Goal: Task Accomplishment & Management: Manage account settings

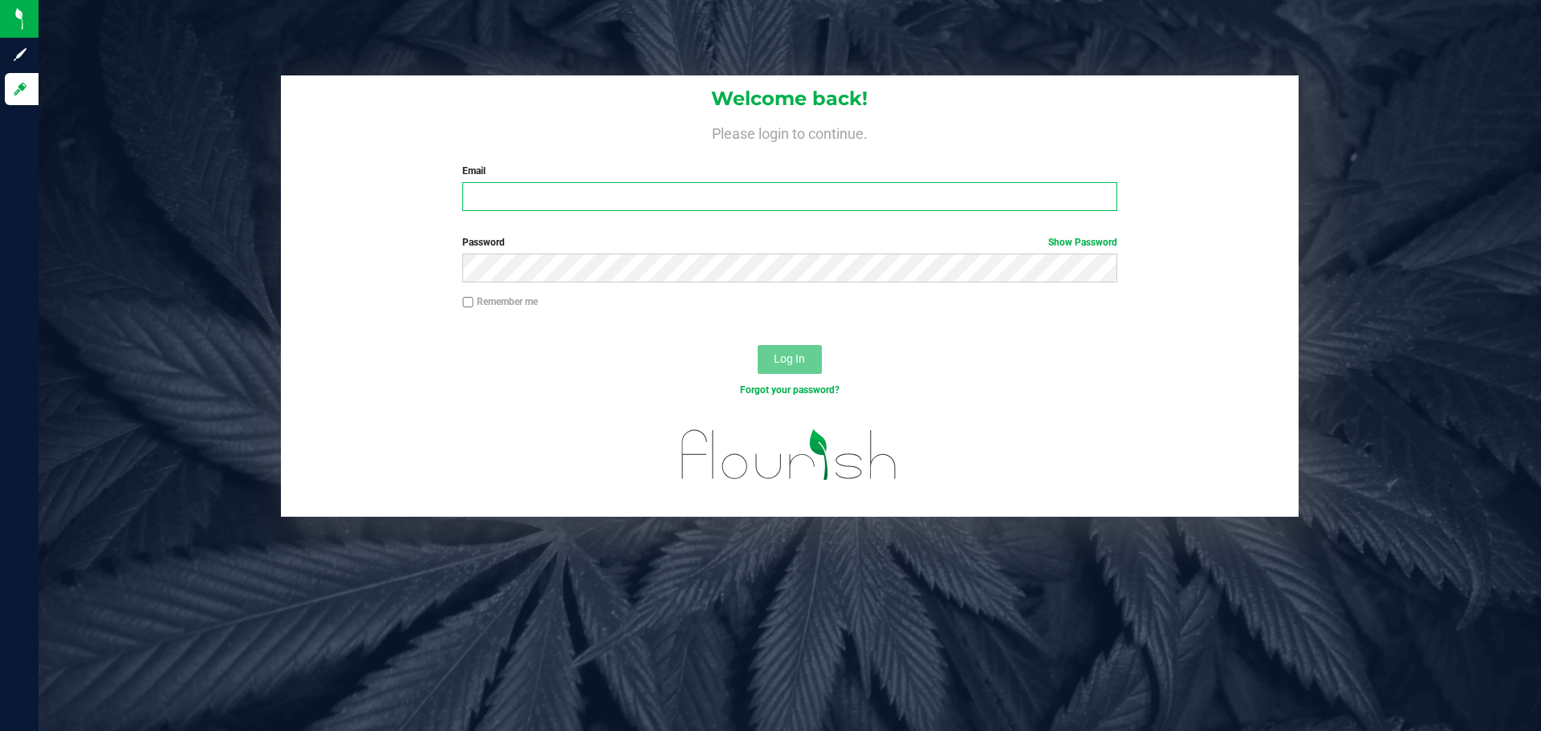
click at [502, 198] on input "Email" at bounding box center [789, 196] width 654 height 29
type input "[EMAIL_ADDRESS][DOMAIN_NAME]"
click at [758, 345] on button "Log In" at bounding box center [790, 359] width 64 height 29
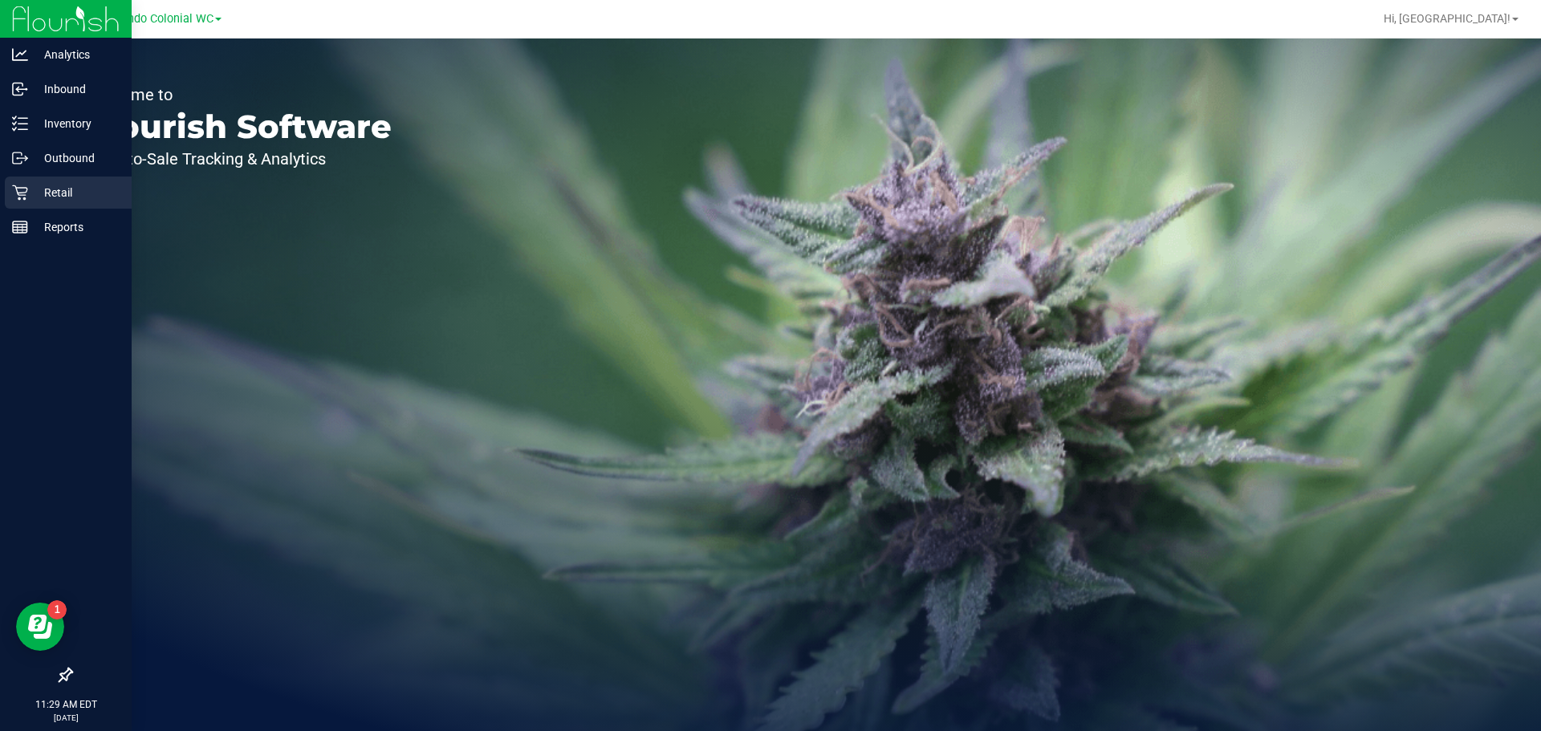
click at [31, 192] on p "Retail" at bounding box center [76, 192] width 96 height 19
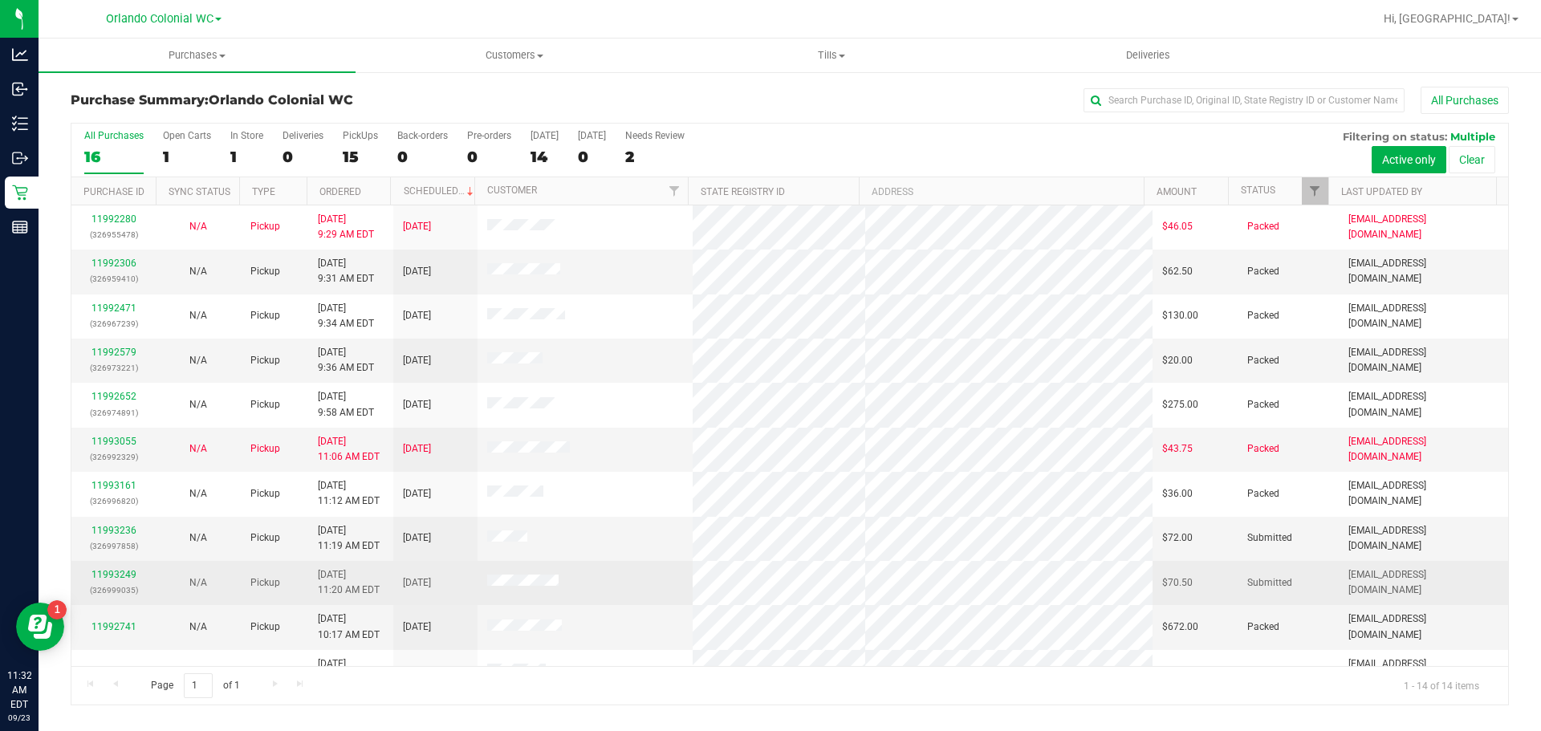
scroll to position [161, 0]
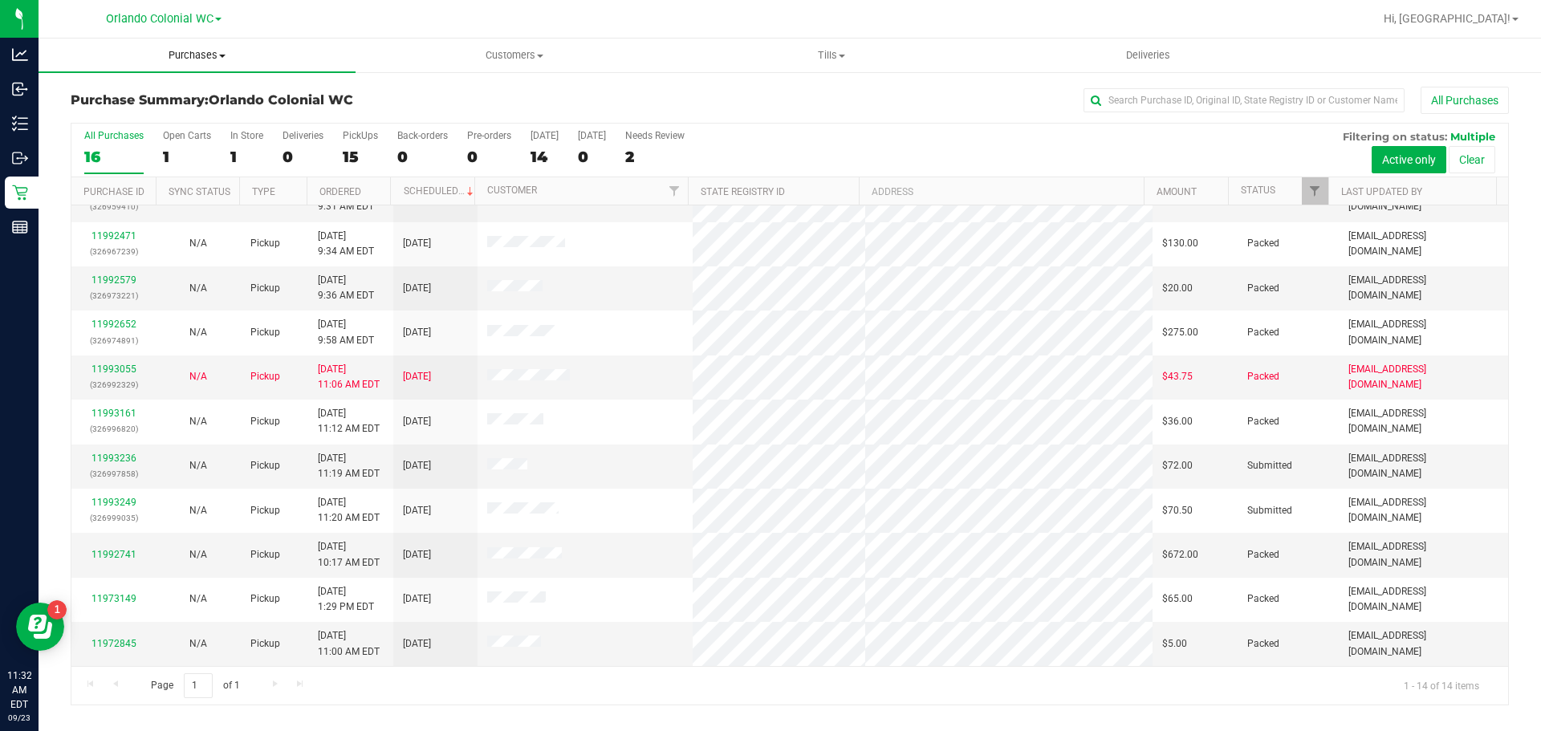
click at [178, 62] on span "Purchases" at bounding box center [197, 55] width 317 height 14
click at [154, 116] on li "Fulfillment" at bounding box center [197, 116] width 317 height 19
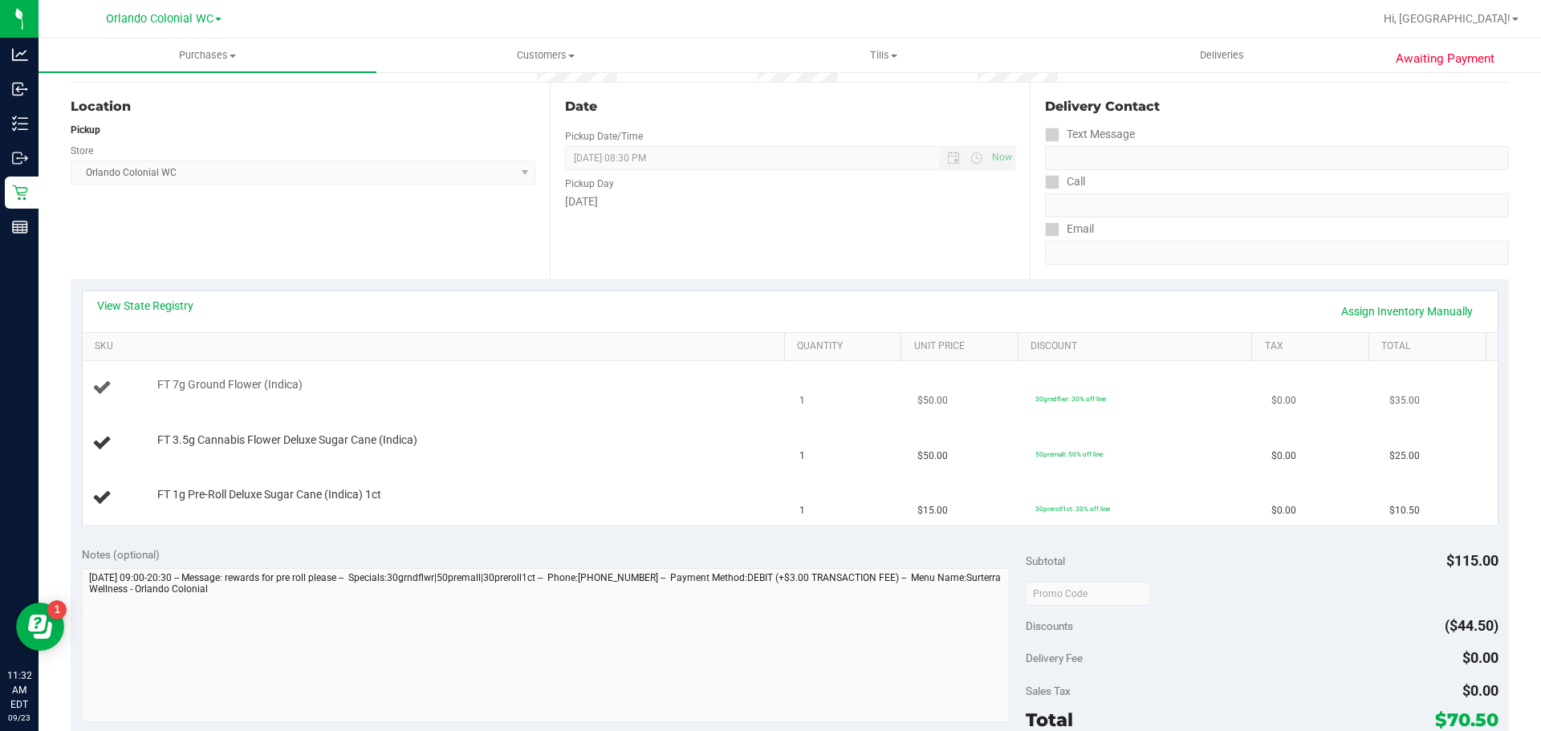
scroll to position [161, 0]
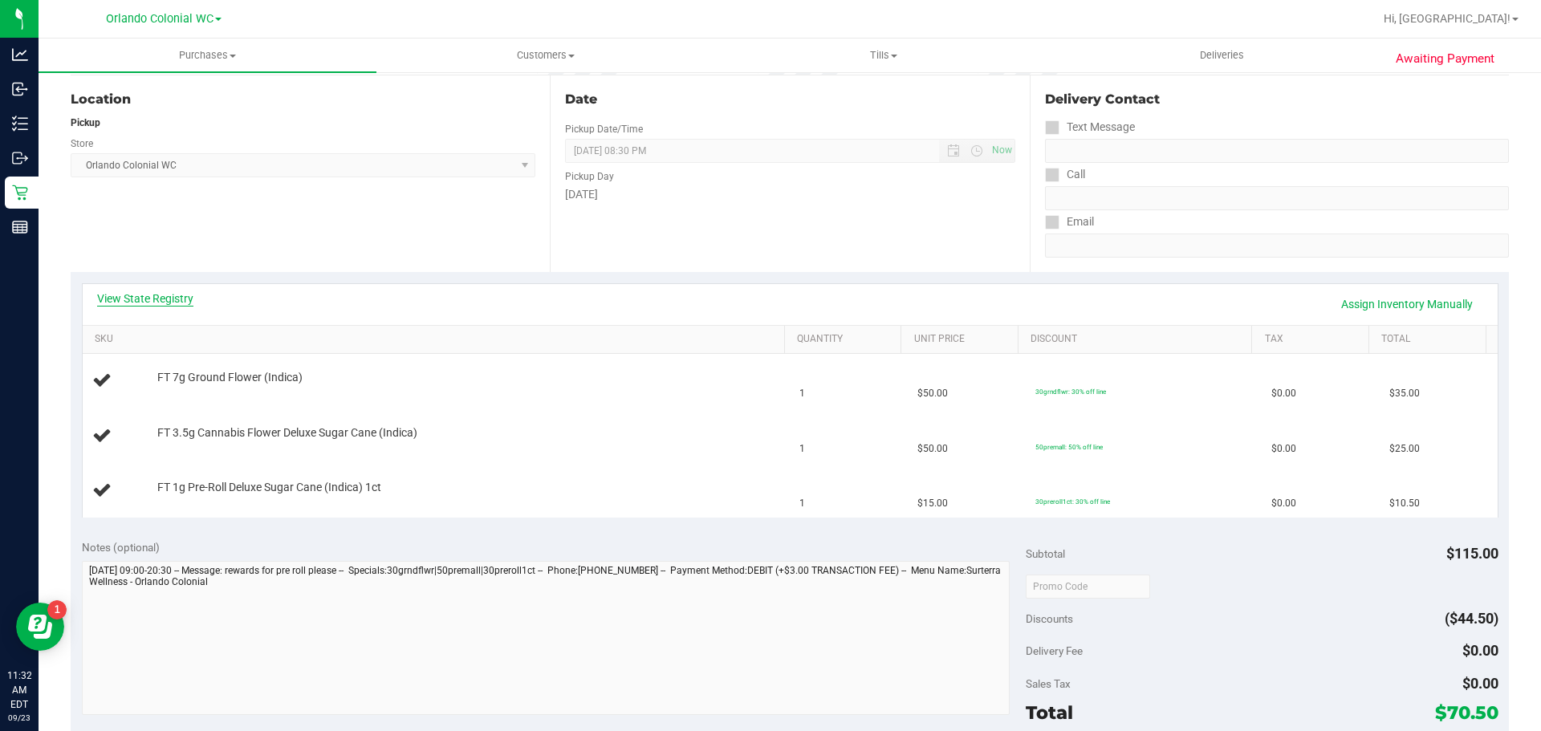
click at [155, 302] on link "View State Registry" at bounding box center [145, 299] width 96 height 16
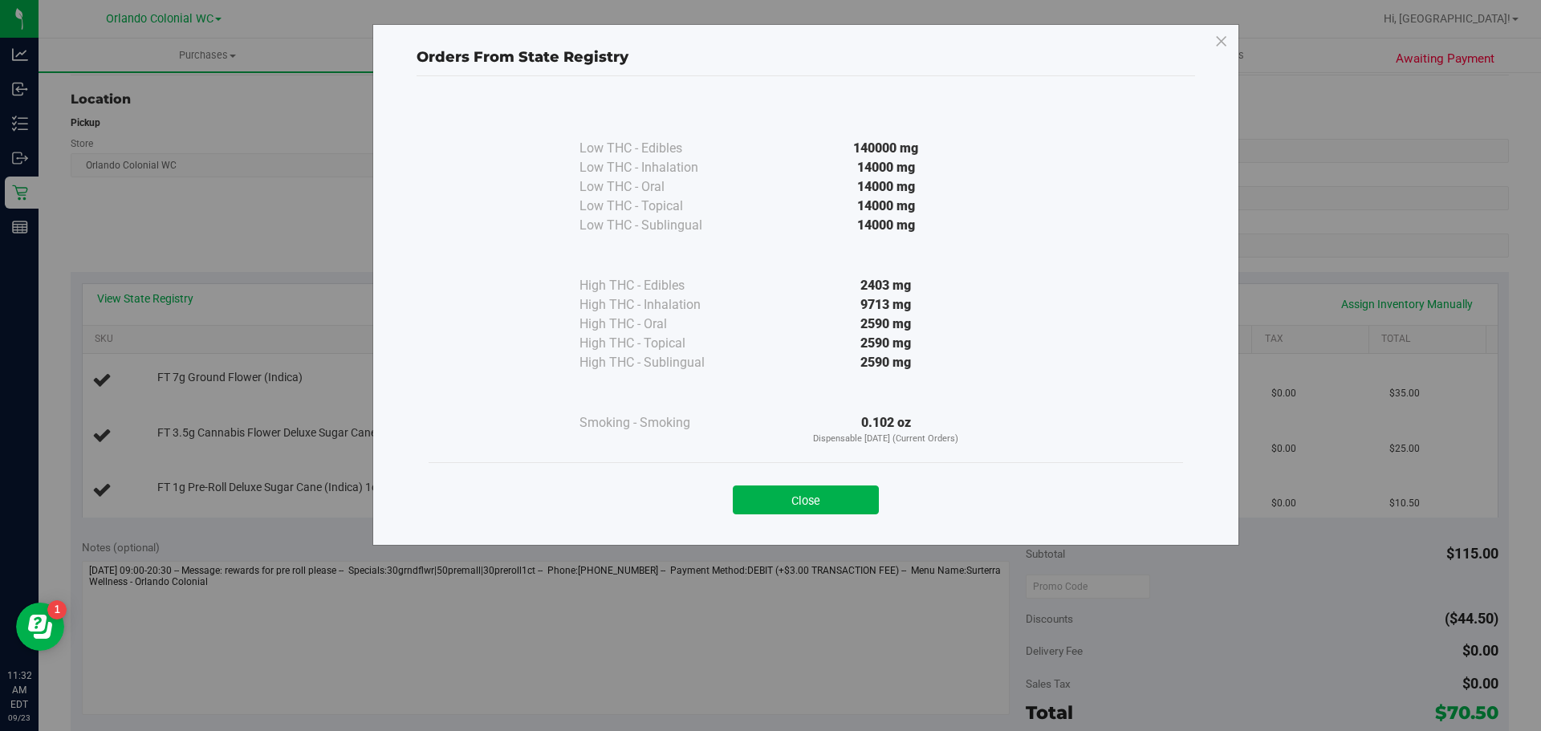
click at [819, 467] on div "Close" at bounding box center [806, 494] width 755 height 65
click at [806, 511] on button "Close" at bounding box center [806, 500] width 146 height 29
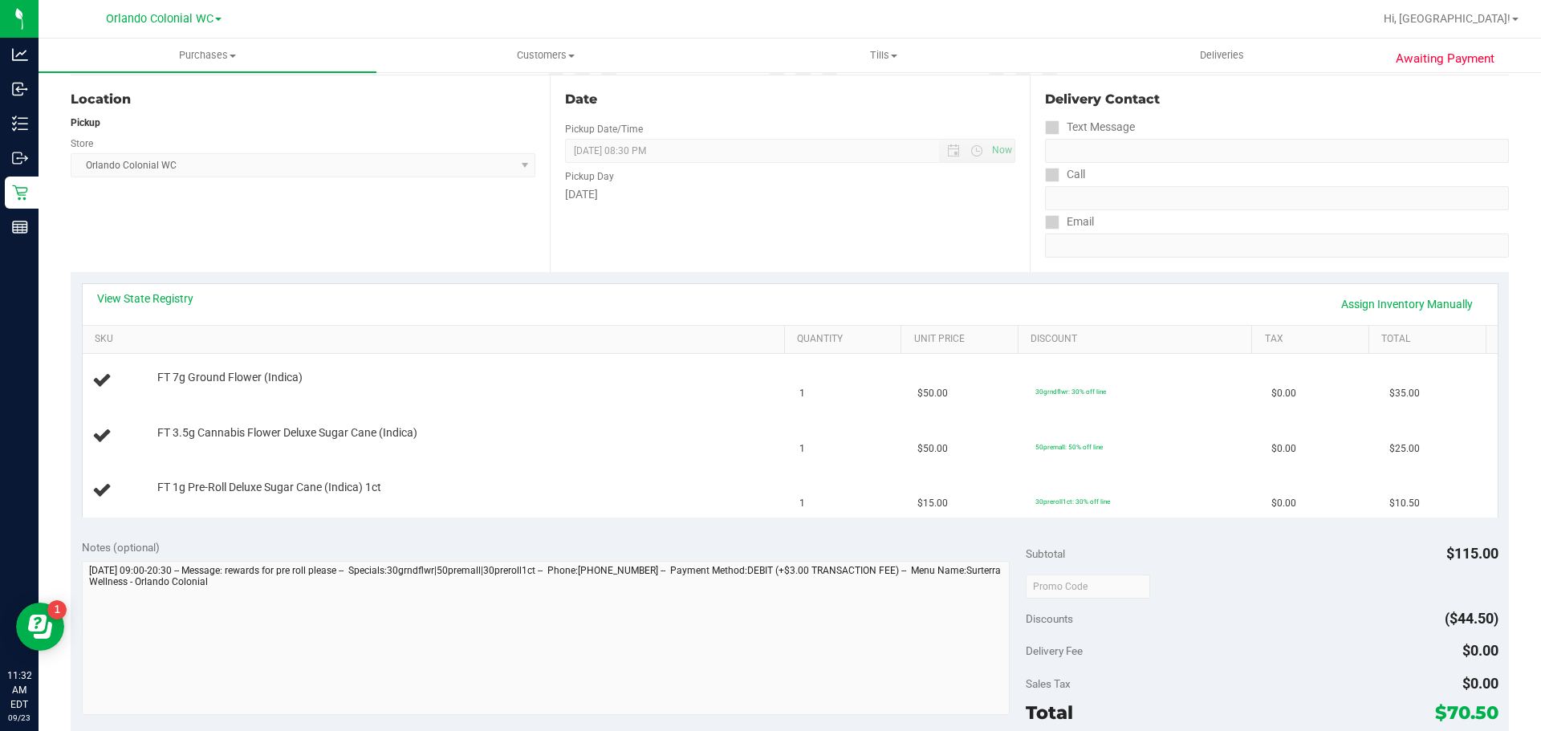
scroll to position [0, 0]
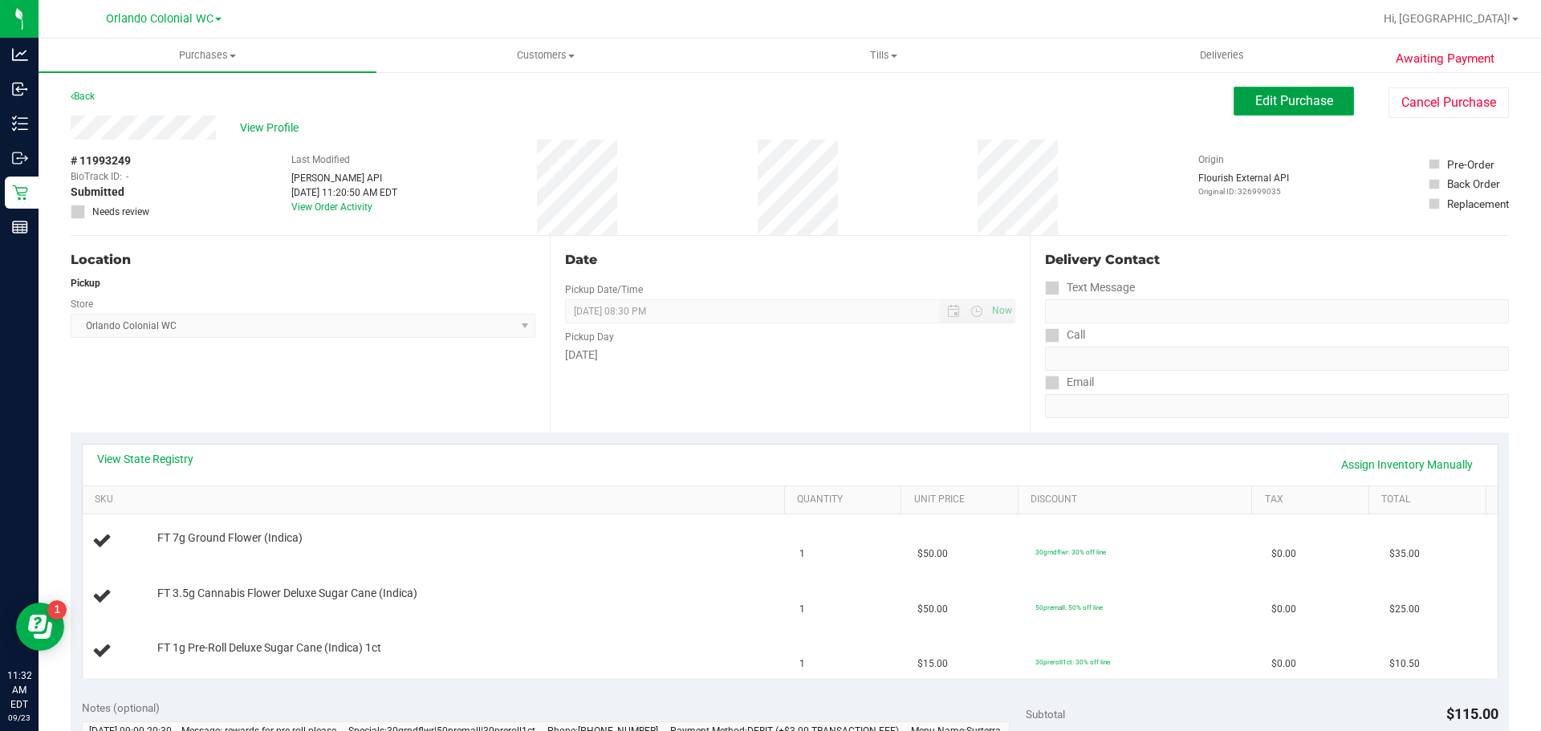
click at [1271, 105] on span "Edit Purchase" at bounding box center [1294, 100] width 78 height 15
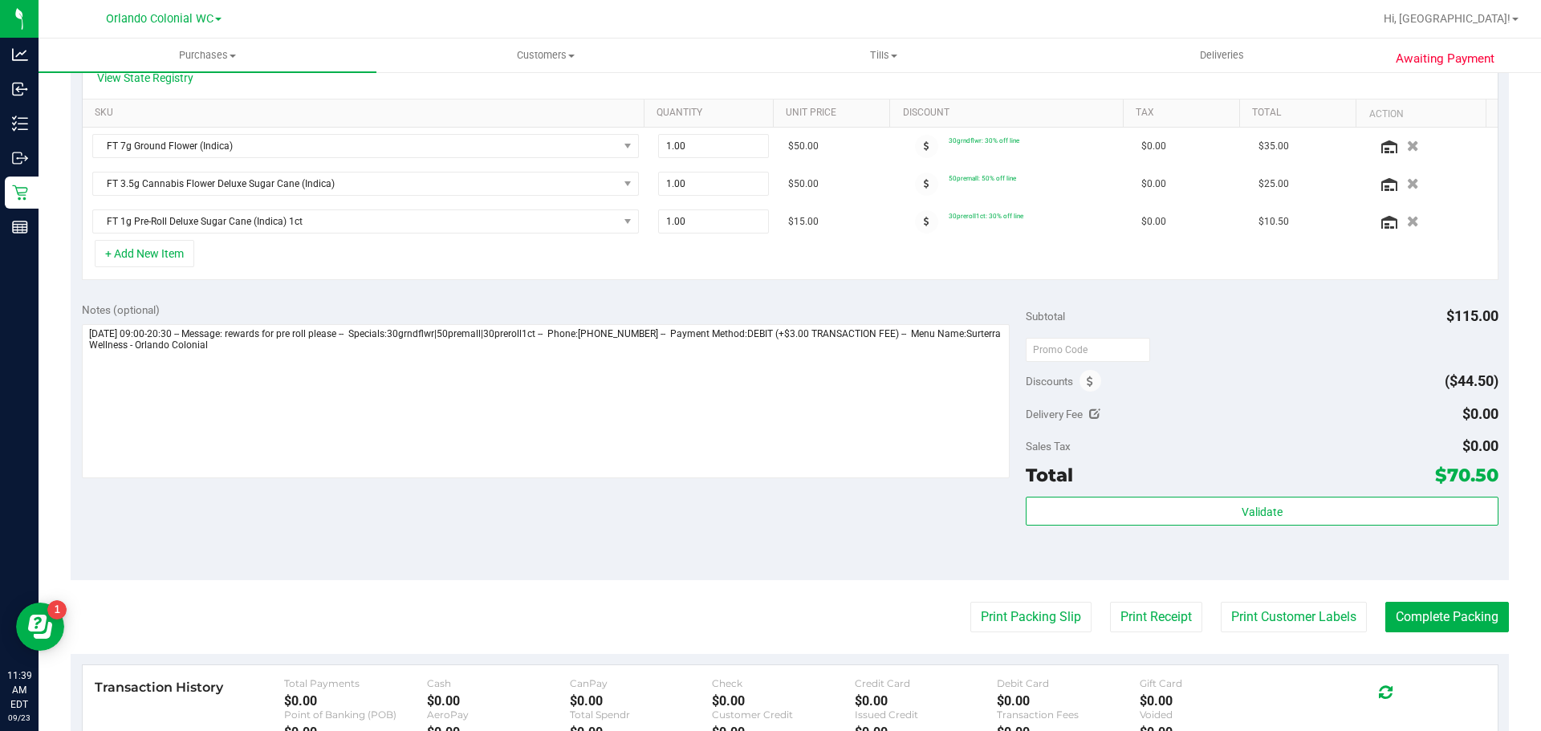
scroll to position [562, 0]
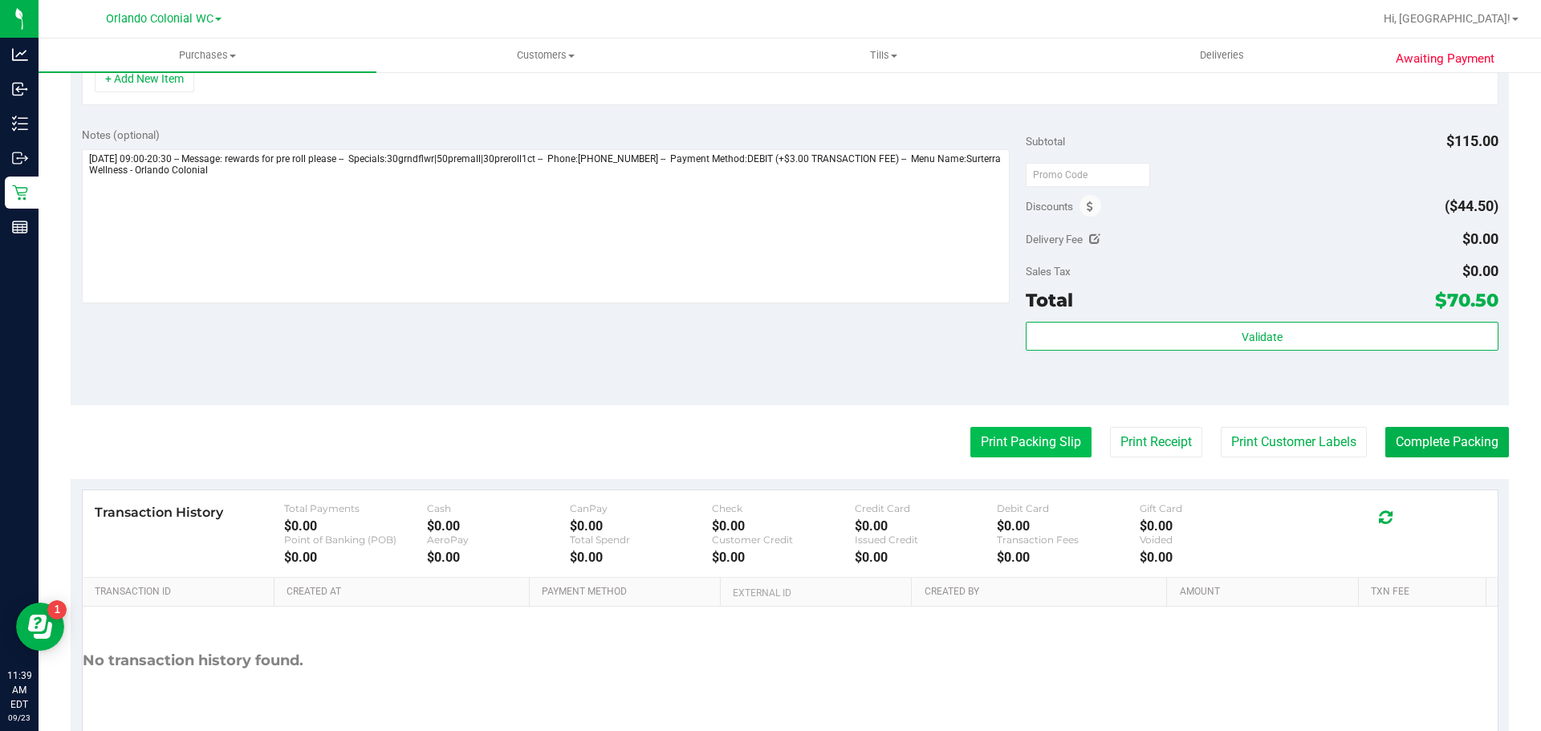
click at [987, 442] on button "Print Packing Slip" at bounding box center [1031, 442] width 121 height 31
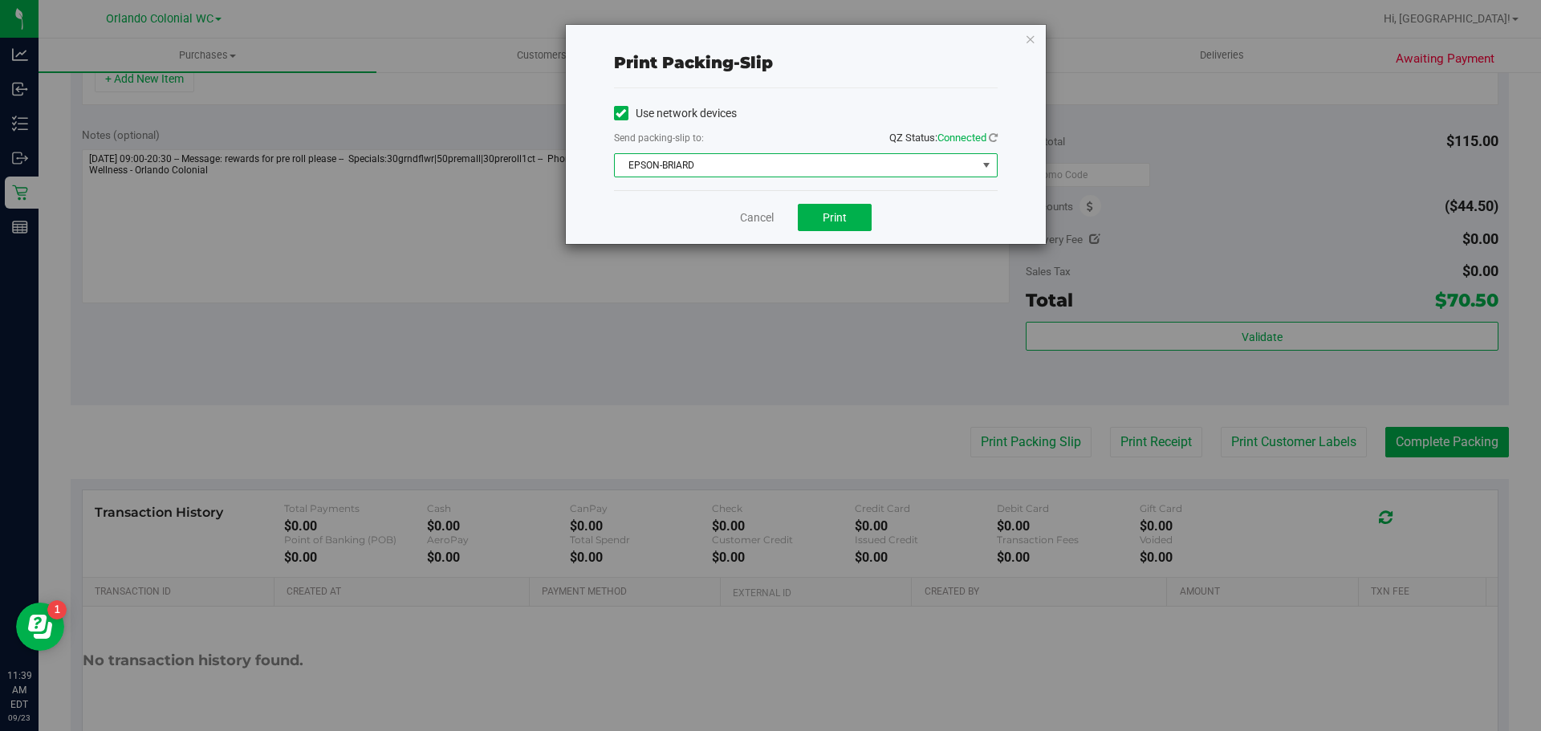
click at [821, 177] on span "EPSON-BRIARD" at bounding box center [806, 165] width 384 height 24
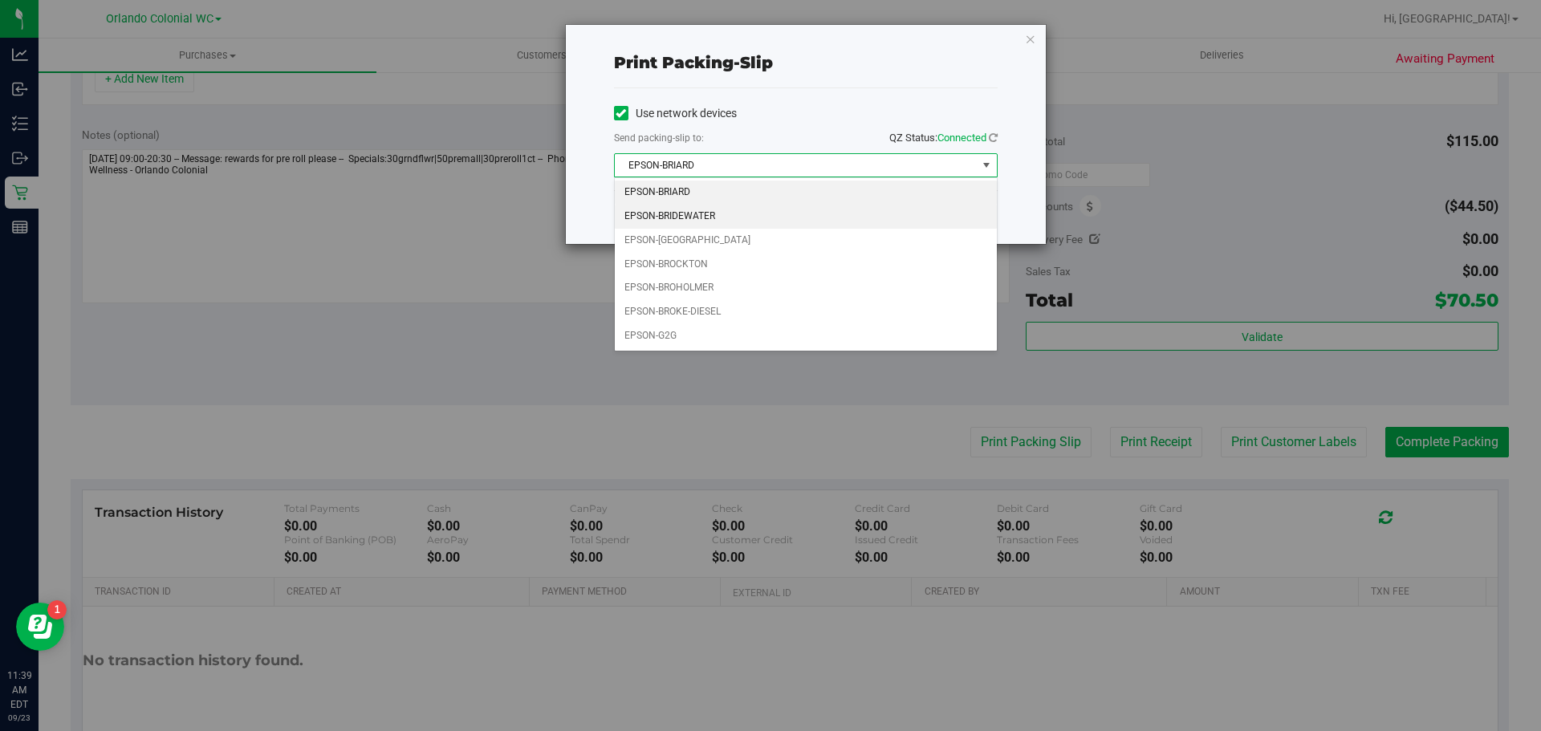
click at [725, 218] on li "EPSON-BRIDEWATER" at bounding box center [806, 217] width 382 height 24
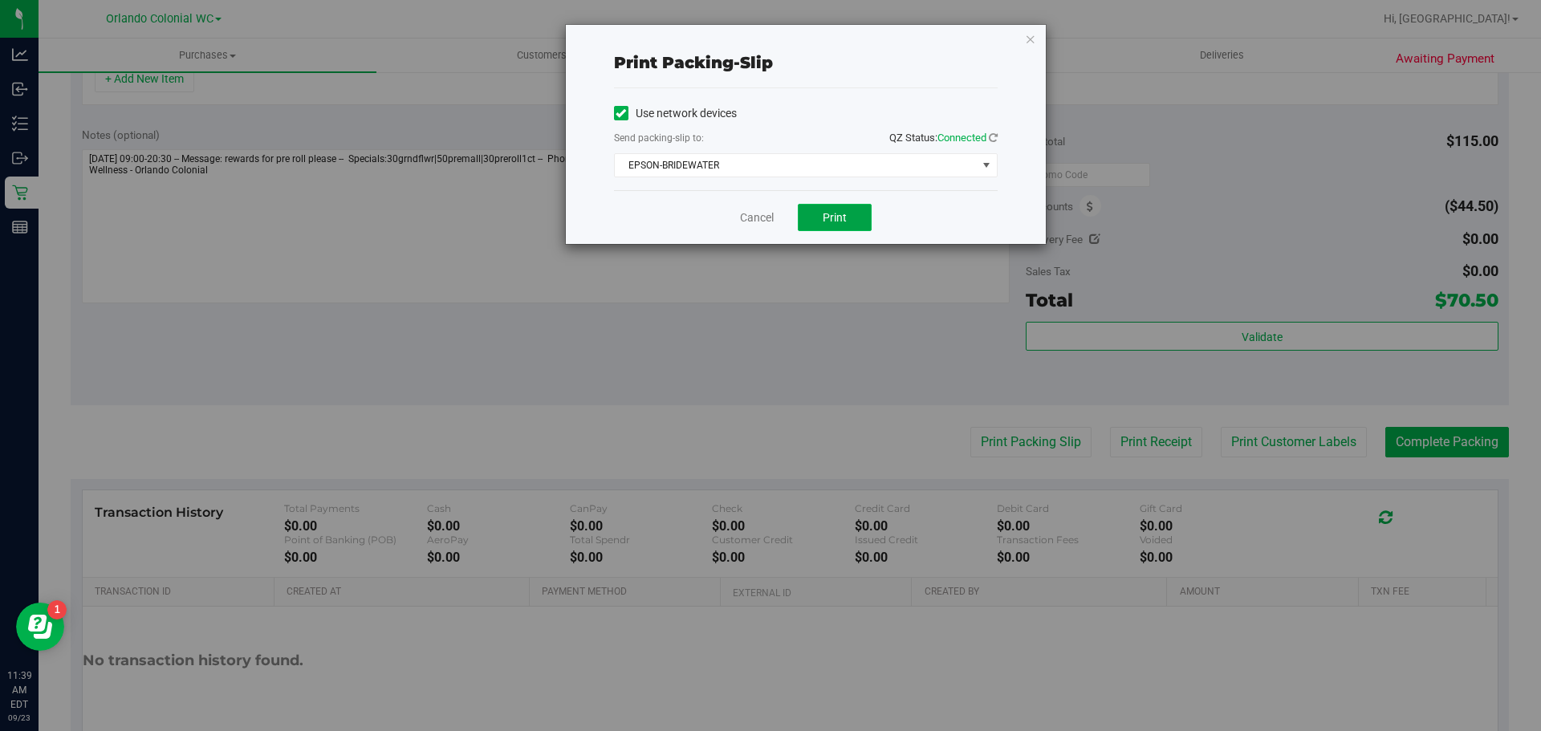
click at [819, 218] on button "Print" at bounding box center [835, 217] width 74 height 27
click at [757, 223] on link "Cancel" at bounding box center [757, 218] width 34 height 17
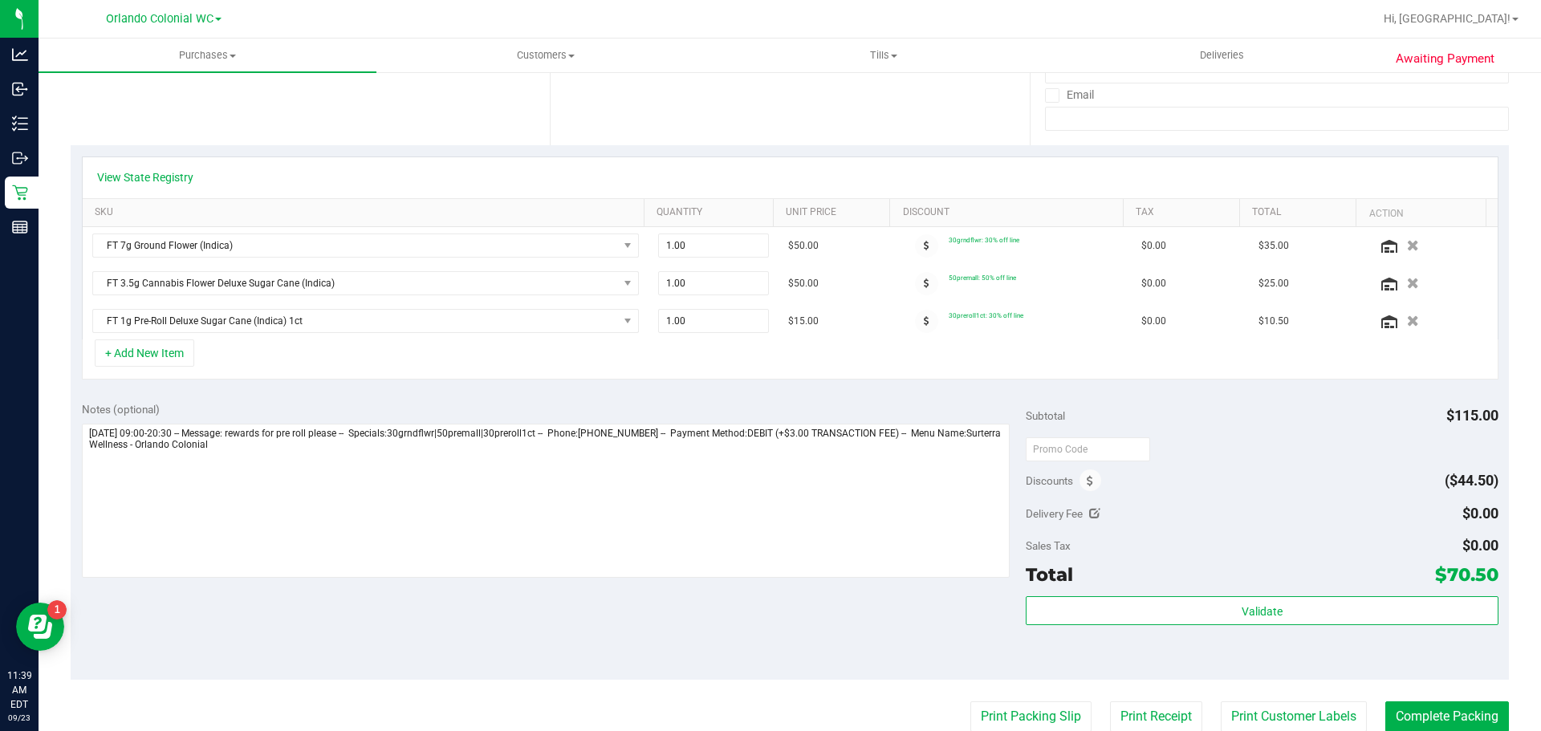
scroll to position [161, 0]
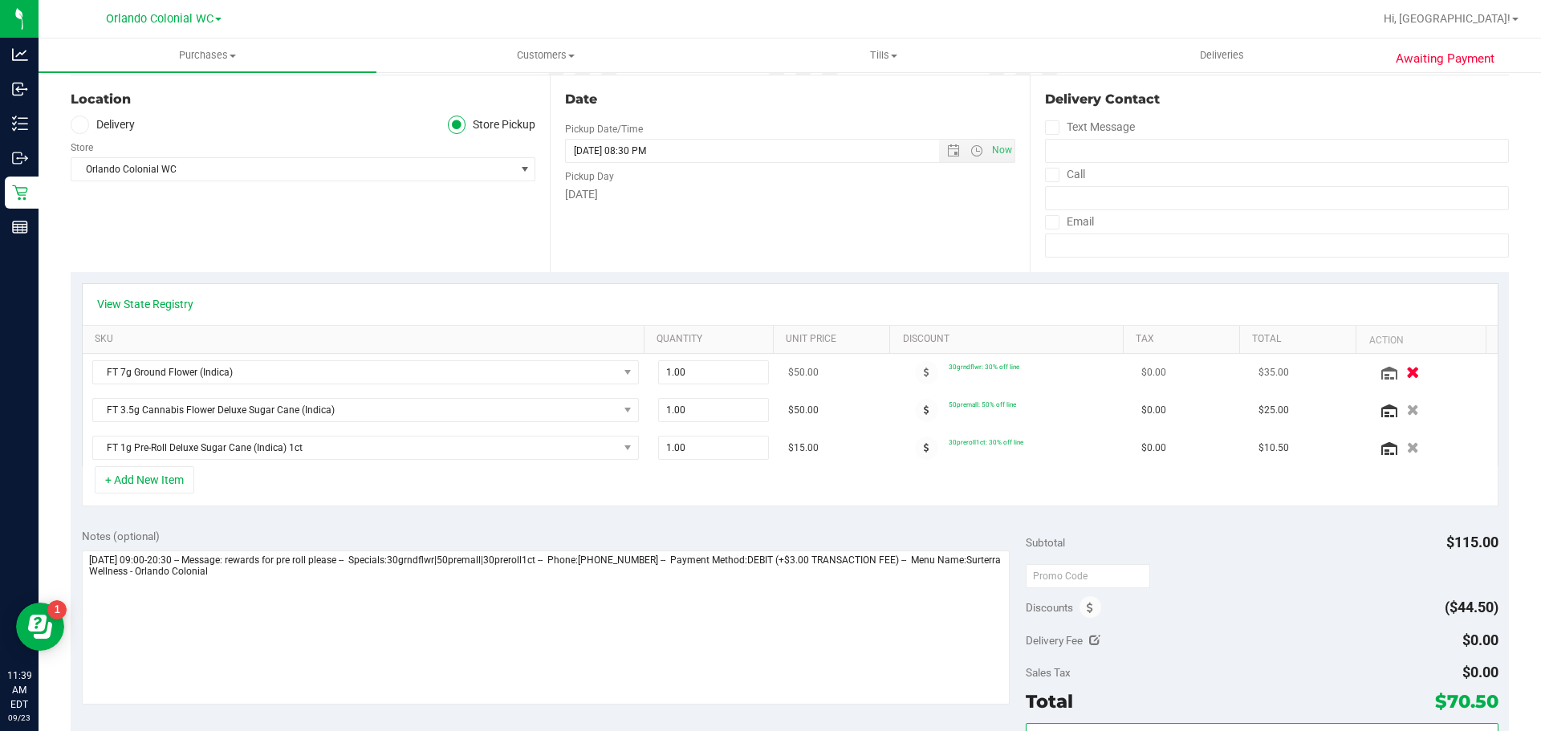
click at [1406, 367] on icon "button" at bounding box center [1413, 373] width 14 height 12
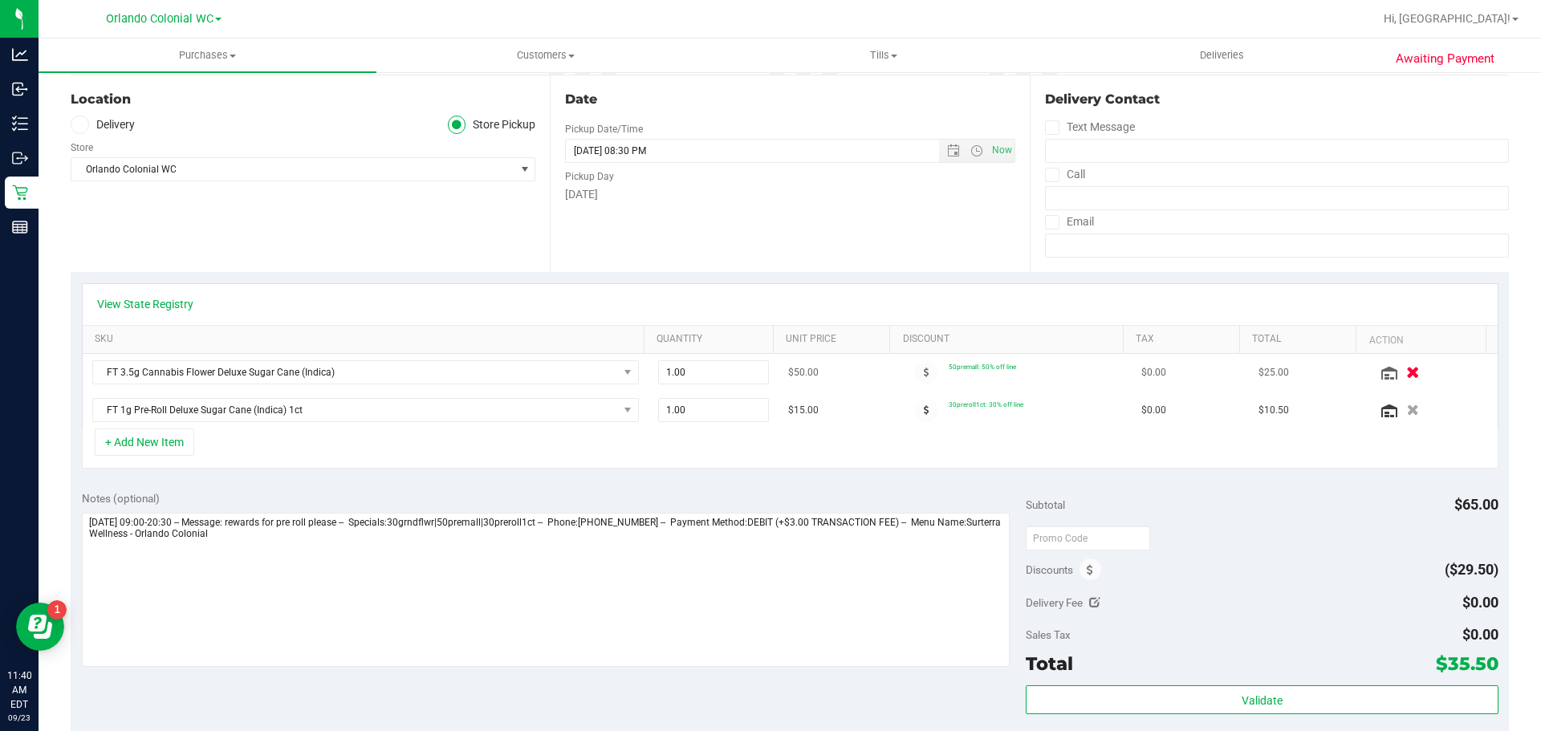
click at [1406, 375] on icon "button" at bounding box center [1413, 373] width 14 height 12
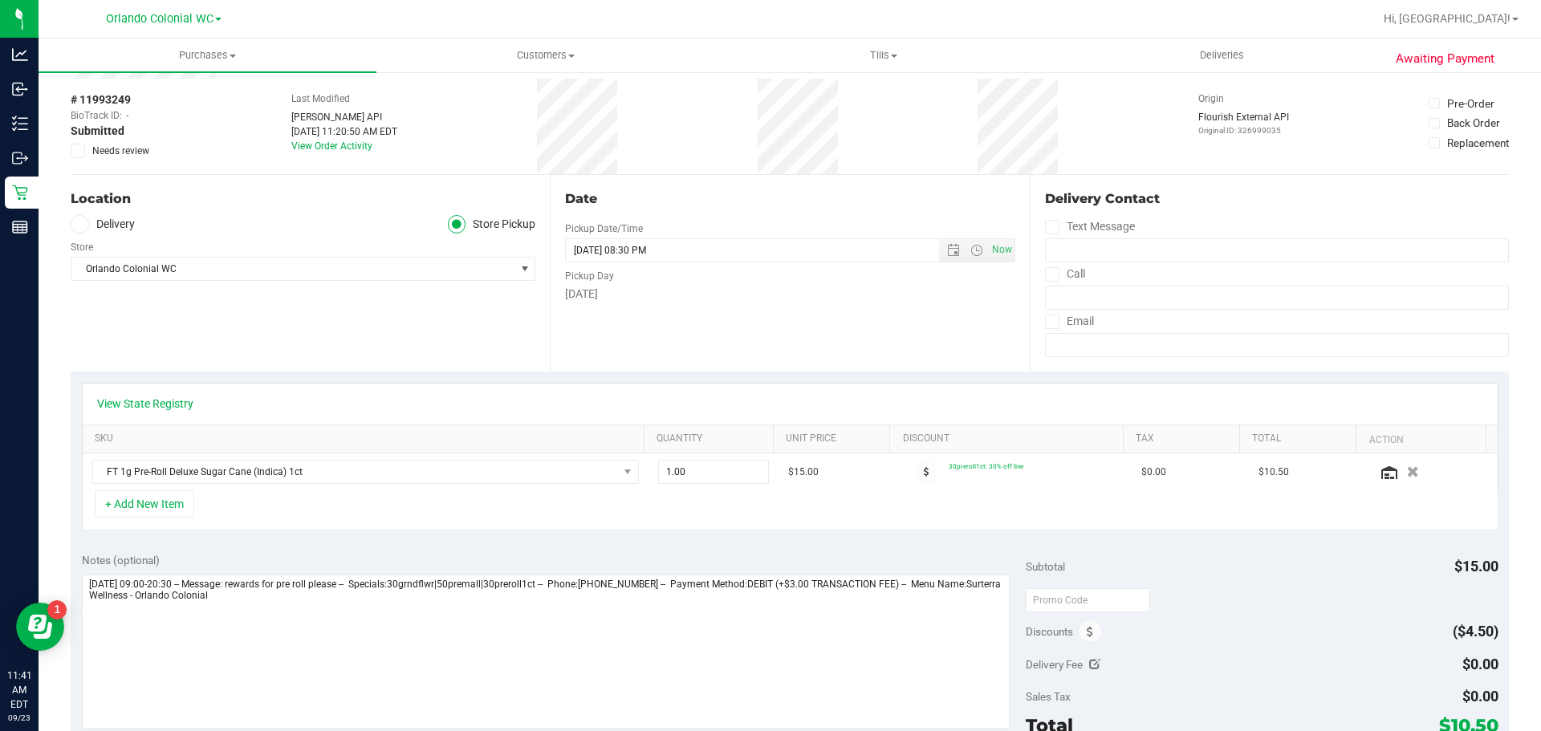
scroll to position [0, 0]
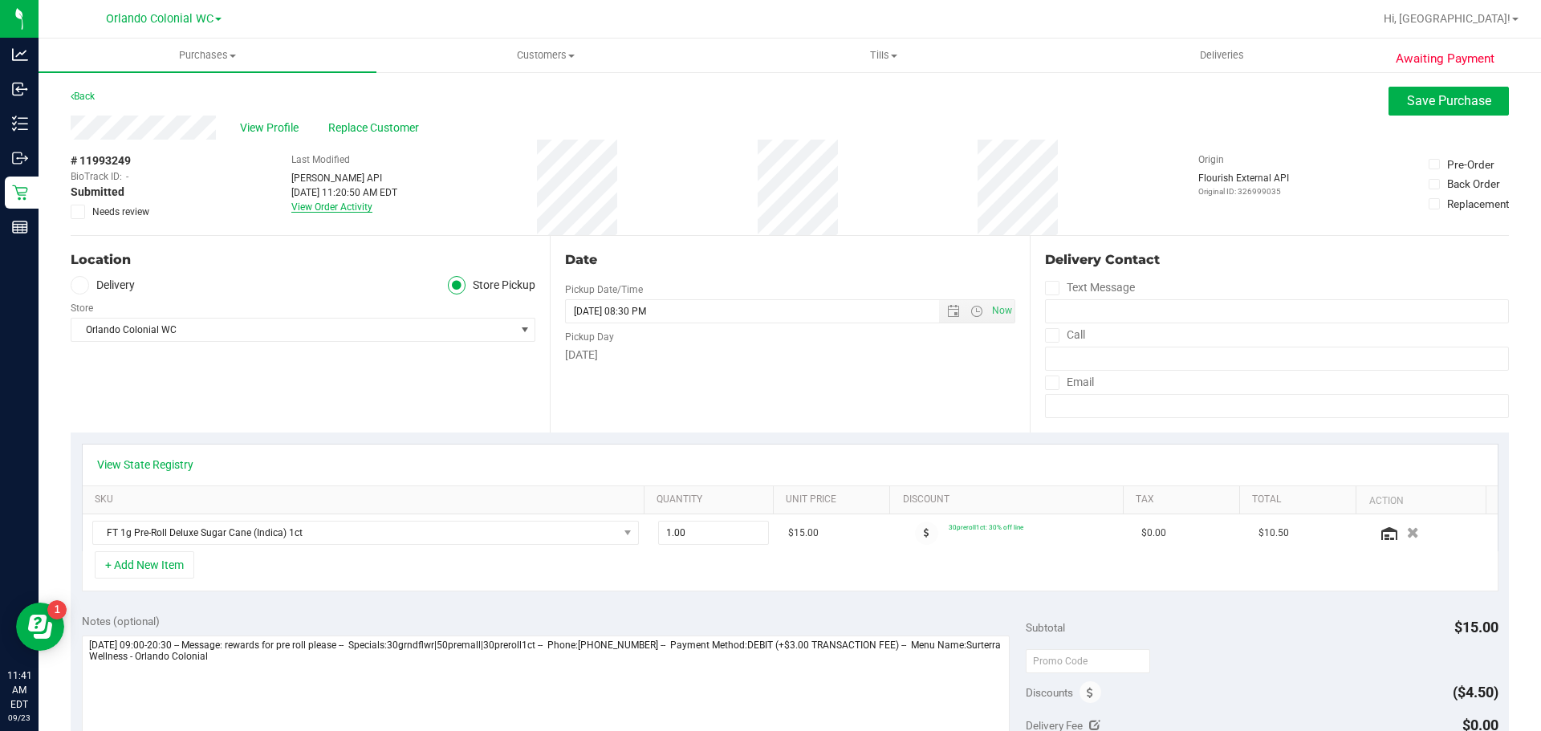
click at [339, 212] on link "View Order Activity" at bounding box center [331, 206] width 81 height 11
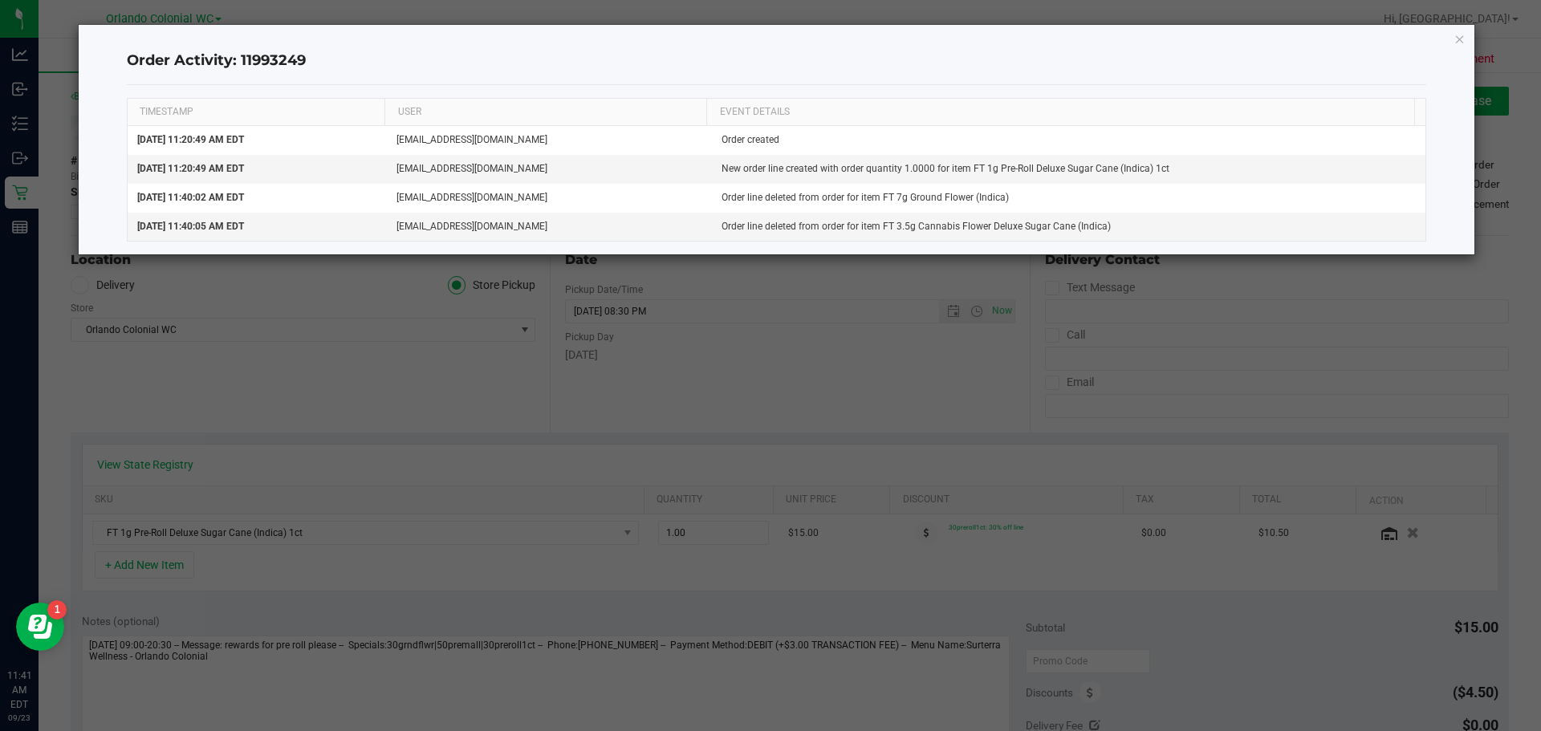
click at [1466, 32] on div "Order Activity: 11993249 TIMESTAMP USER EVENT DETAILS Sep 23, 2025 11:20:49 AM …" at bounding box center [777, 140] width 1397 height 230
drag, startPoint x: 1459, startPoint y: 39, endPoint x: 1256, endPoint y: 97, distance: 211.4
click at [1459, 39] on icon "button" at bounding box center [1460, 38] width 11 height 19
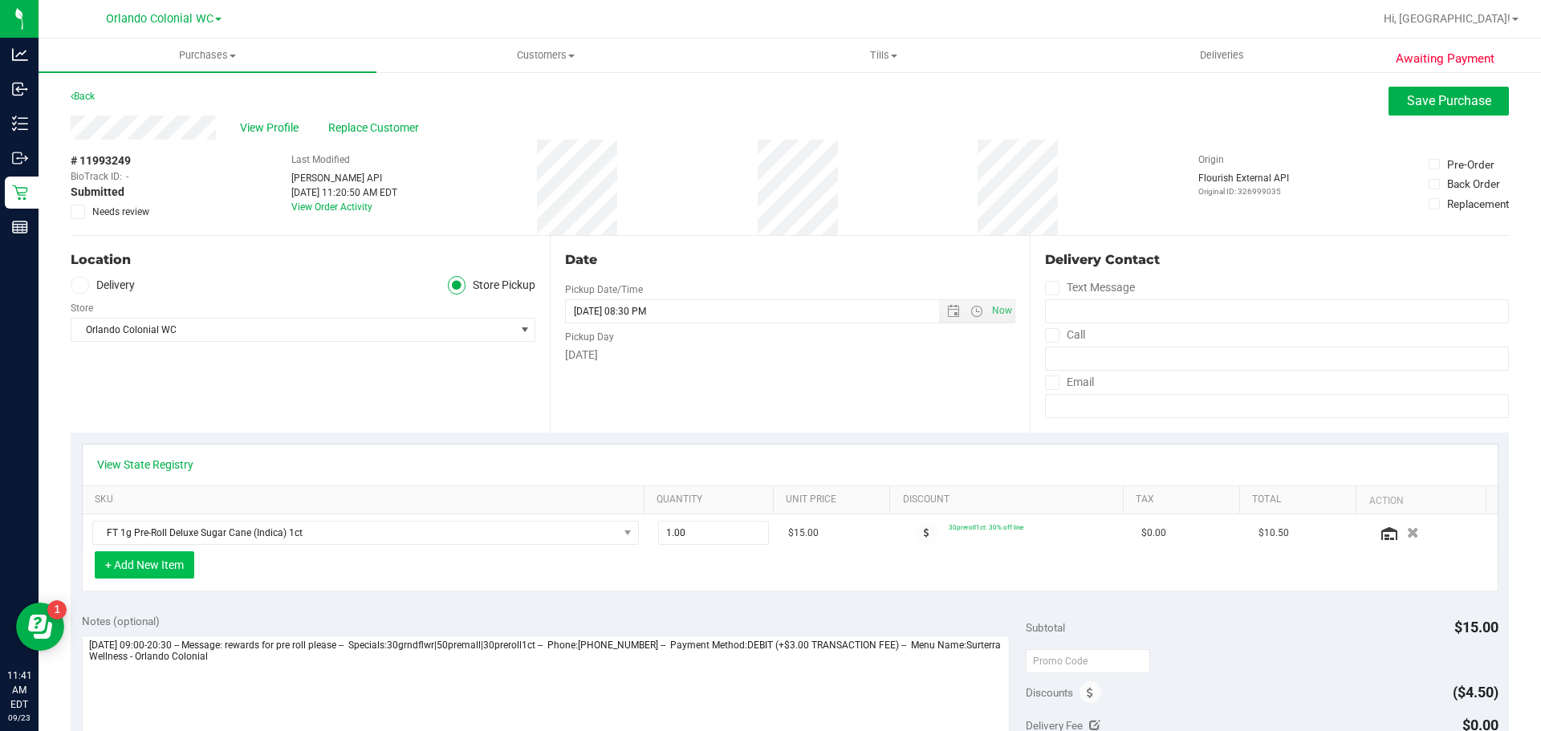
click at [159, 572] on button "+ Add New Item" at bounding box center [145, 564] width 100 height 27
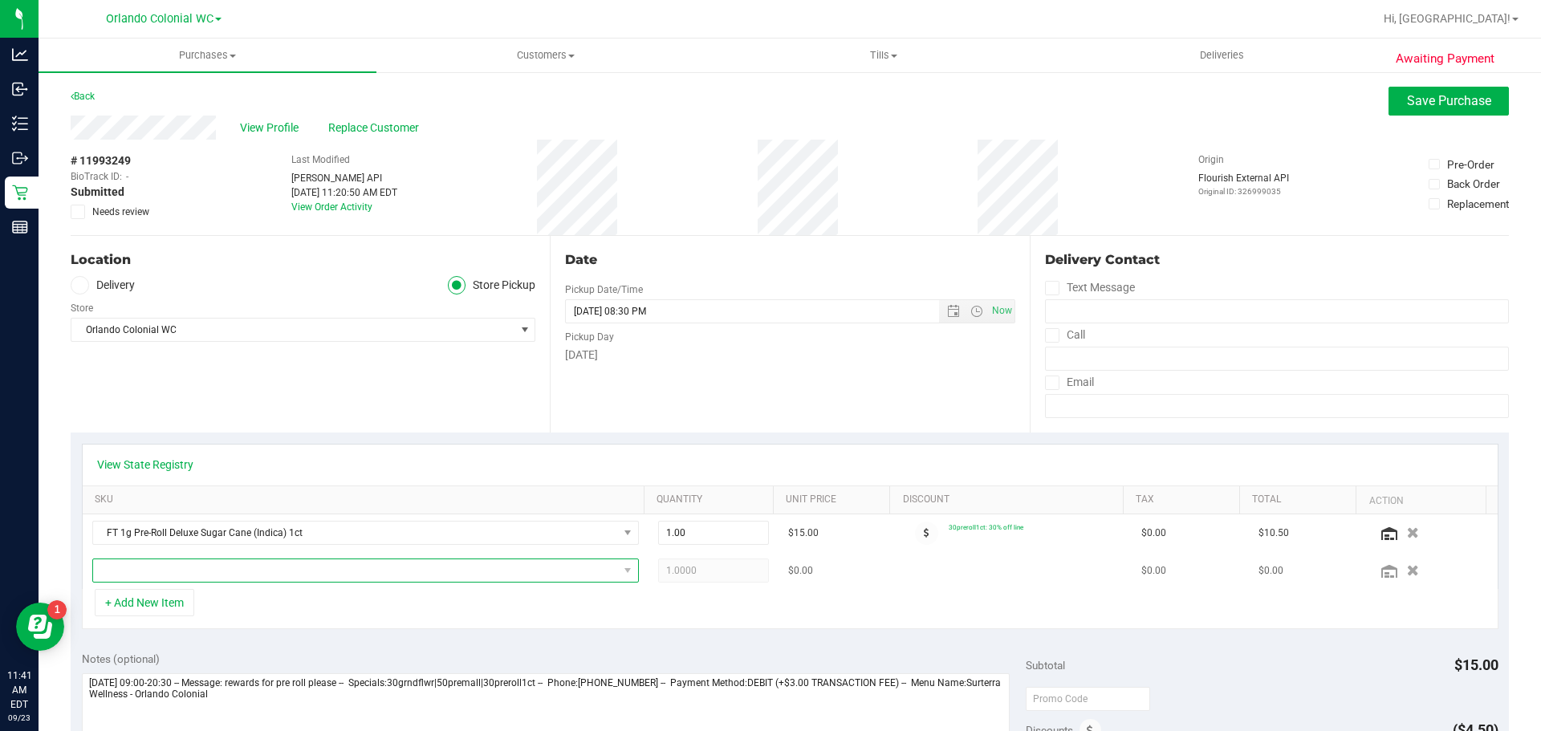
click at [182, 563] on span "NO DATA FOUND" at bounding box center [355, 571] width 525 height 22
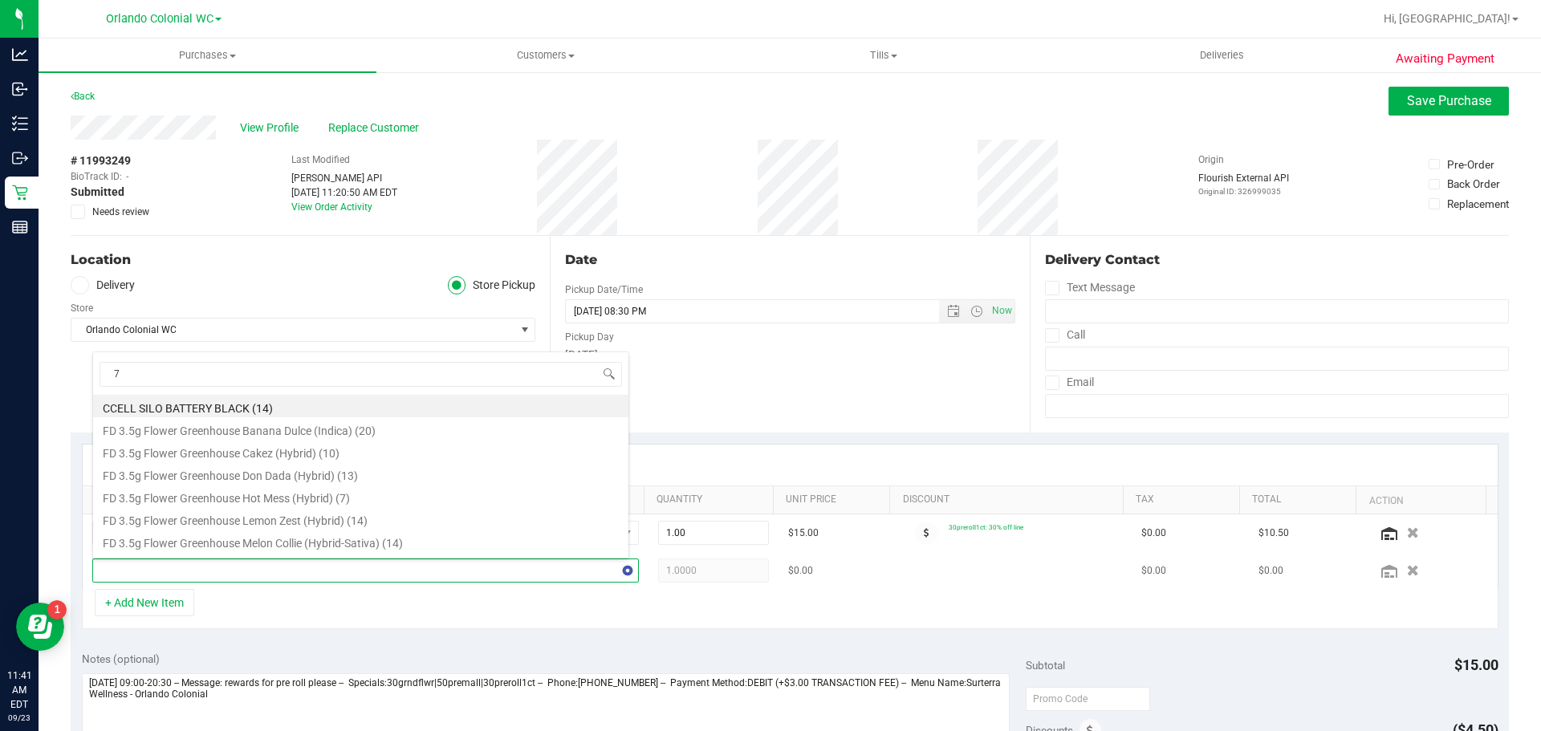
type input "7g"
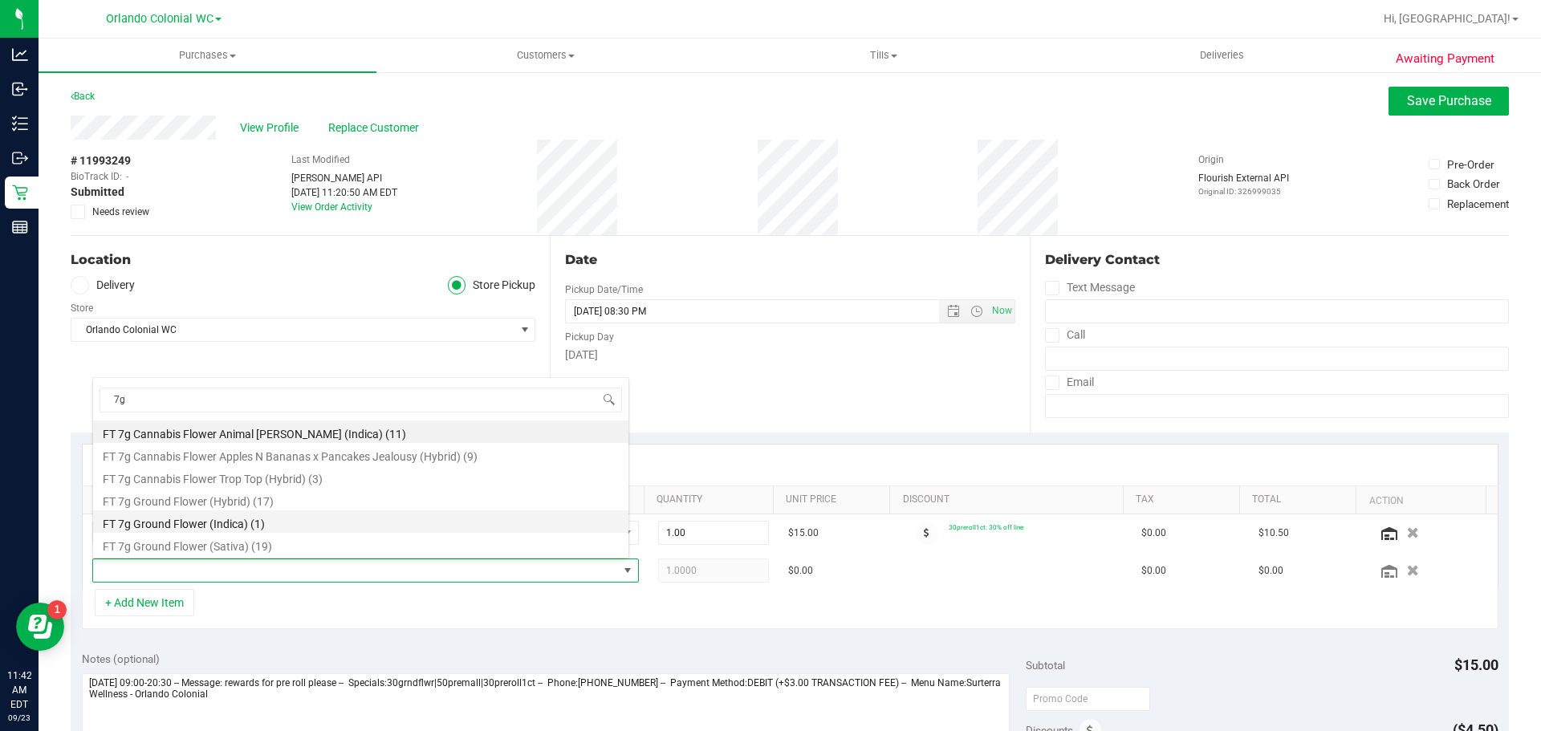
click at [294, 530] on li "FT 7g Ground Flower (Indica) (1)" at bounding box center [360, 522] width 535 height 22
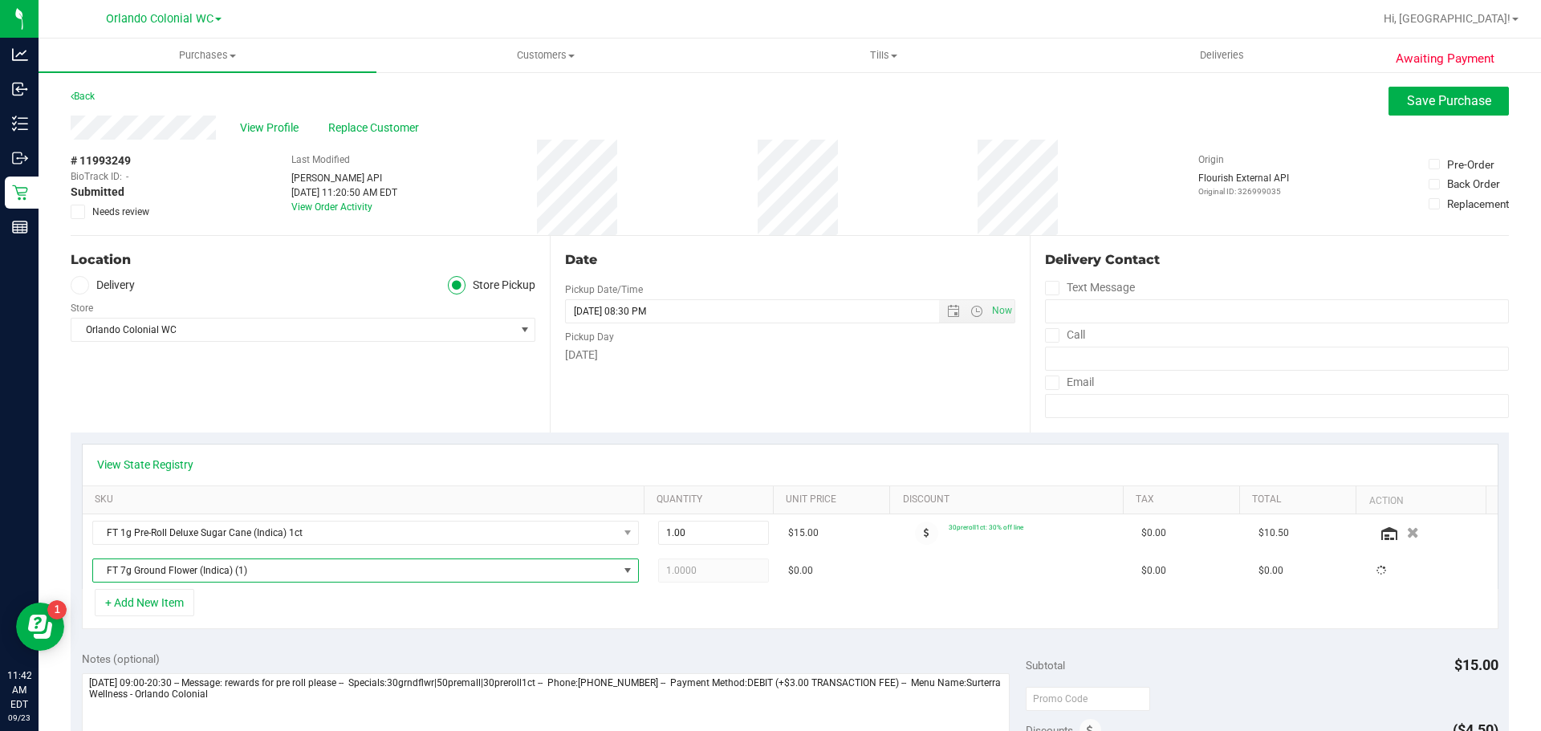
click at [302, 628] on div "+ Add New Item" at bounding box center [790, 609] width 1417 height 40
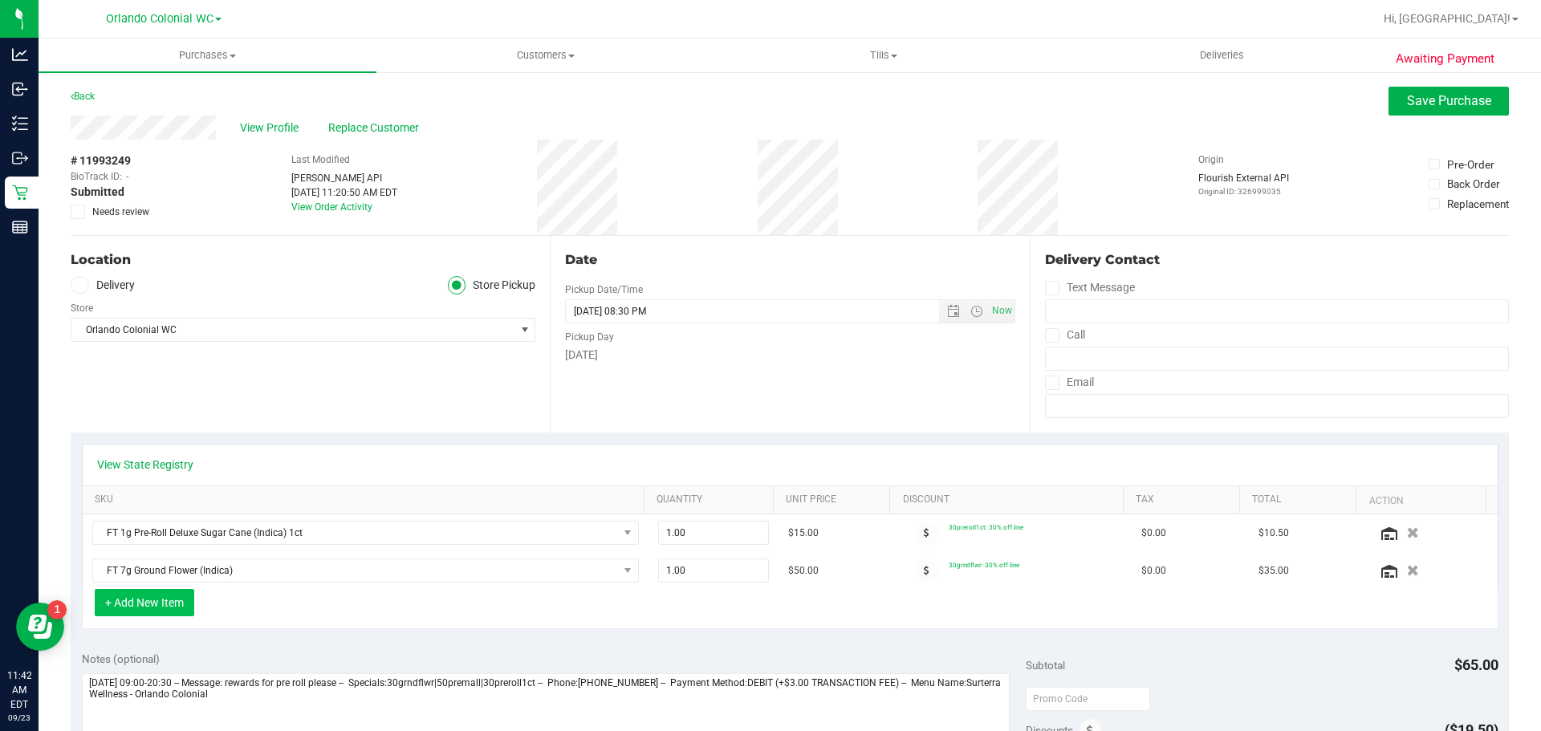
click at [174, 604] on button "+ Add New Item" at bounding box center [145, 602] width 100 height 27
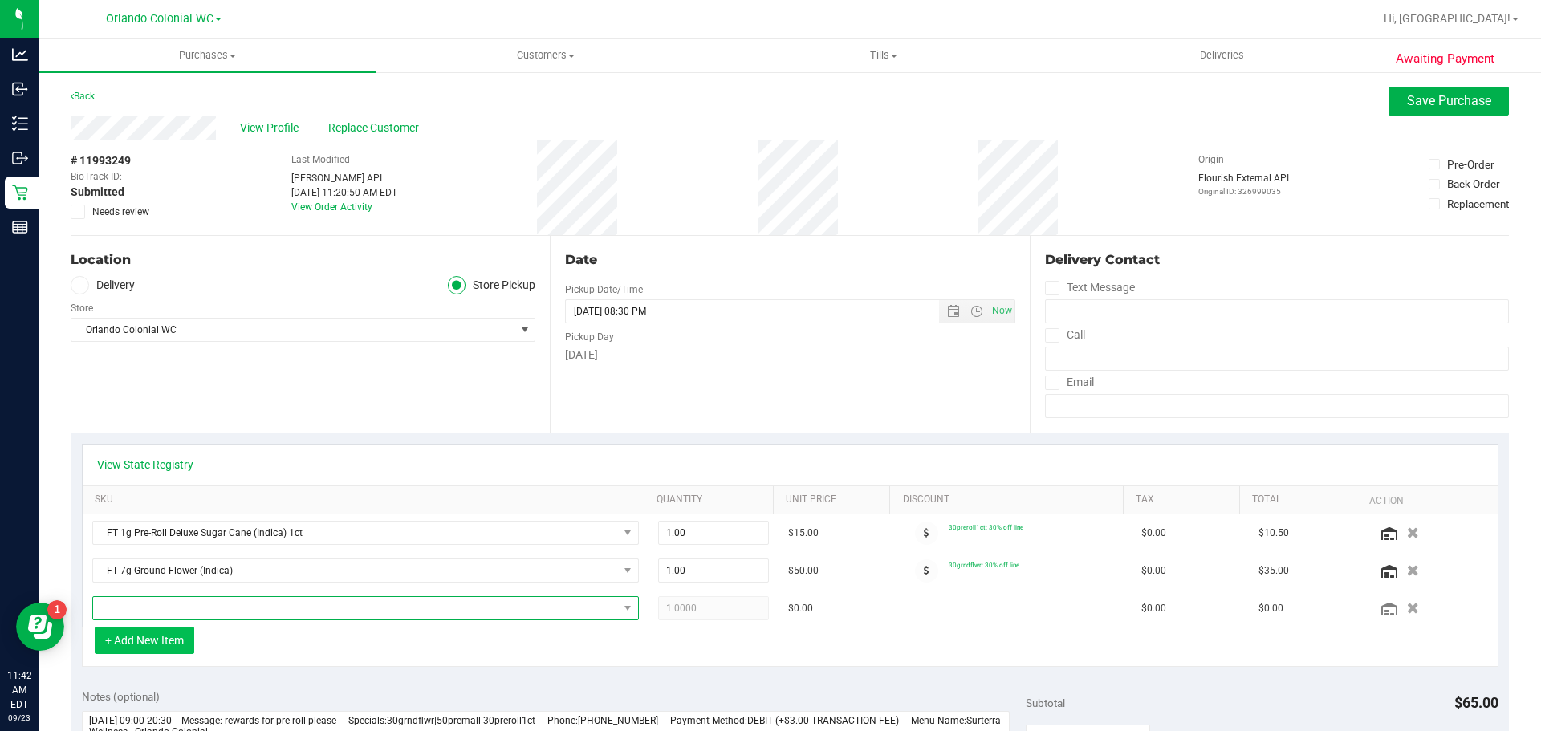
click at [192, 606] on span "NO DATA FOUND" at bounding box center [355, 608] width 525 height 22
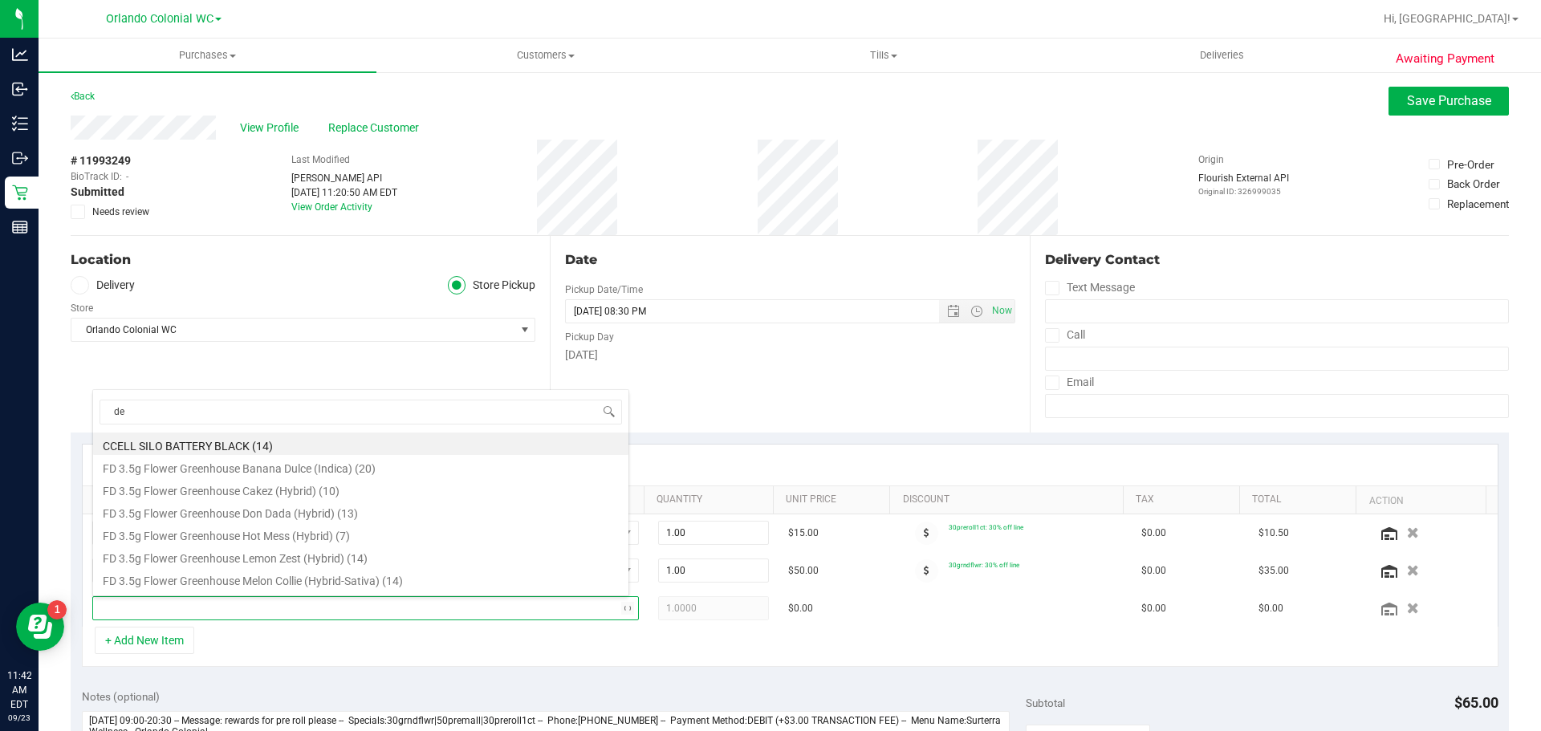
type input "del"
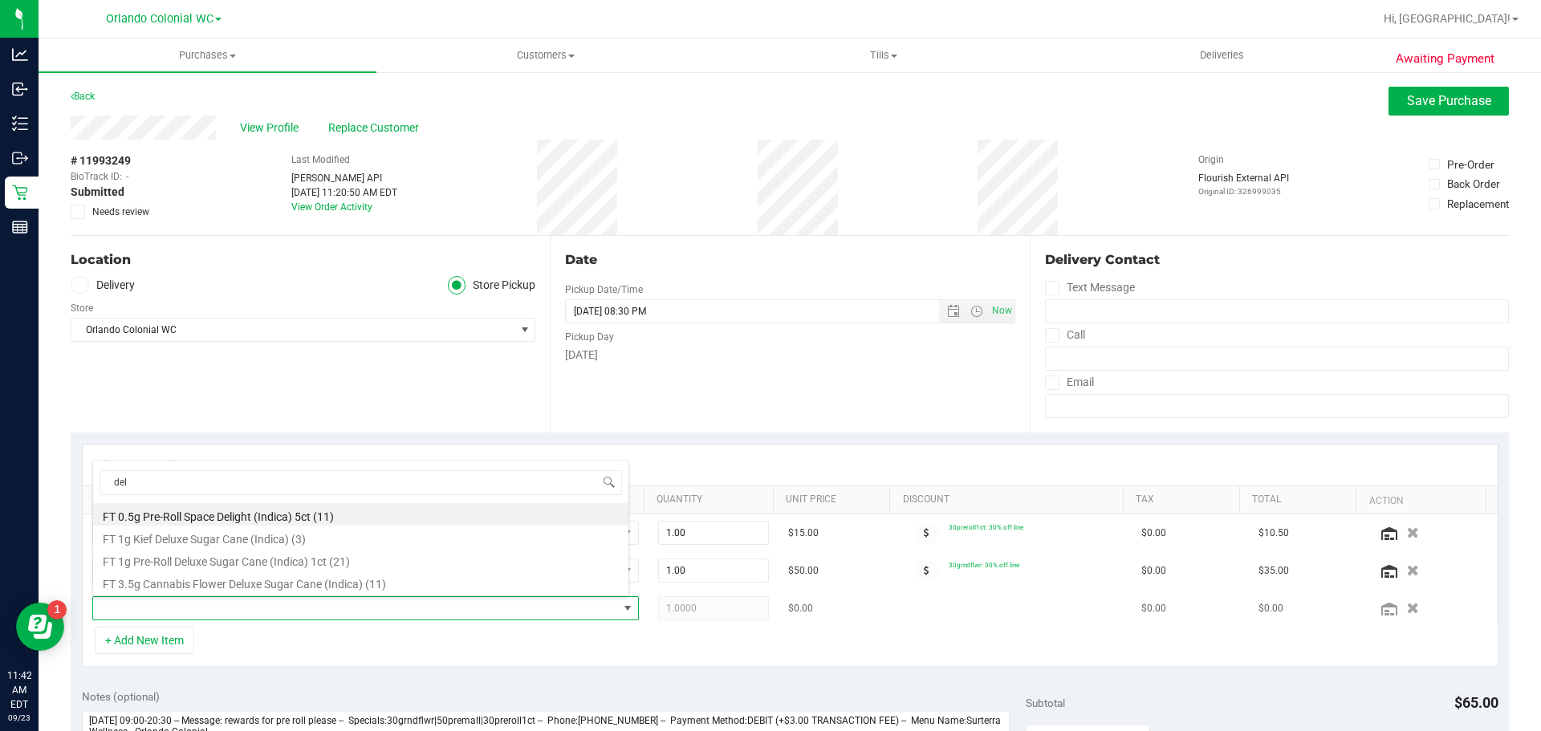
drag, startPoint x: 368, startPoint y: 586, endPoint x: 395, endPoint y: 608, distance: 34.7
click at [368, 585] on li "FT 3.5g Cannabis Flower Deluxe Sugar Cane (Indica) (11)" at bounding box center [360, 582] width 535 height 22
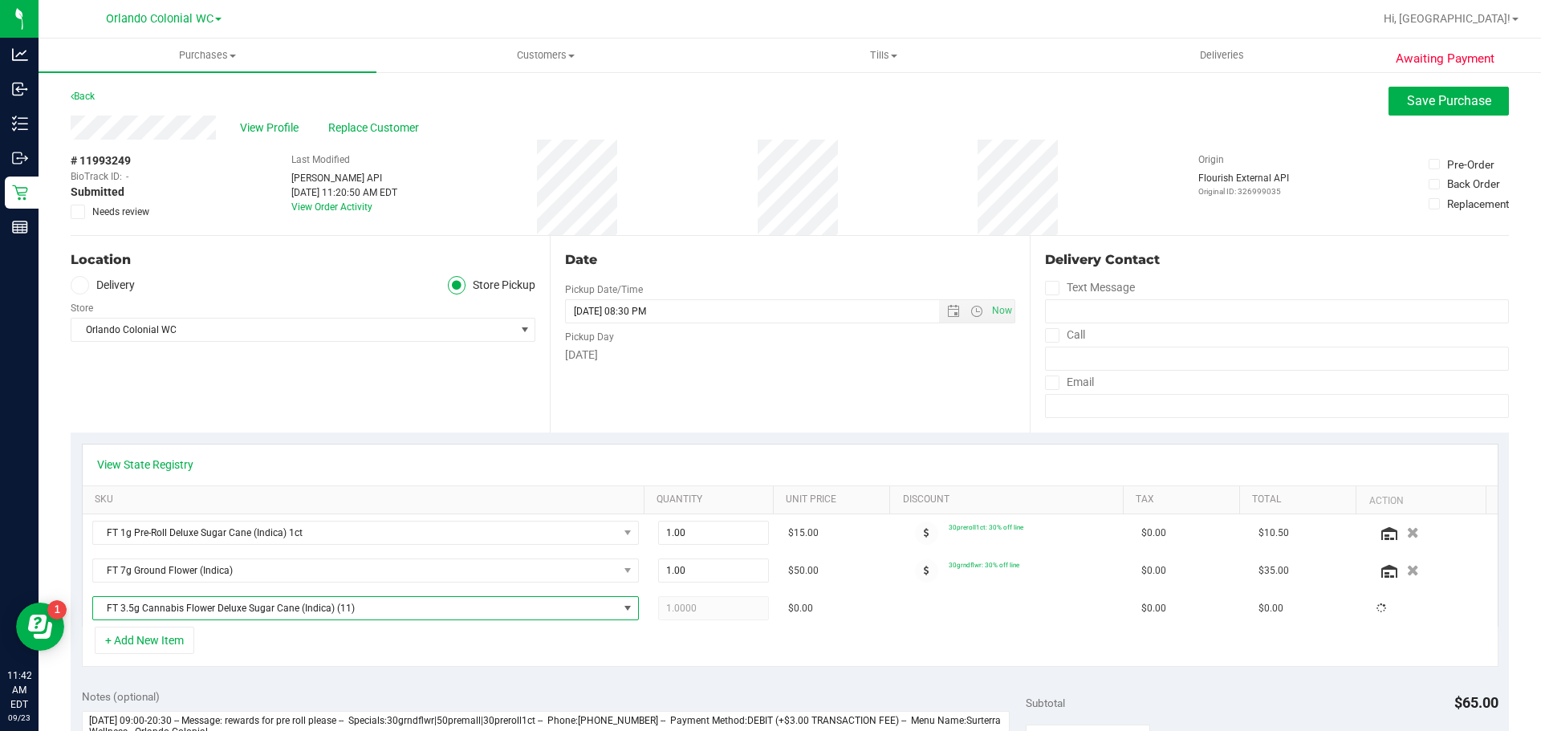
click at [422, 645] on div "+ Add New Item" at bounding box center [790, 647] width 1417 height 40
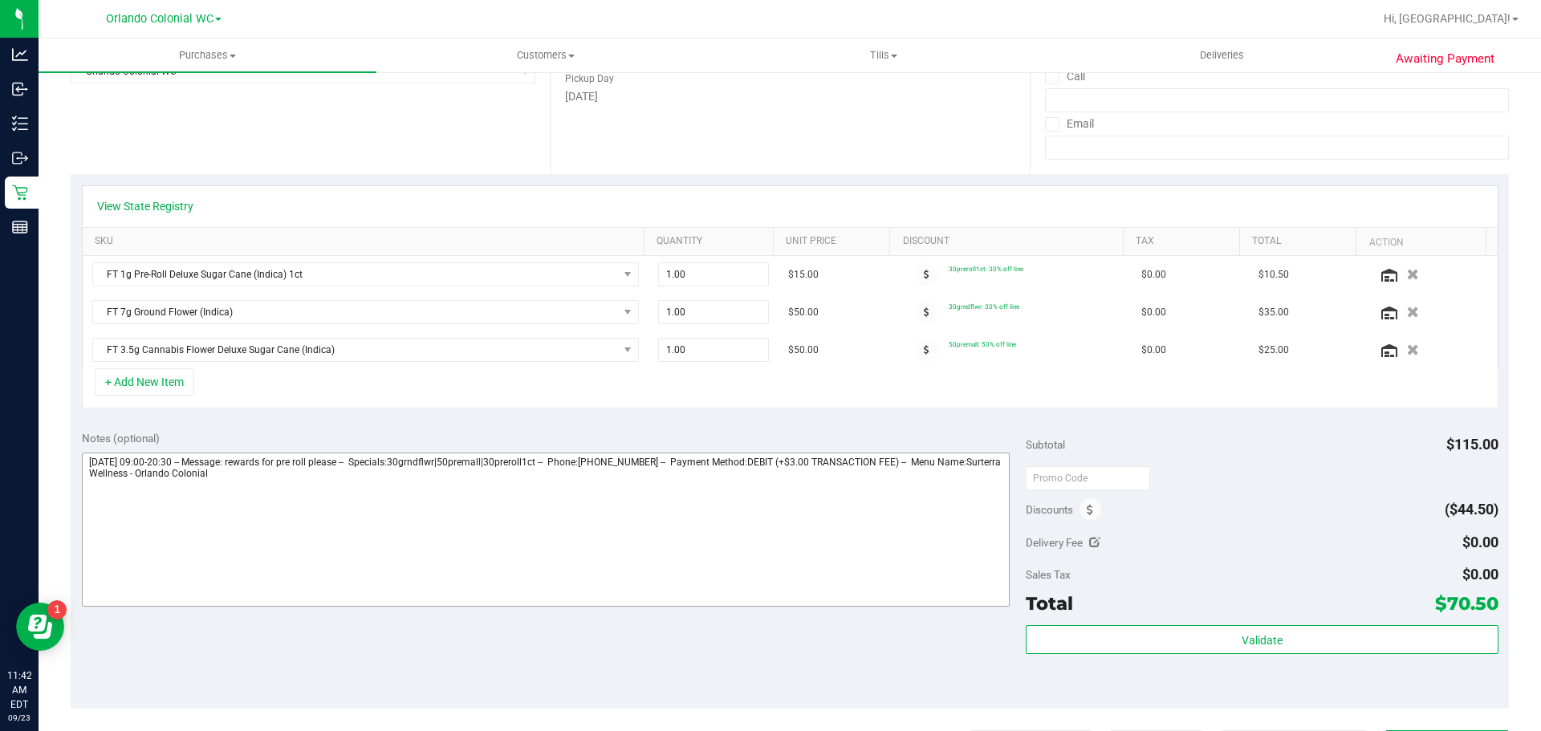
scroll to position [321, 0]
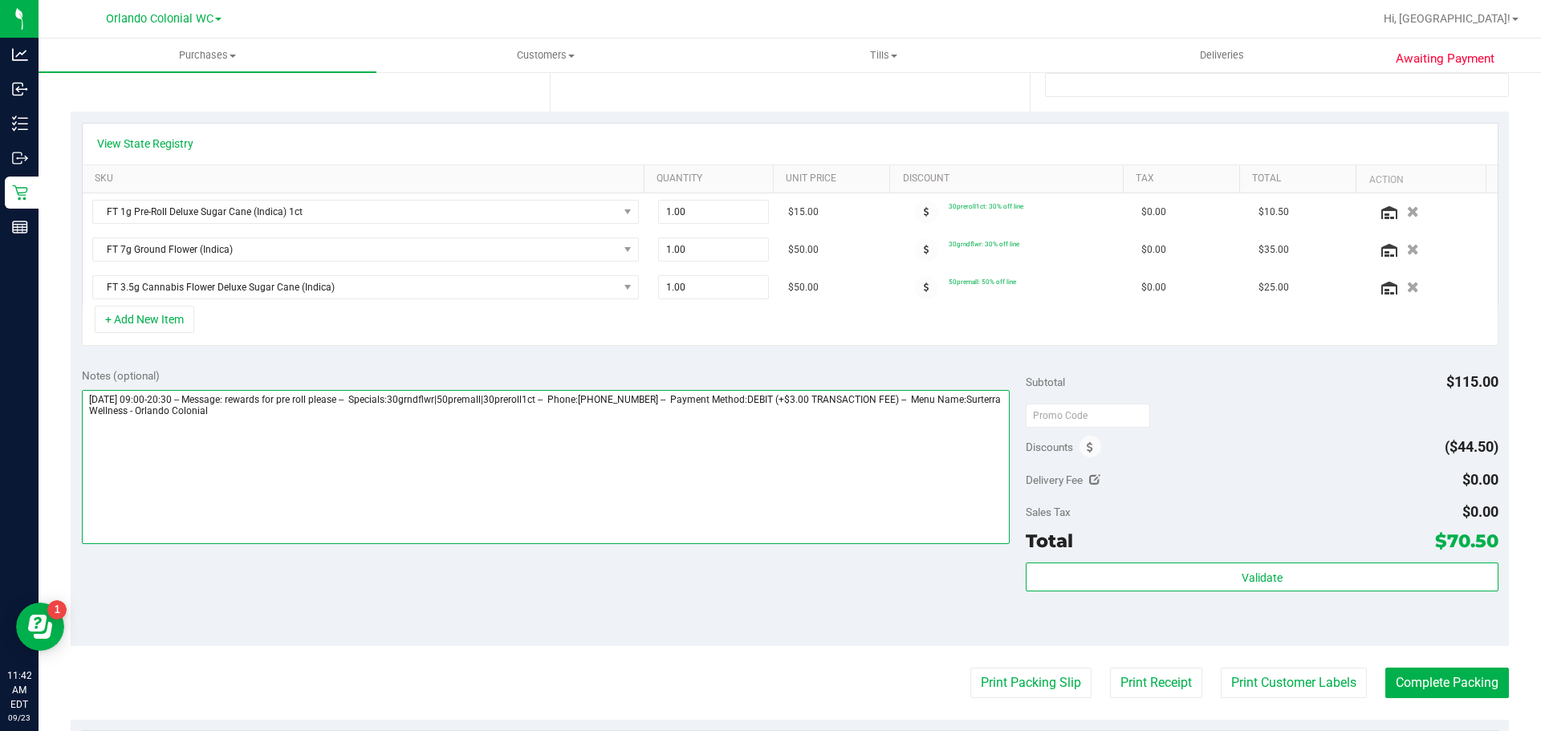
click at [712, 420] on textarea at bounding box center [546, 467] width 929 height 154
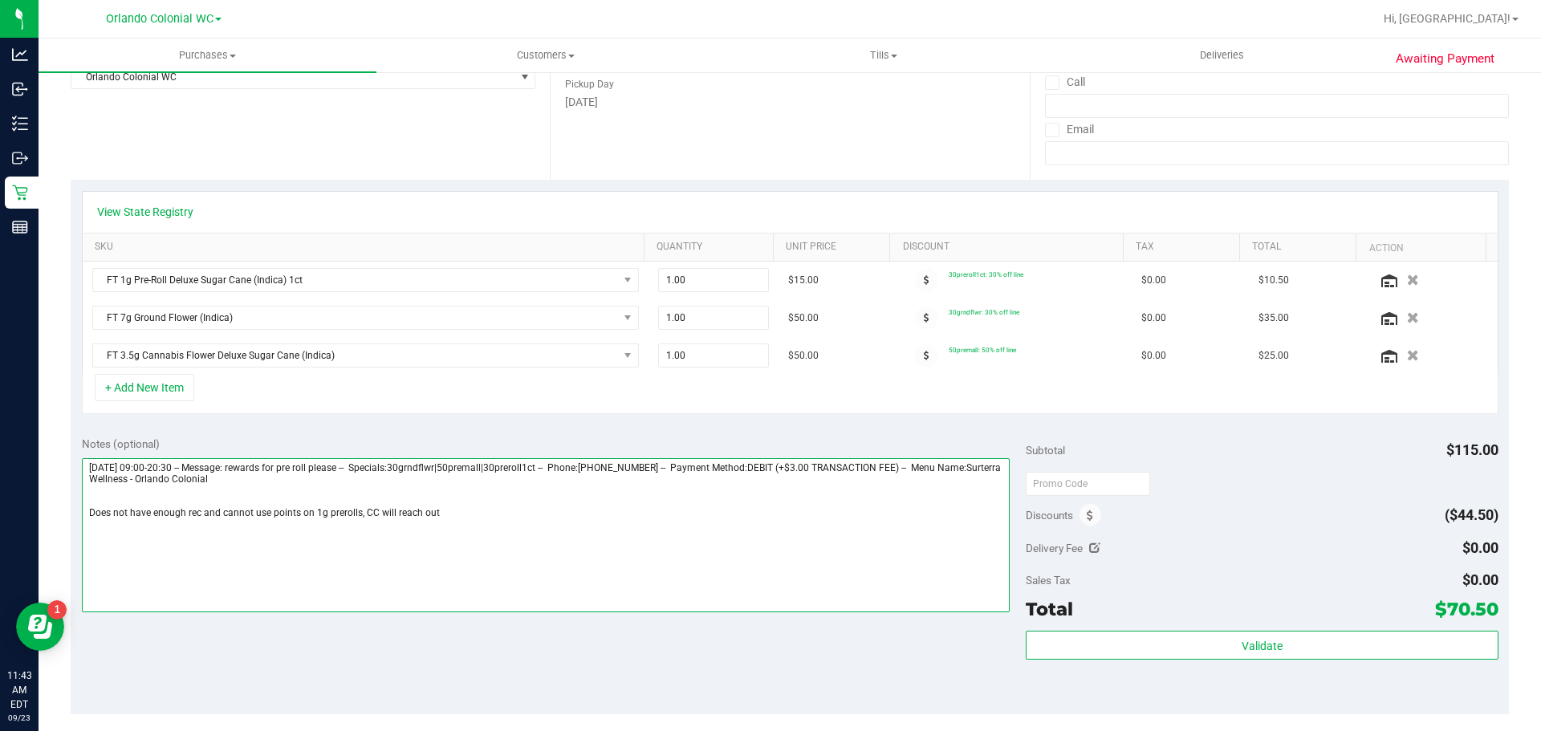
scroll to position [241, 0]
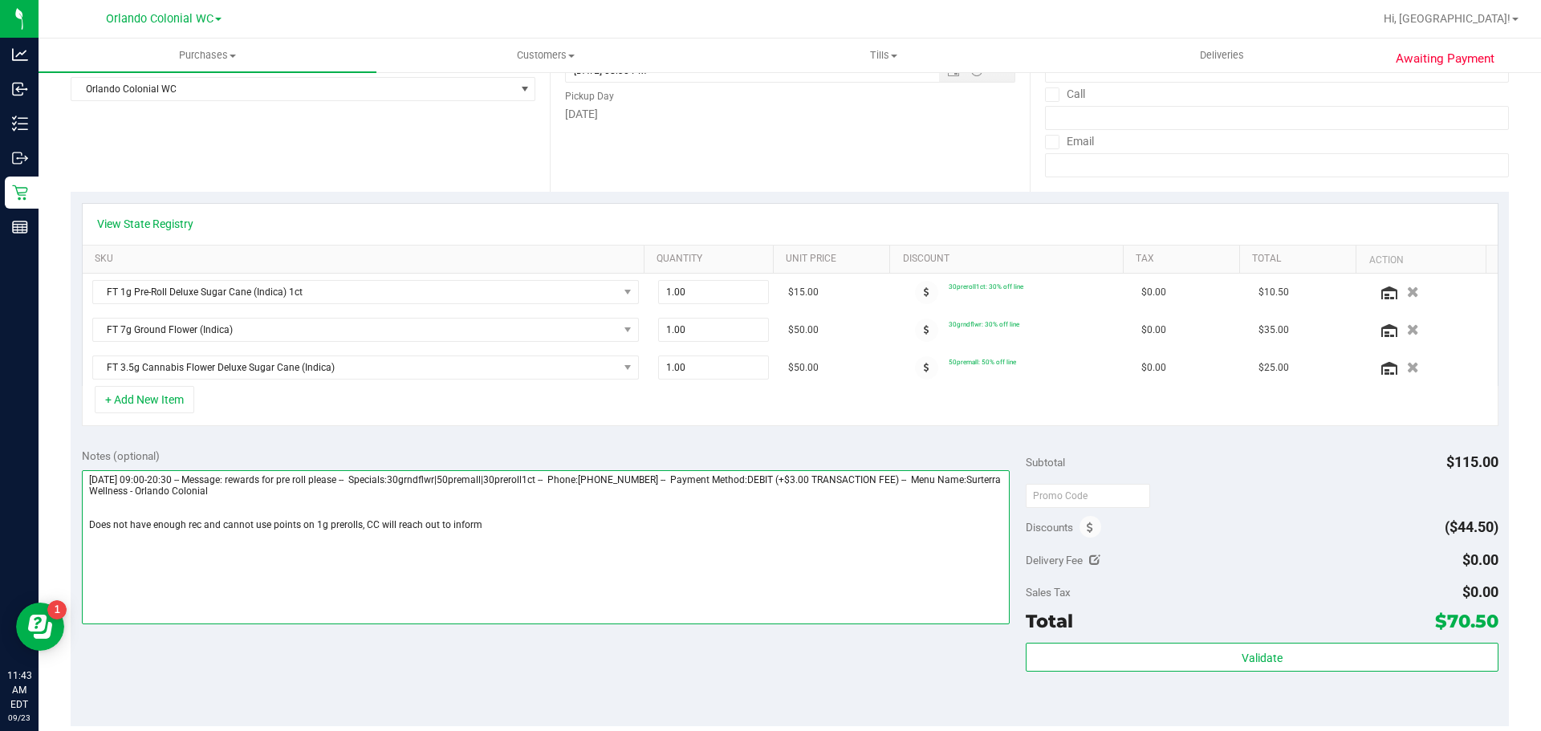
click at [495, 543] on textarea at bounding box center [546, 547] width 929 height 154
click at [495, 541] on textarea at bounding box center [546, 547] width 929 height 154
click at [494, 540] on textarea at bounding box center [546, 547] width 929 height 154
click at [491, 535] on textarea at bounding box center [546, 547] width 929 height 154
drag, startPoint x: 83, startPoint y: 525, endPoint x: 360, endPoint y: 528, distance: 276.2
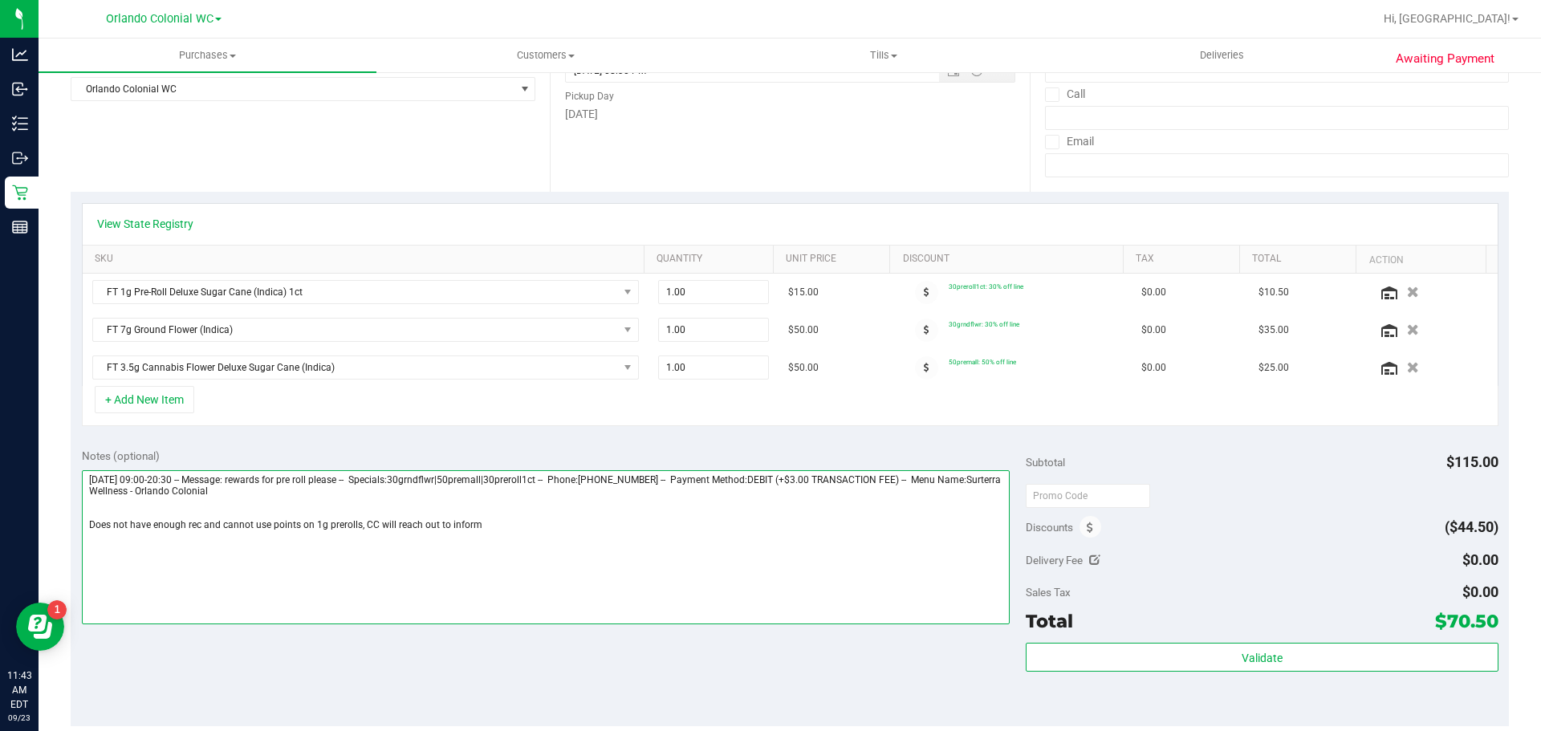
click at [360, 528] on textarea at bounding box center [546, 547] width 929 height 154
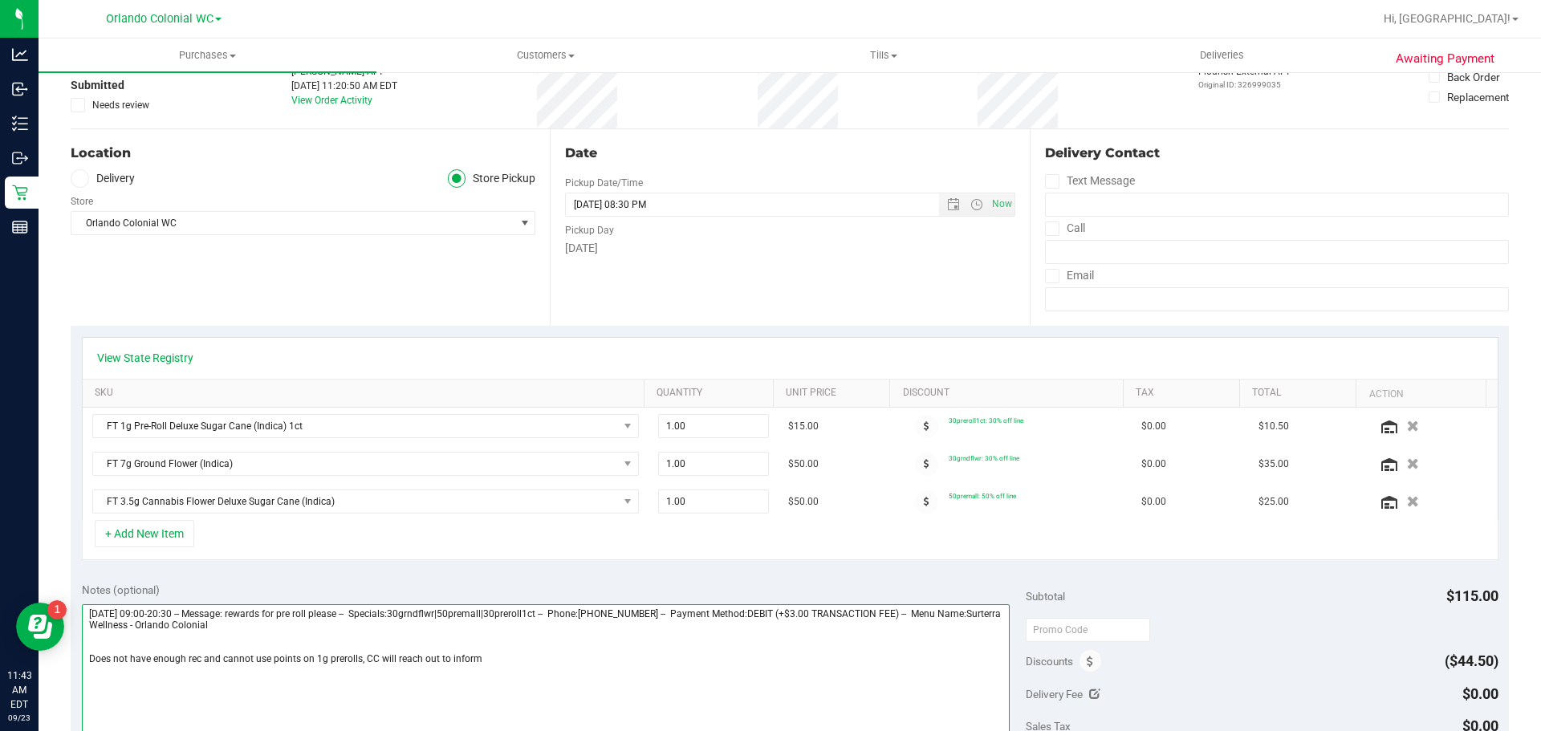
scroll to position [0, 0]
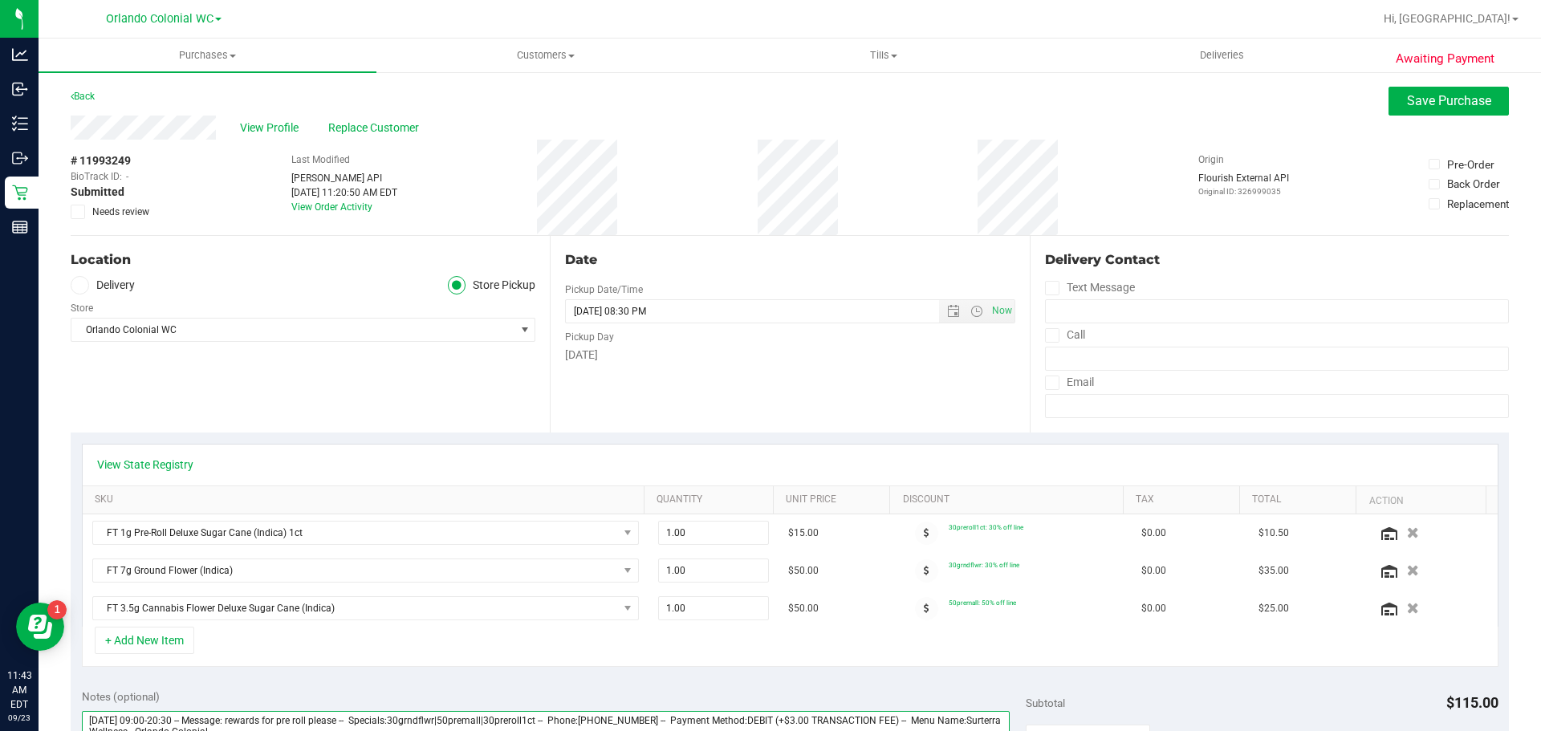
type textarea "Tuesday 09/23/2025 09:00-20:30 -- Message: rewards for pre roll please -- Speci…"
click at [76, 212] on icon at bounding box center [78, 212] width 10 height 0
click at [0, 0] on input "Needs review" at bounding box center [0, 0] width 0 height 0
click at [1449, 100] on span "Save Purchase" at bounding box center [1449, 100] width 84 height 15
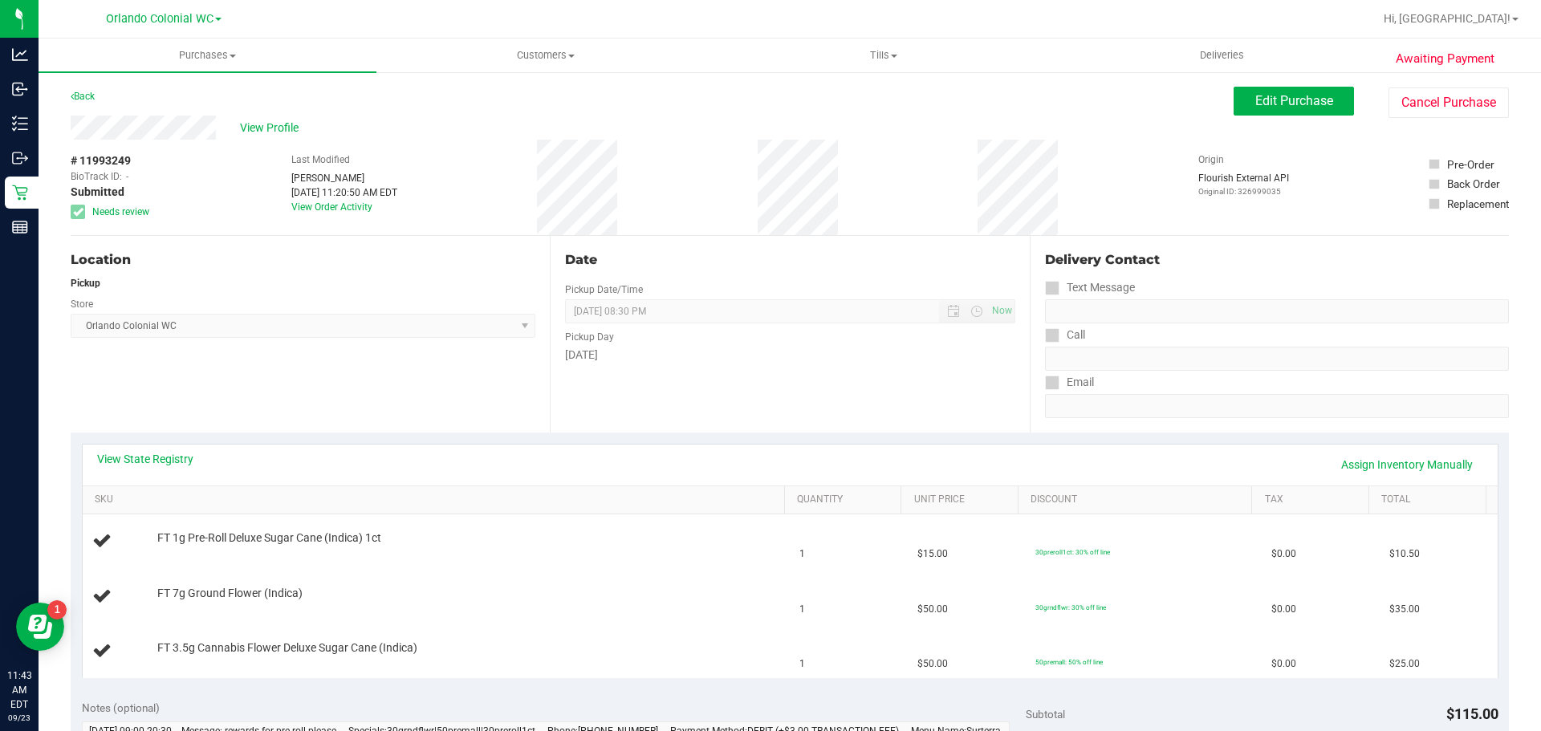
click at [162, 405] on div "Location Pickup Store Orlando Colonial WC Select Store Bonita Springs WC Boynto…" at bounding box center [310, 334] width 479 height 197
click at [264, 130] on span "View Profile" at bounding box center [272, 128] width 64 height 17
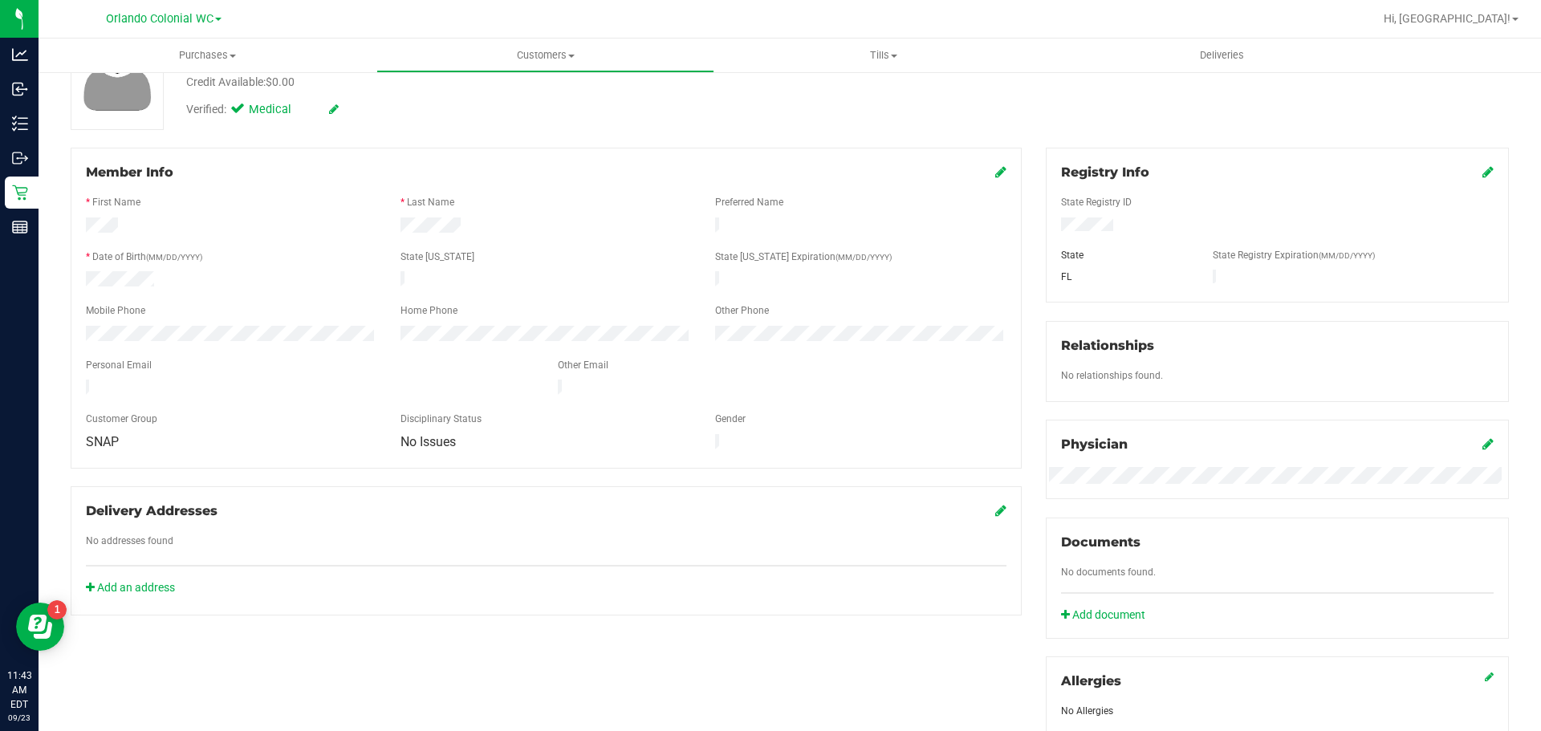
scroll to position [321, 0]
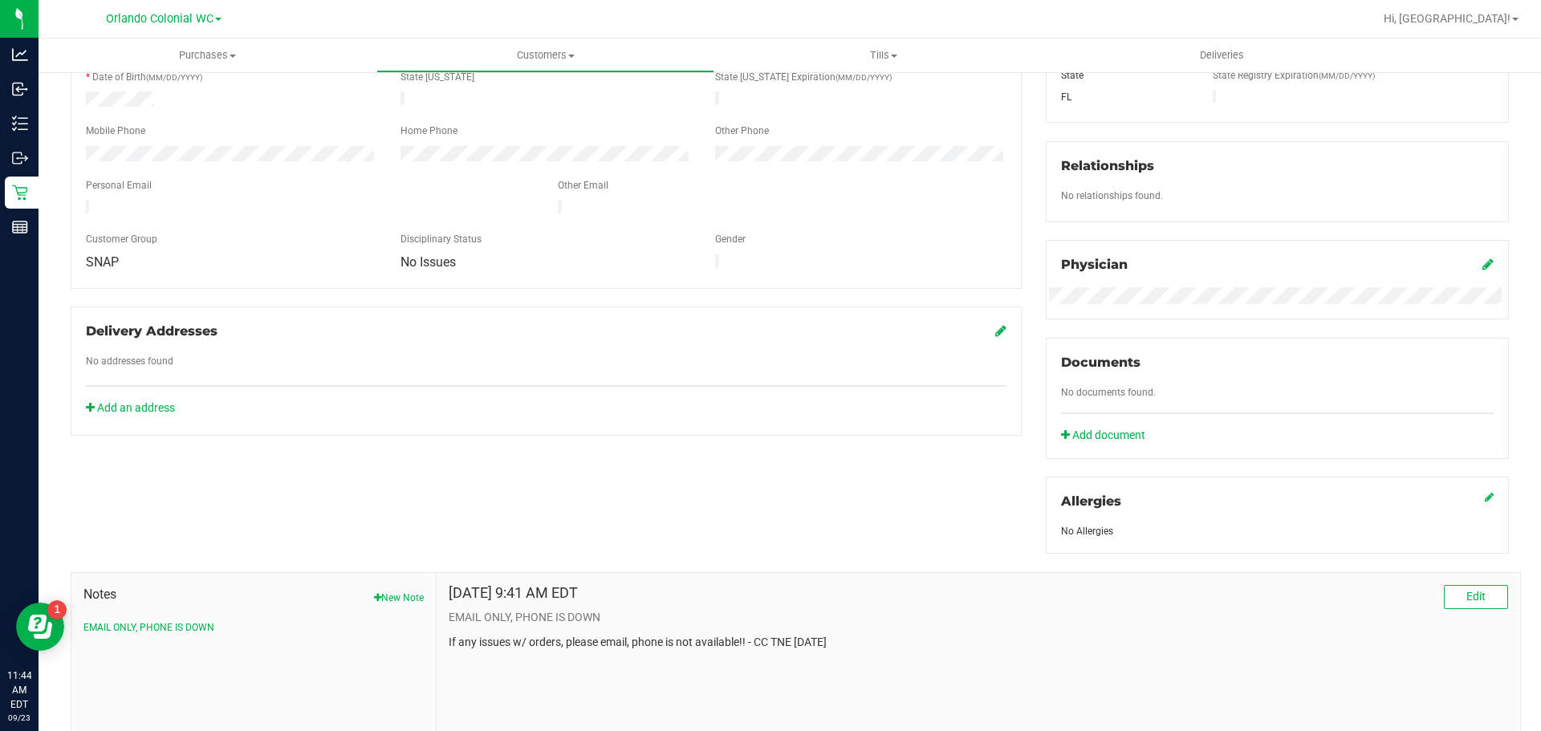
click at [114, 517] on div "Member Info * First Name * Last Name Preferred Name * Date of Birth (MM/DD/YYYY…" at bounding box center [790, 378] width 1463 height 821
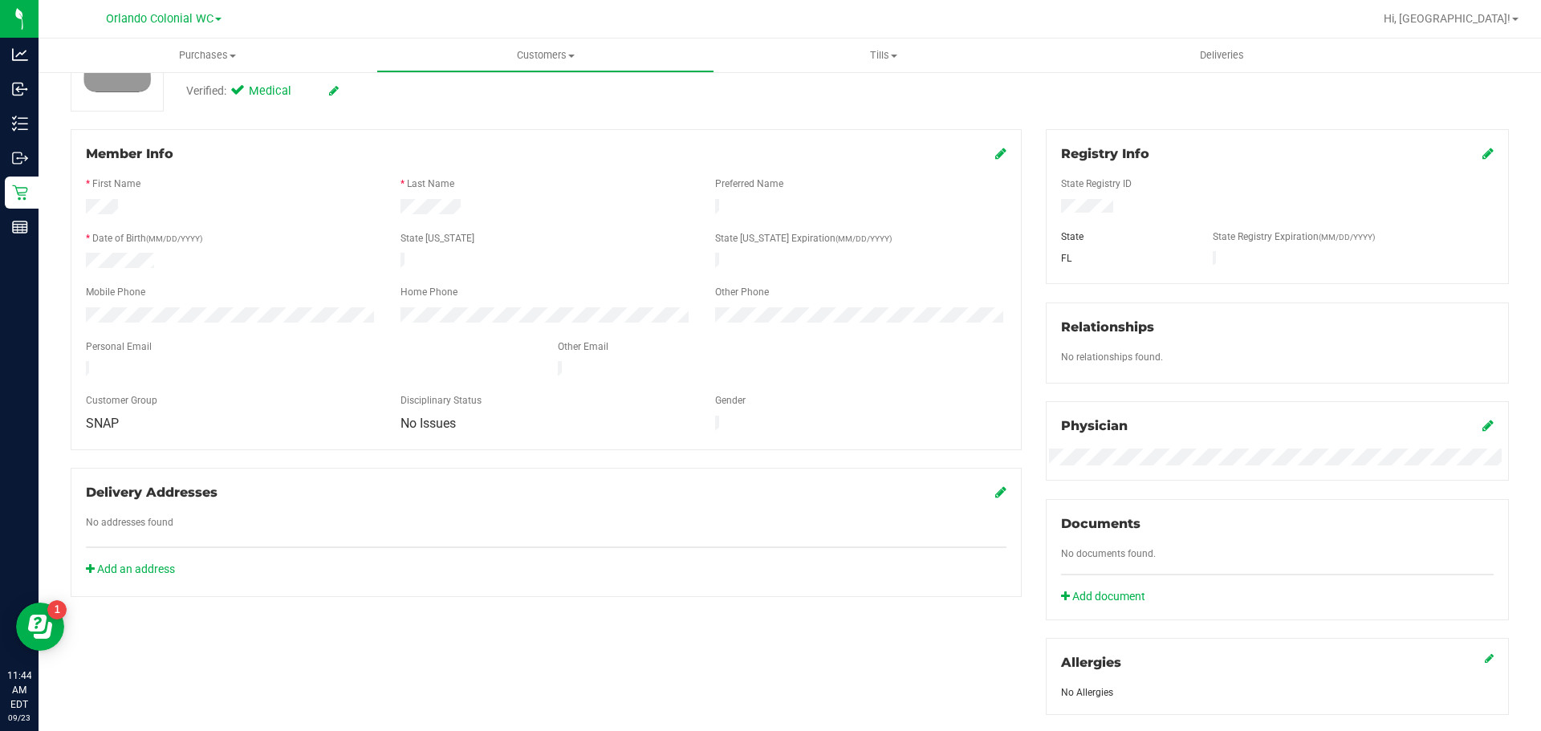
scroll to position [0, 0]
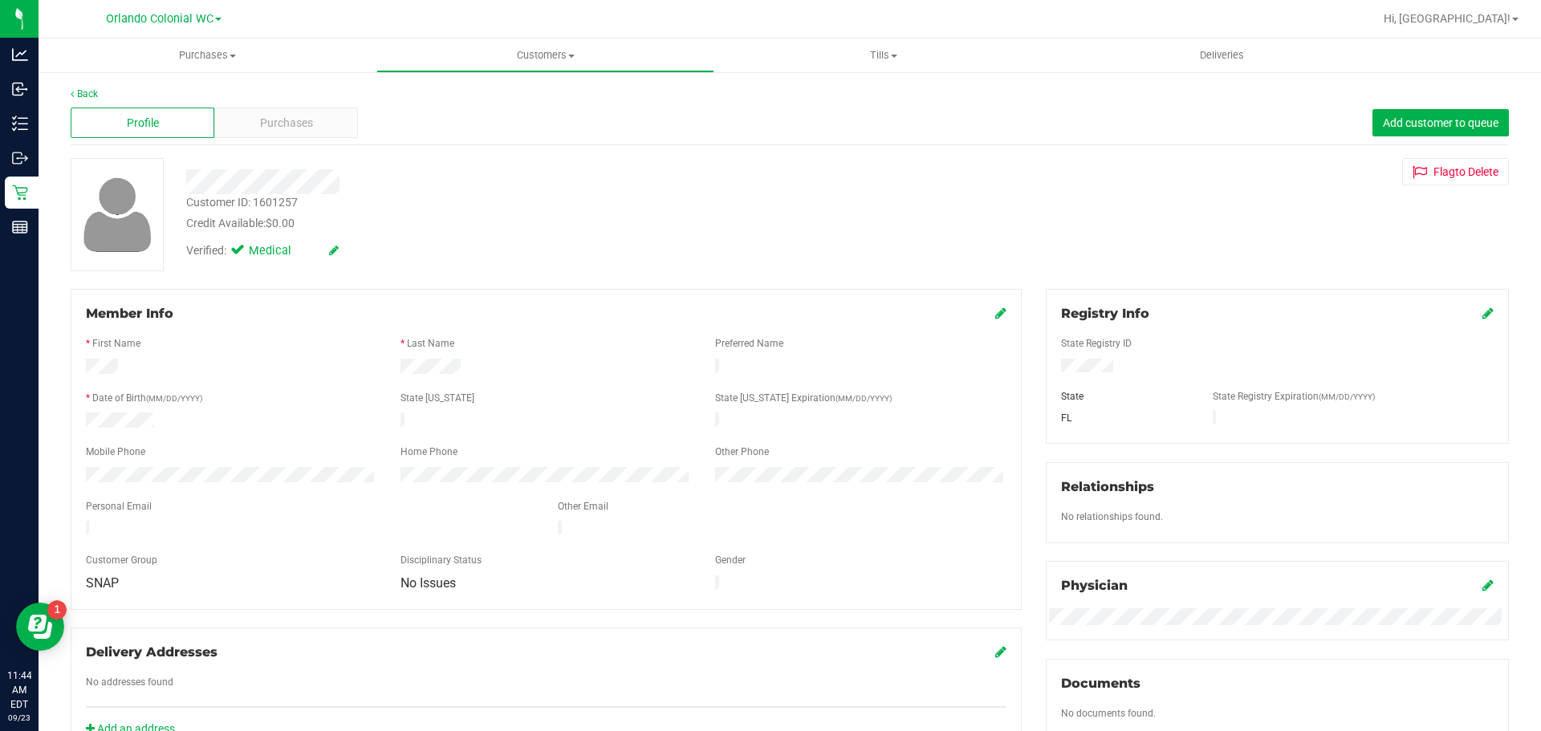
click at [256, 210] on div "Customer ID: 1601257" at bounding box center [242, 202] width 112 height 17
click at [253, 208] on div "Customer ID: 1601257" at bounding box center [242, 202] width 112 height 17
click at [251, 200] on div "Customer ID: 1601257" at bounding box center [242, 202] width 112 height 17
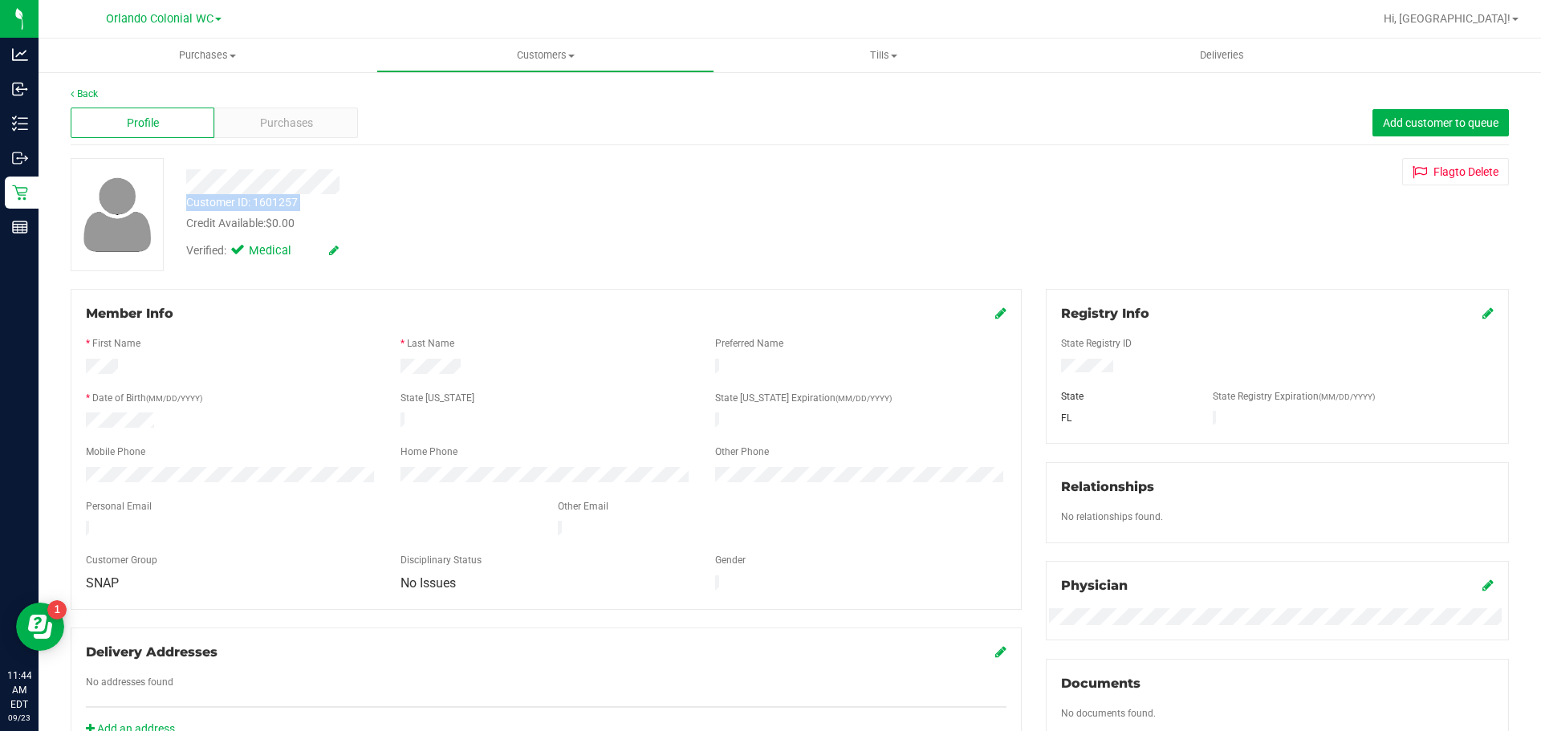
click at [251, 199] on div "Customer ID: 1601257" at bounding box center [242, 202] width 112 height 17
copy div "Customer ID: 1601257"
click at [1159, 249] on div "Customer ID: 1601257 Credit Available: $0.00 Verified: Medical Flag to Delete" at bounding box center [790, 214] width 1463 height 113
click at [1223, 197] on div "Customer ID: 1601257 Credit Available: $0.00 Verified: Medical Flag to Delete" at bounding box center [790, 214] width 1463 height 113
click at [271, 126] on span "Purchases" at bounding box center [286, 123] width 53 height 17
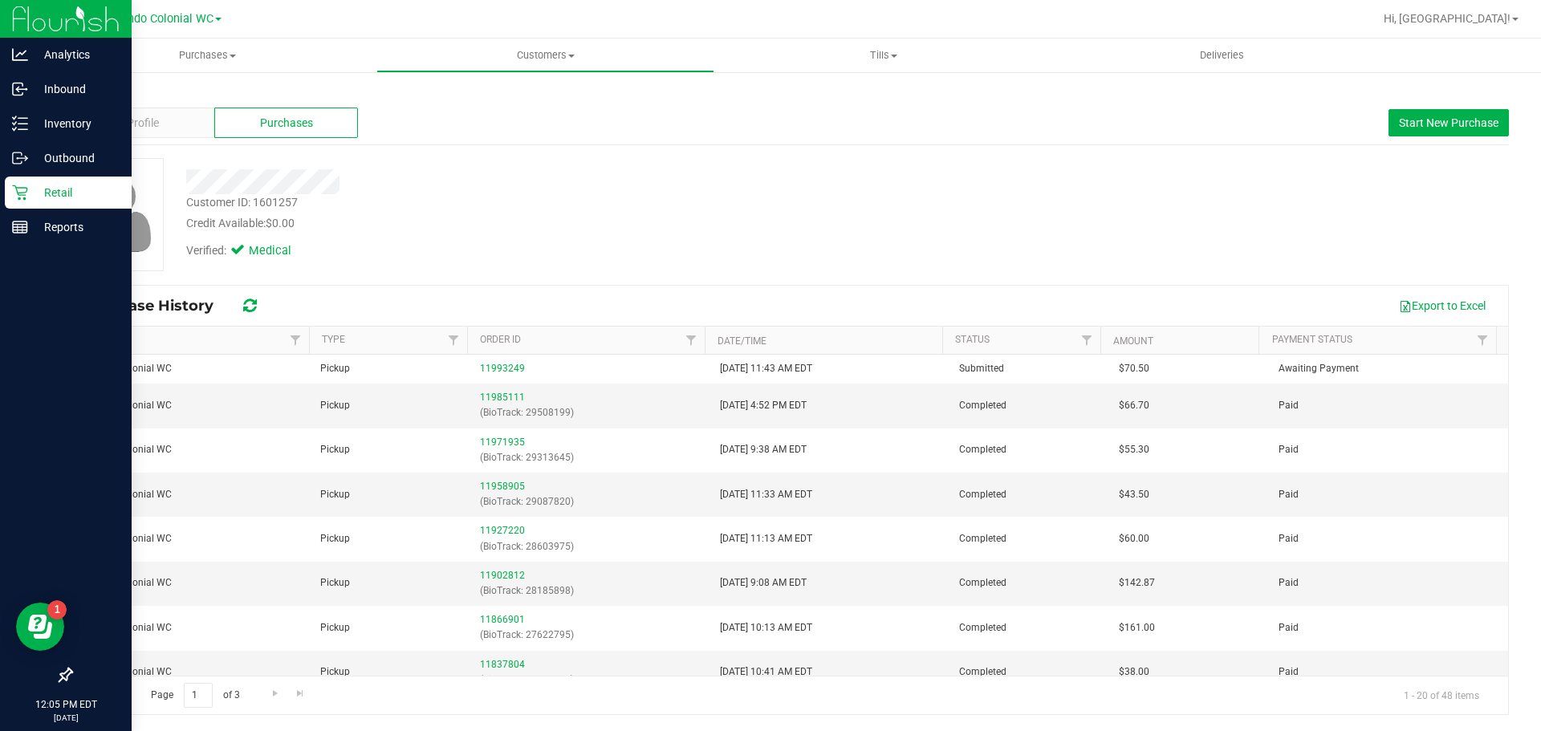
click at [23, 188] on icon at bounding box center [19, 192] width 15 height 15
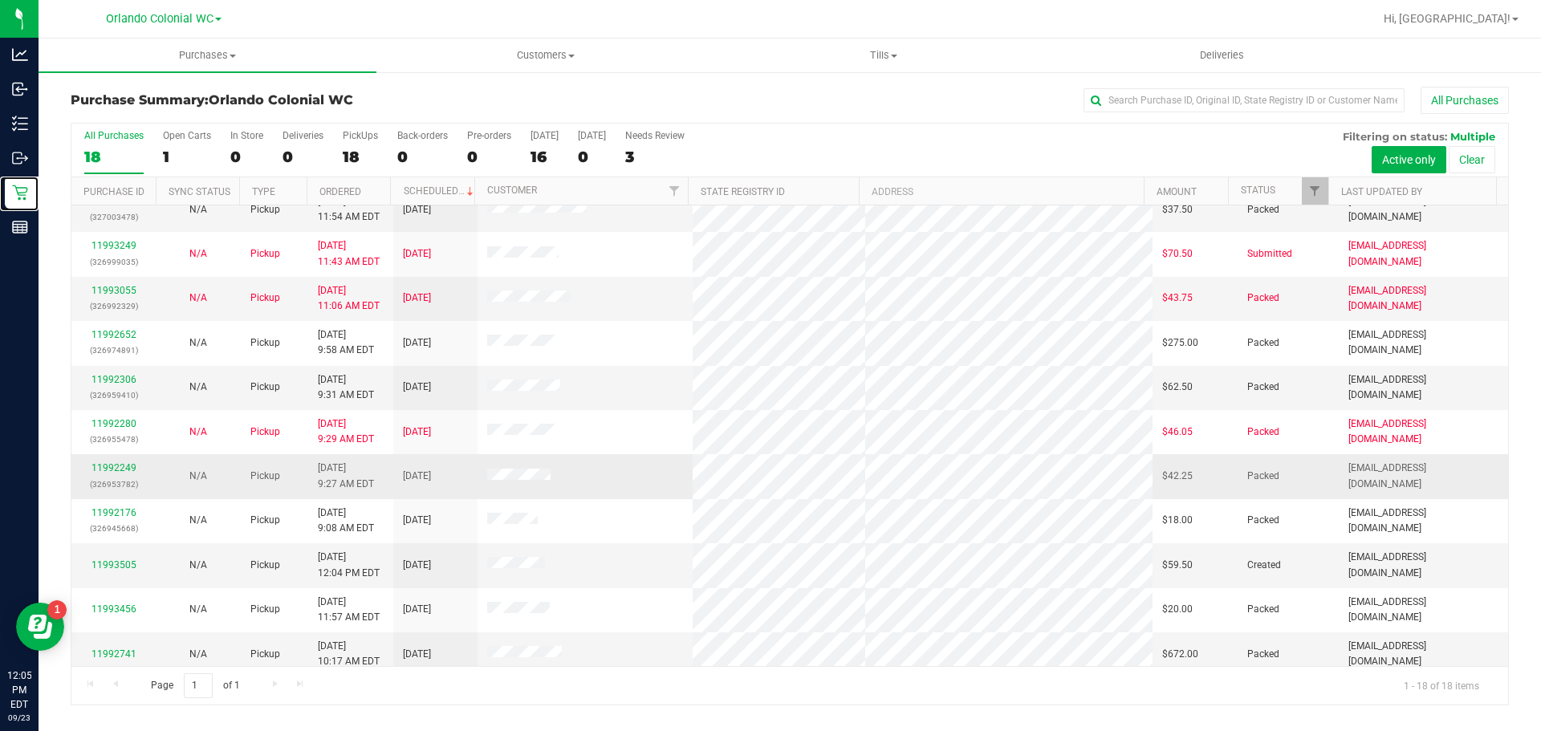
scroll to position [241, 0]
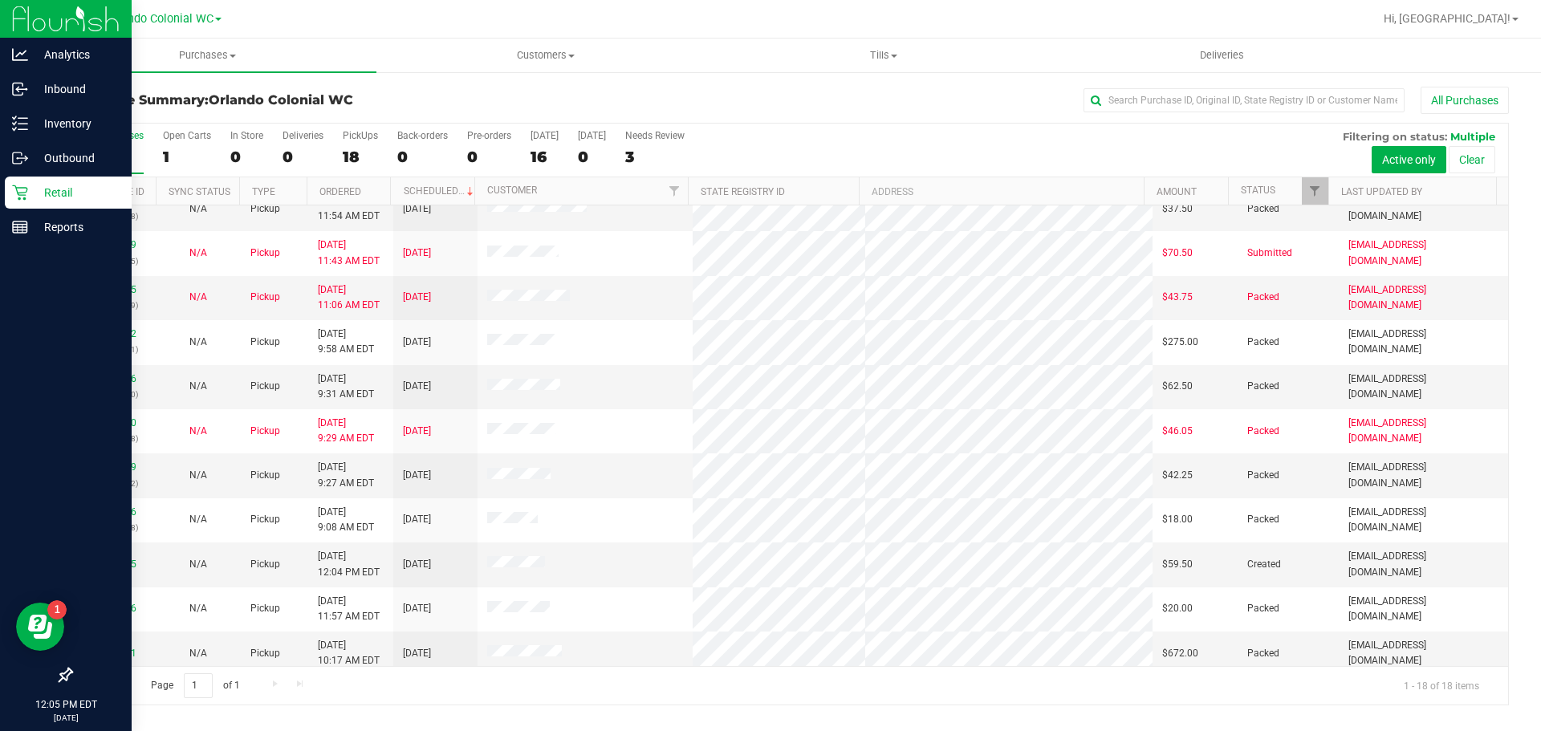
click at [32, 185] on p "Retail" at bounding box center [76, 192] width 96 height 19
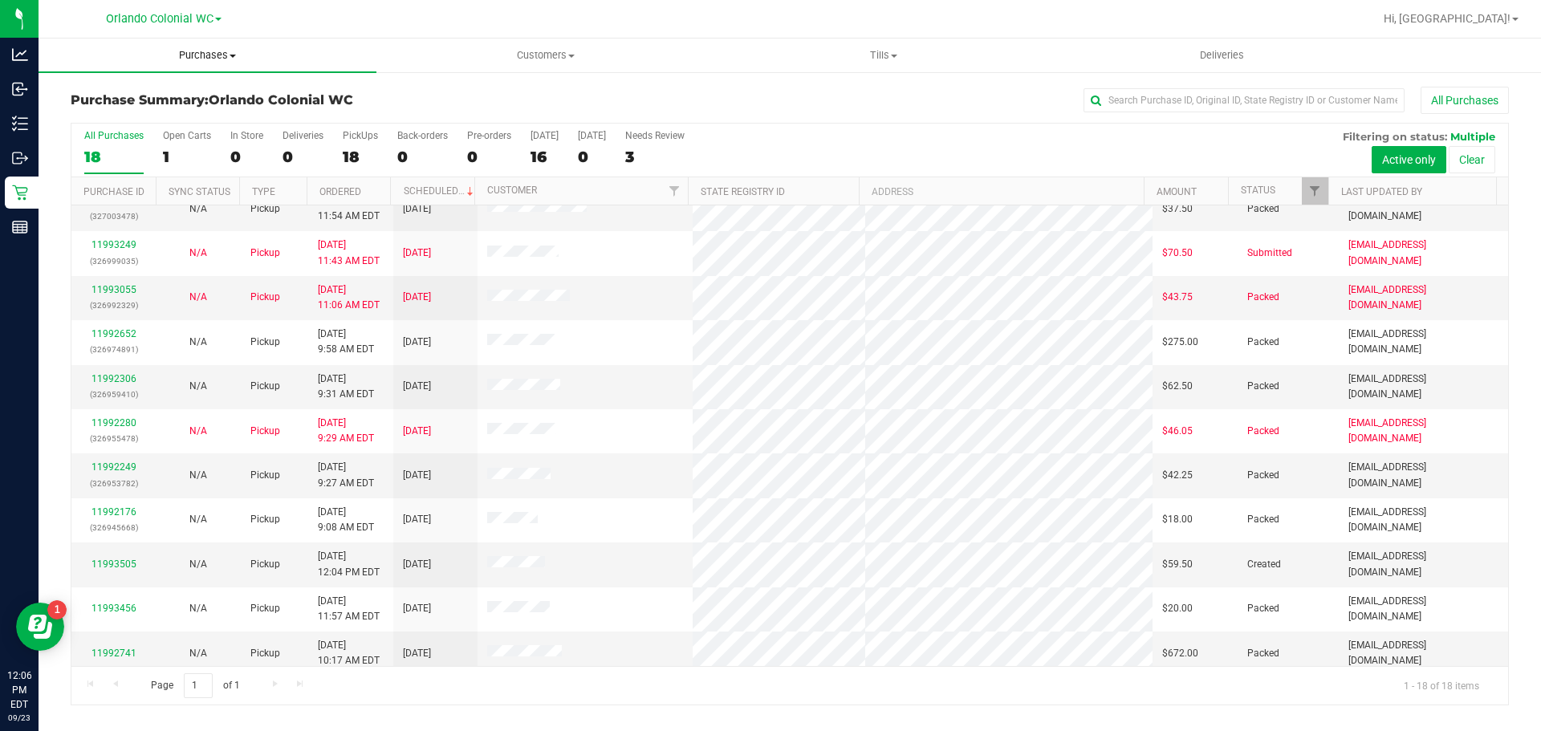
click at [222, 55] on span "Purchases" at bounding box center [208, 55] width 338 height 14
click at [142, 105] on li "Summary of purchases" at bounding box center [208, 96] width 338 height 19
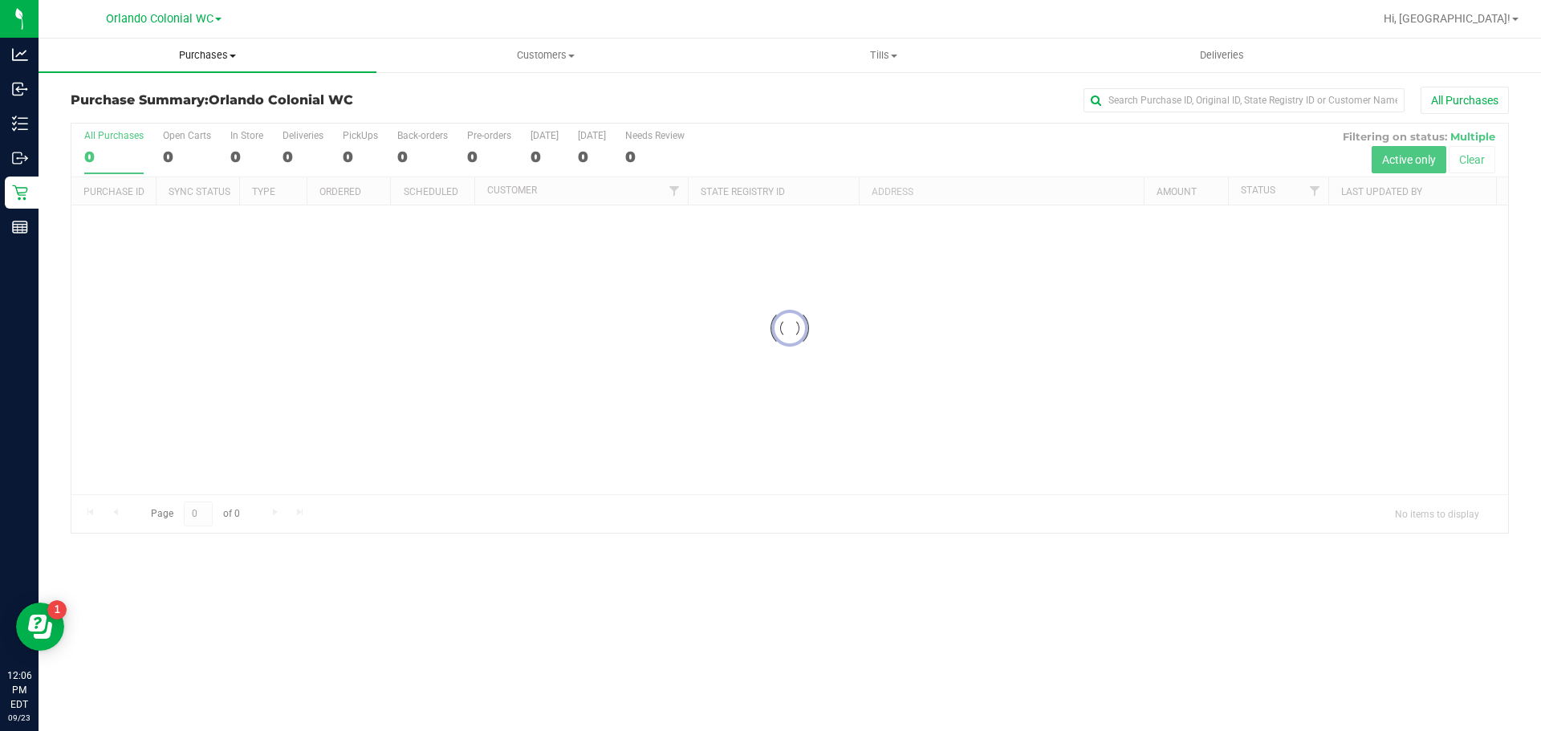
click at [208, 48] on span "Purchases" at bounding box center [208, 55] width 338 height 14
click at [137, 114] on li "Fulfillment" at bounding box center [208, 116] width 338 height 19
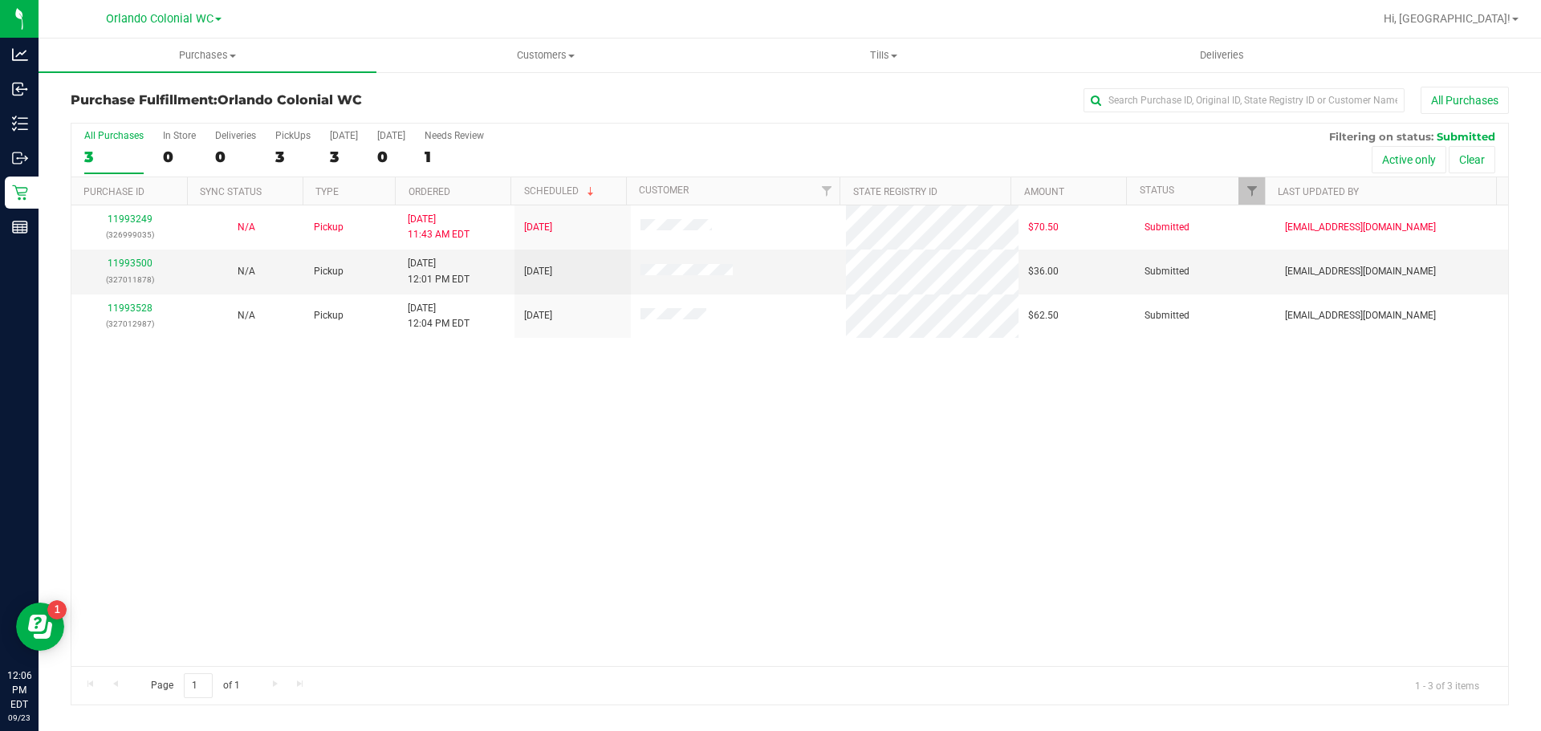
drag, startPoint x: 120, startPoint y: 256, endPoint x: 82, endPoint y: 412, distance: 160.2
click at [82, 412] on div "11993249 (326999035) N/A Pickup 9/23/2025 11:43 AM EDT 9/23/2025 $70.50 Submitt…" at bounding box center [789, 436] width 1437 height 461
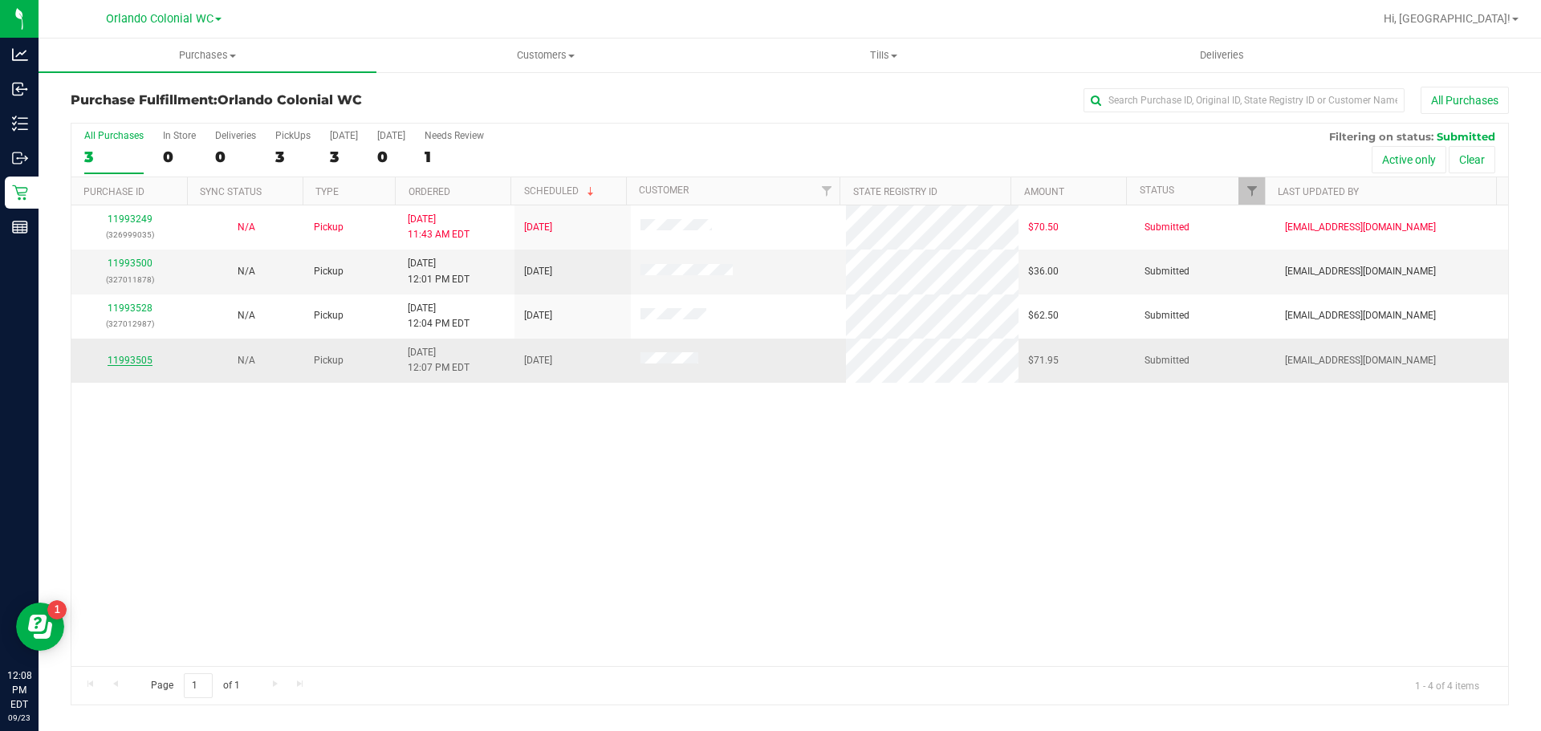
drag, startPoint x: 133, startPoint y: 352, endPoint x: 132, endPoint y: 360, distance: 8.1
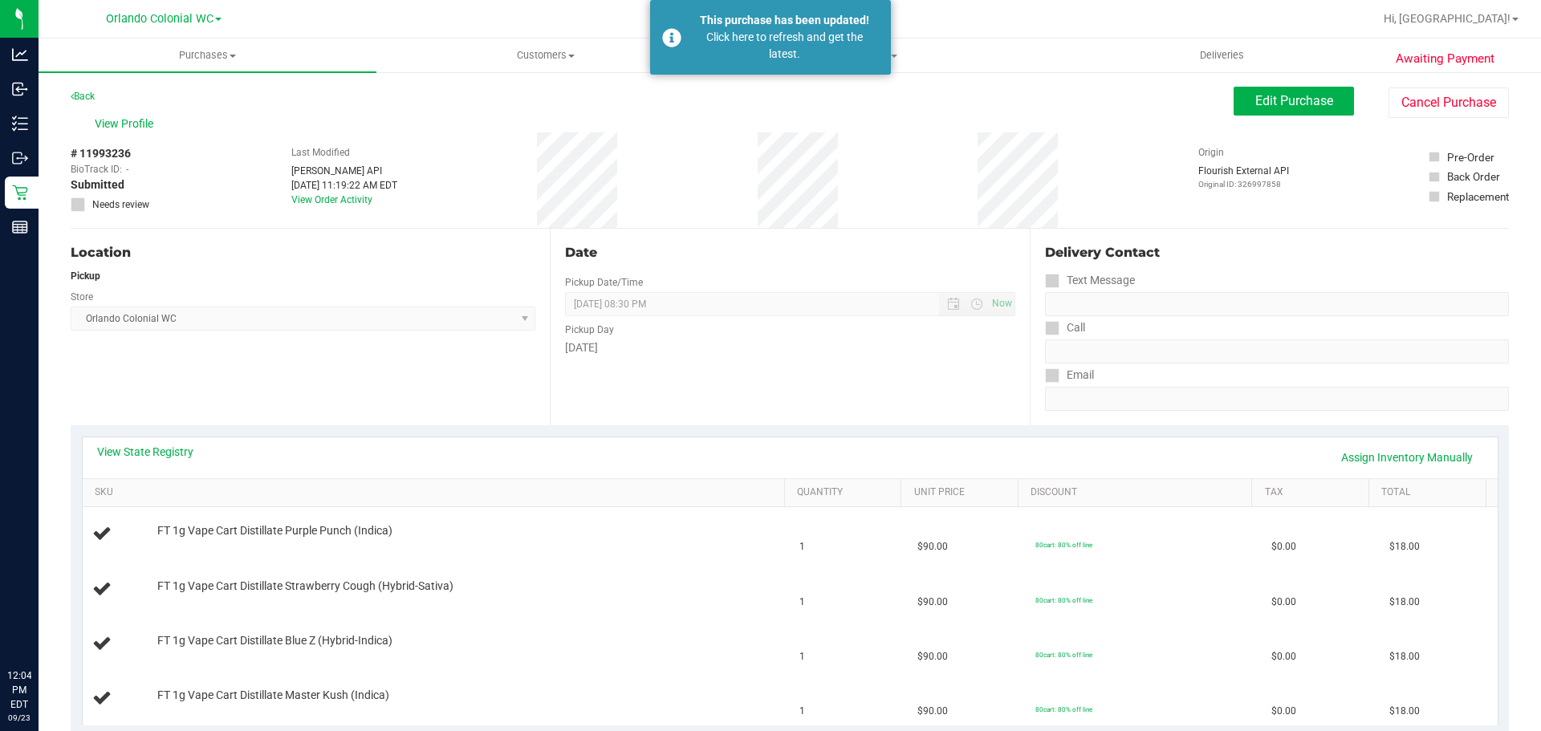
click at [707, 48] on div "Click here to refresh and get the latest." at bounding box center [784, 46] width 189 height 34
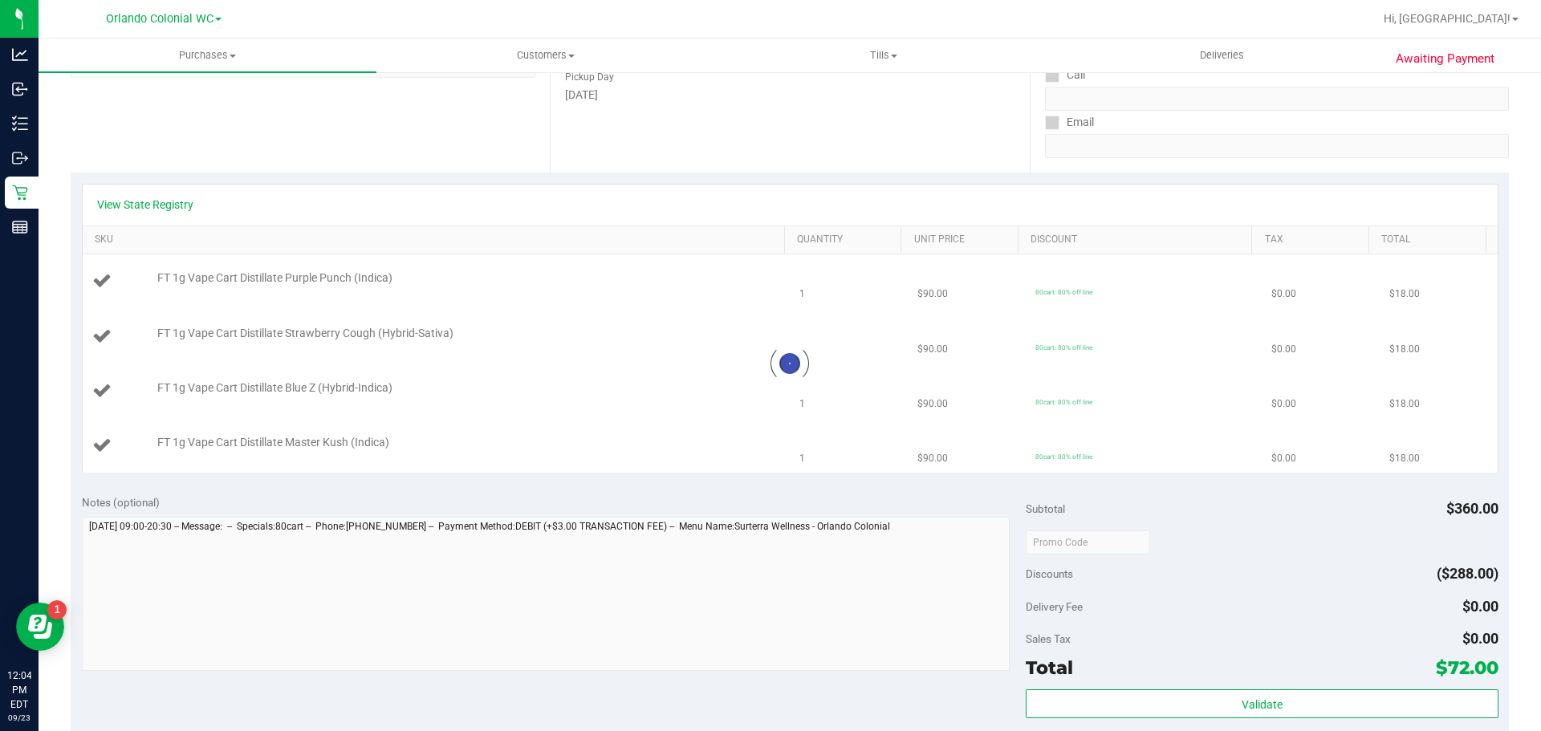
scroll to position [321, 0]
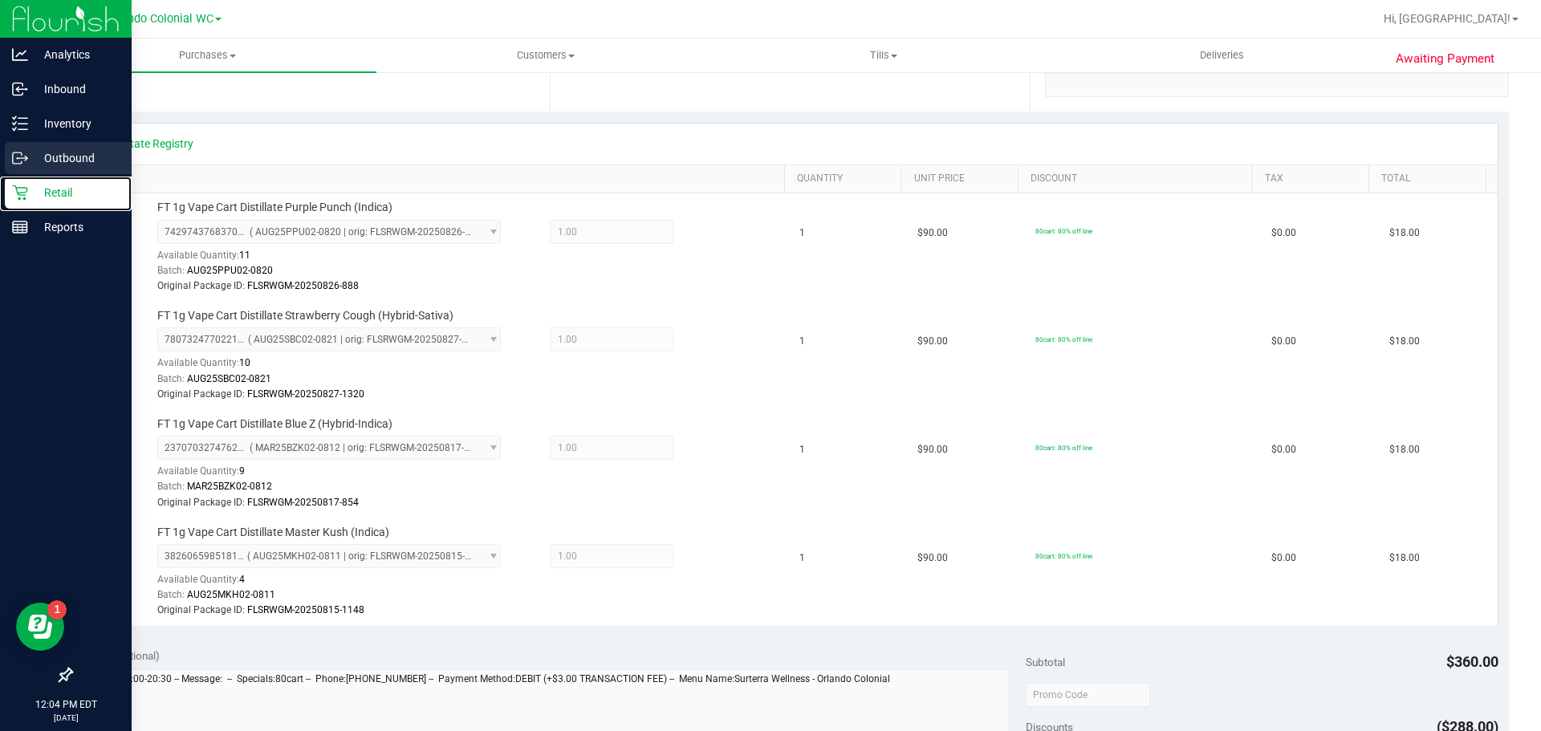
drag, startPoint x: 26, startPoint y: 191, endPoint x: 68, endPoint y: 159, distance: 53.3
click at [26, 189] on icon at bounding box center [20, 193] width 16 height 16
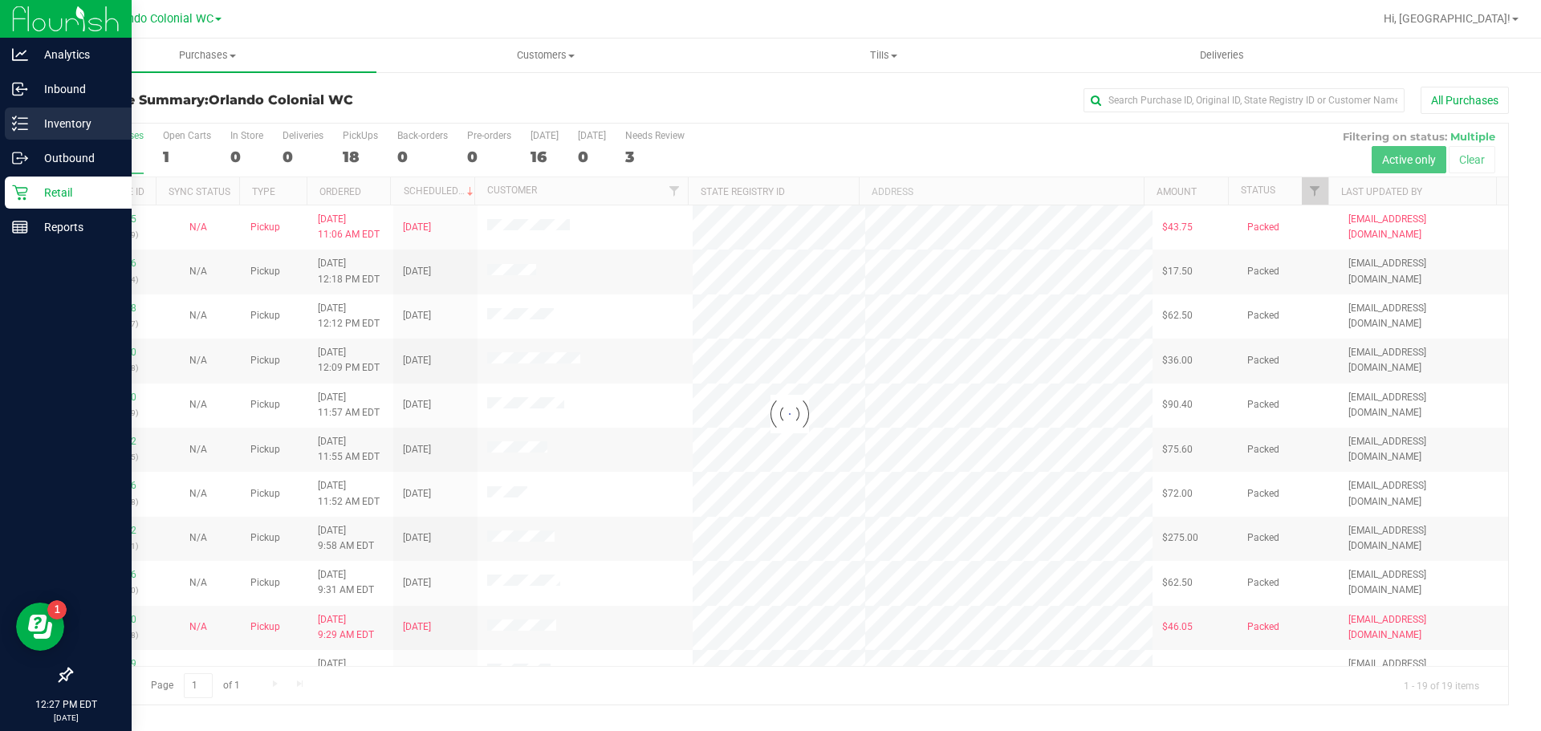
click at [46, 126] on p "Inventory" at bounding box center [76, 123] width 96 height 19
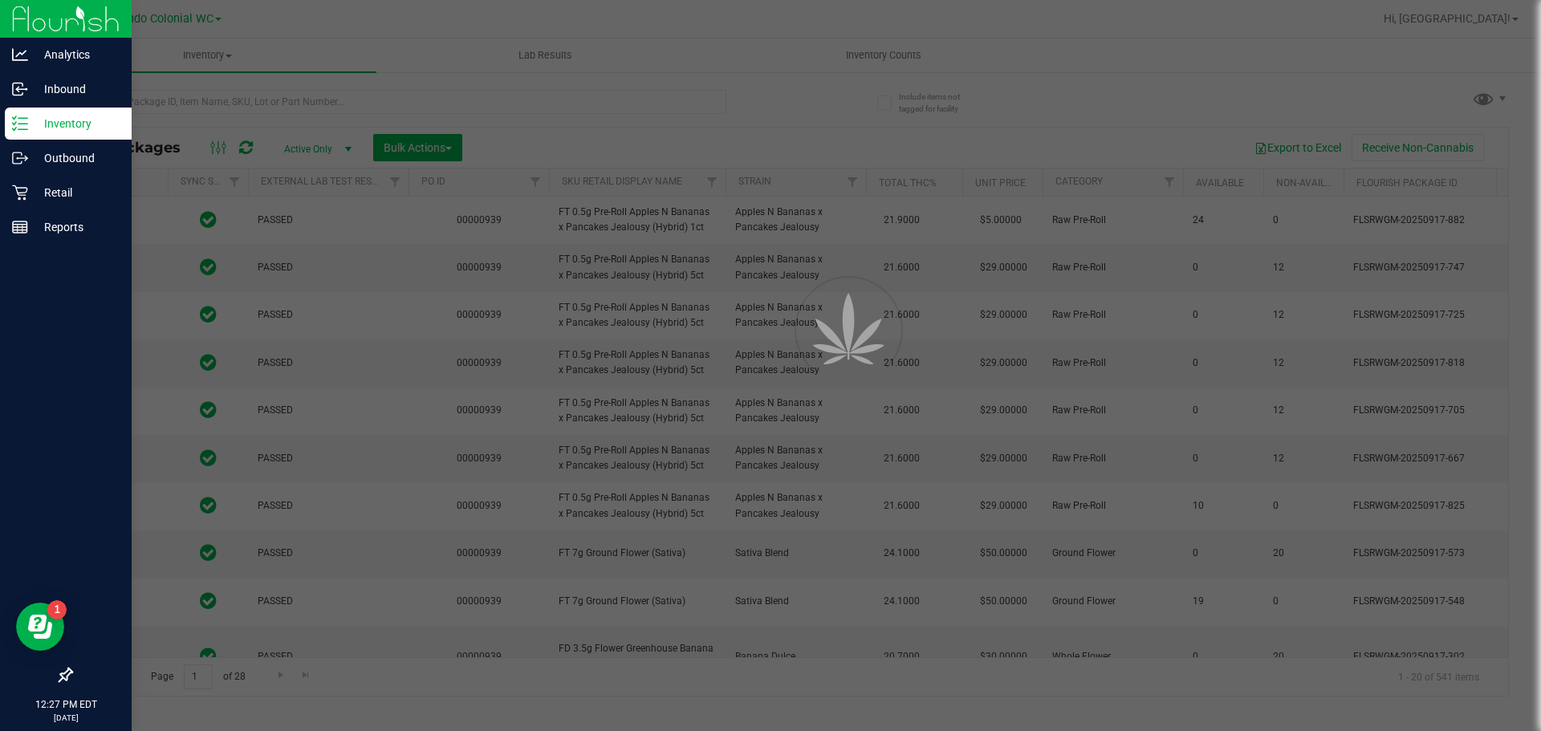
click at [261, 105] on div at bounding box center [770, 365] width 1541 height 731
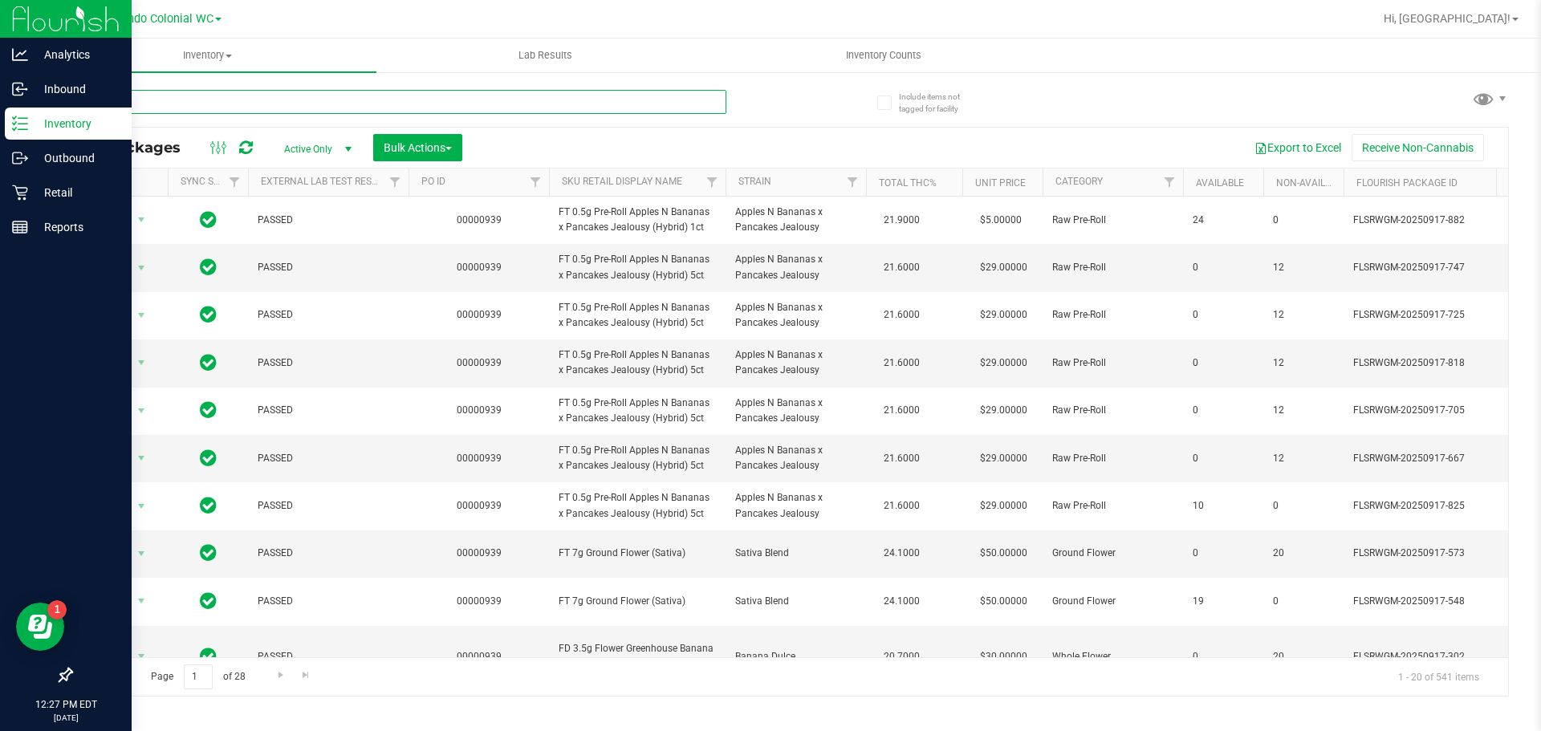
click at [261, 104] on input "text" at bounding box center [399, 102] width 656 height 24
paste input "HT 5mg Mixed Berry Chews (THC) 20ct"
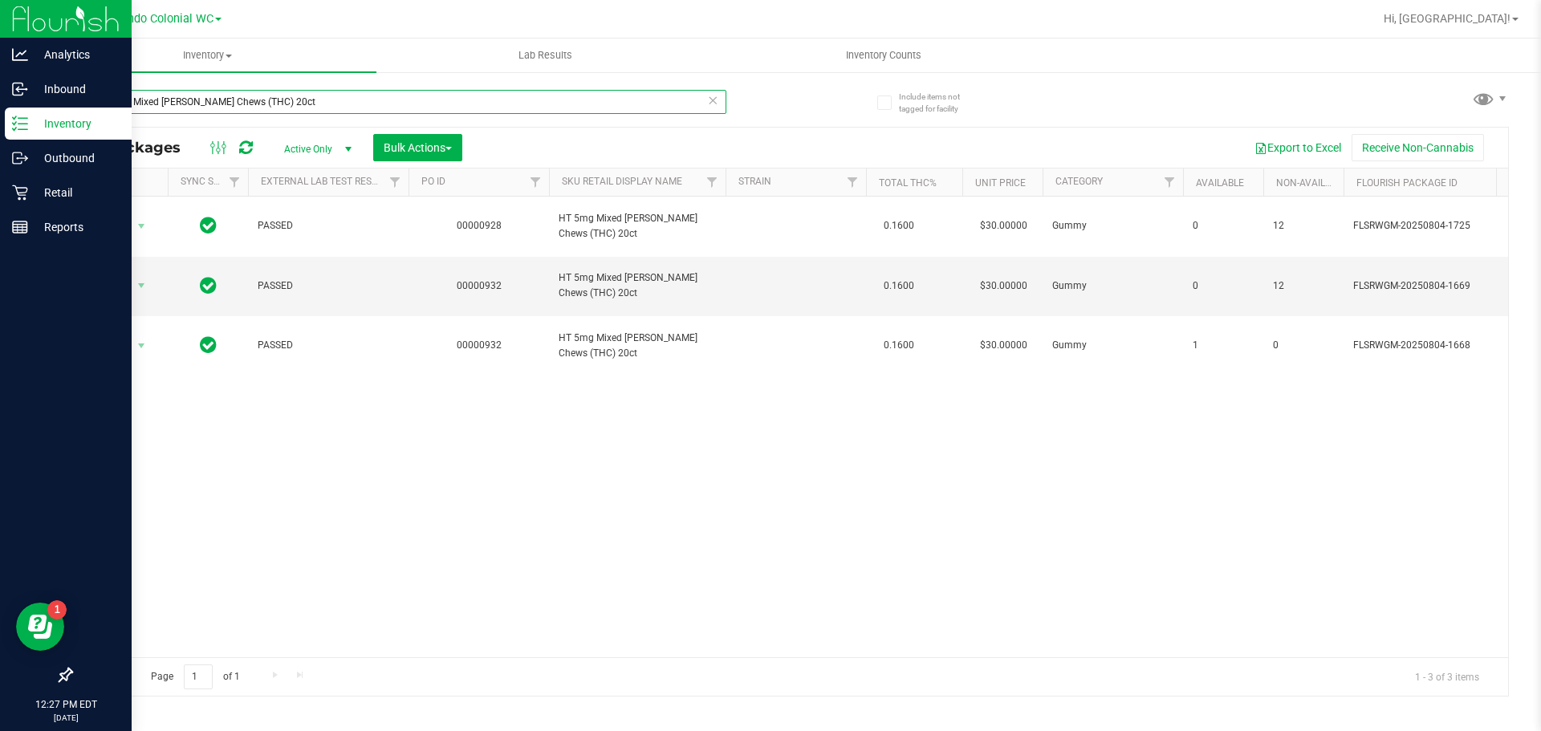
type input "HT 5mg Mixed Berry Chews (THC) 20ct"
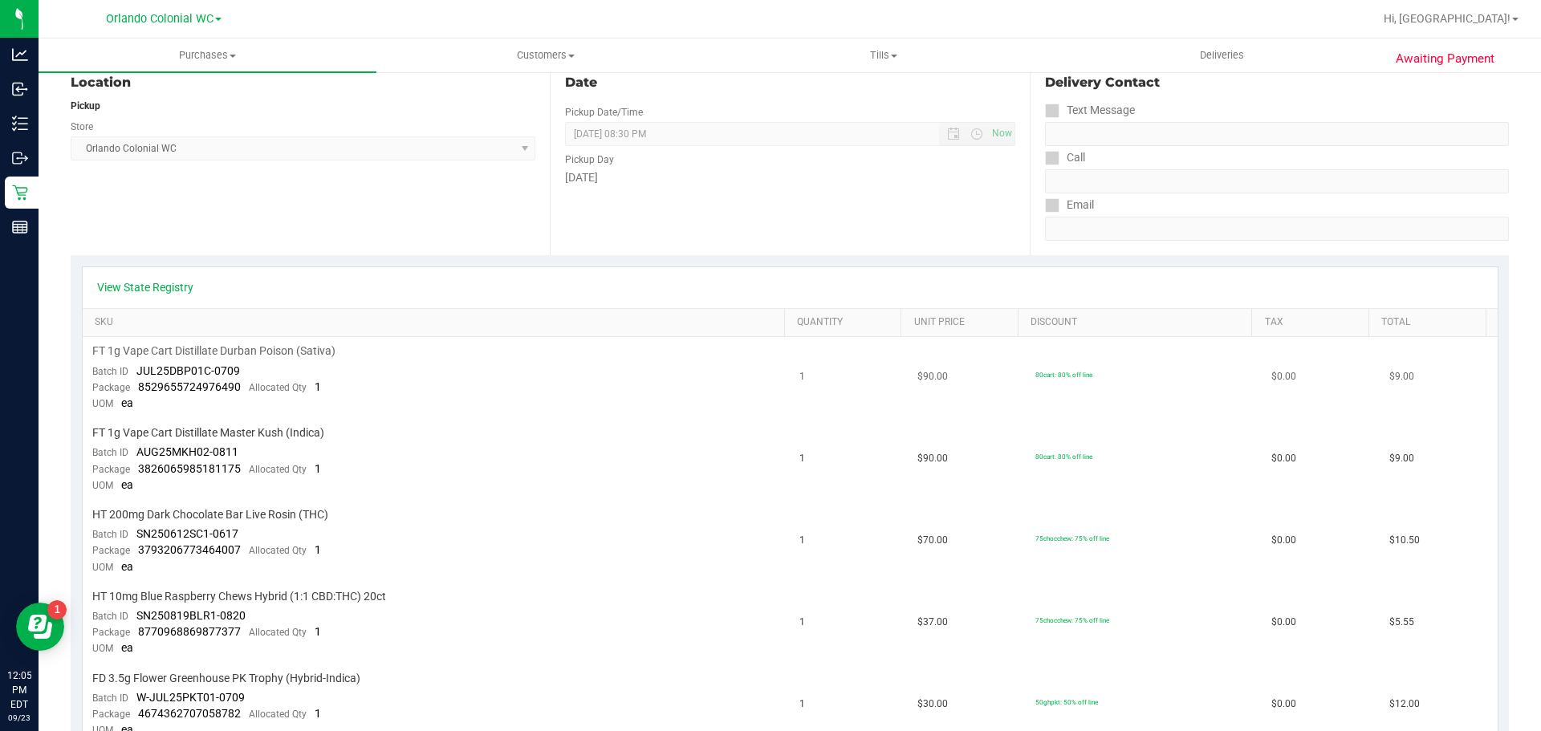
scroll to position [161, 0]
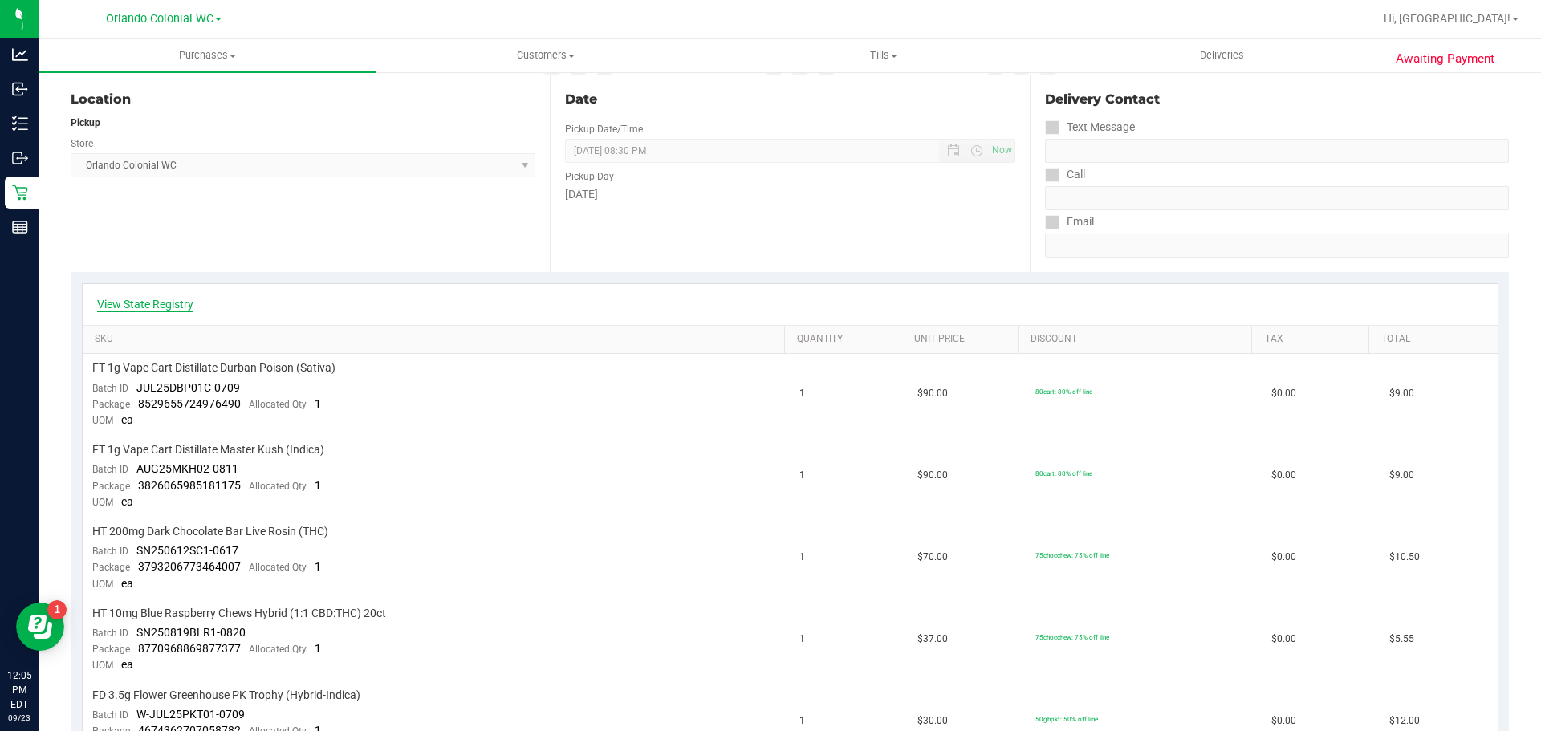
click at [140, 307] on link "View State Registry" at bounding box center [145, 304] width 96 height 16
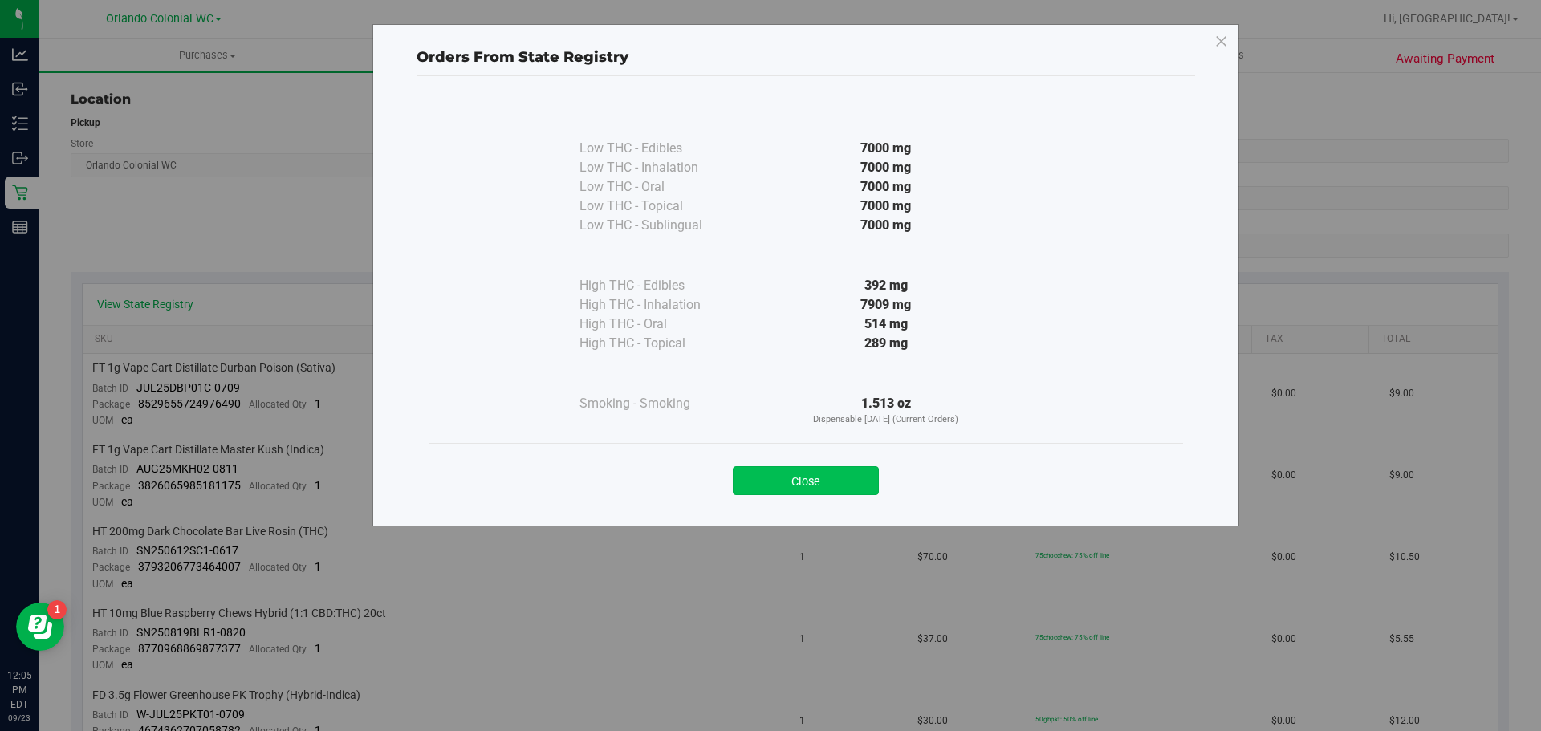
click at [835, 486] on button "Close" at bounding box center [806, 480] width 146 height 29
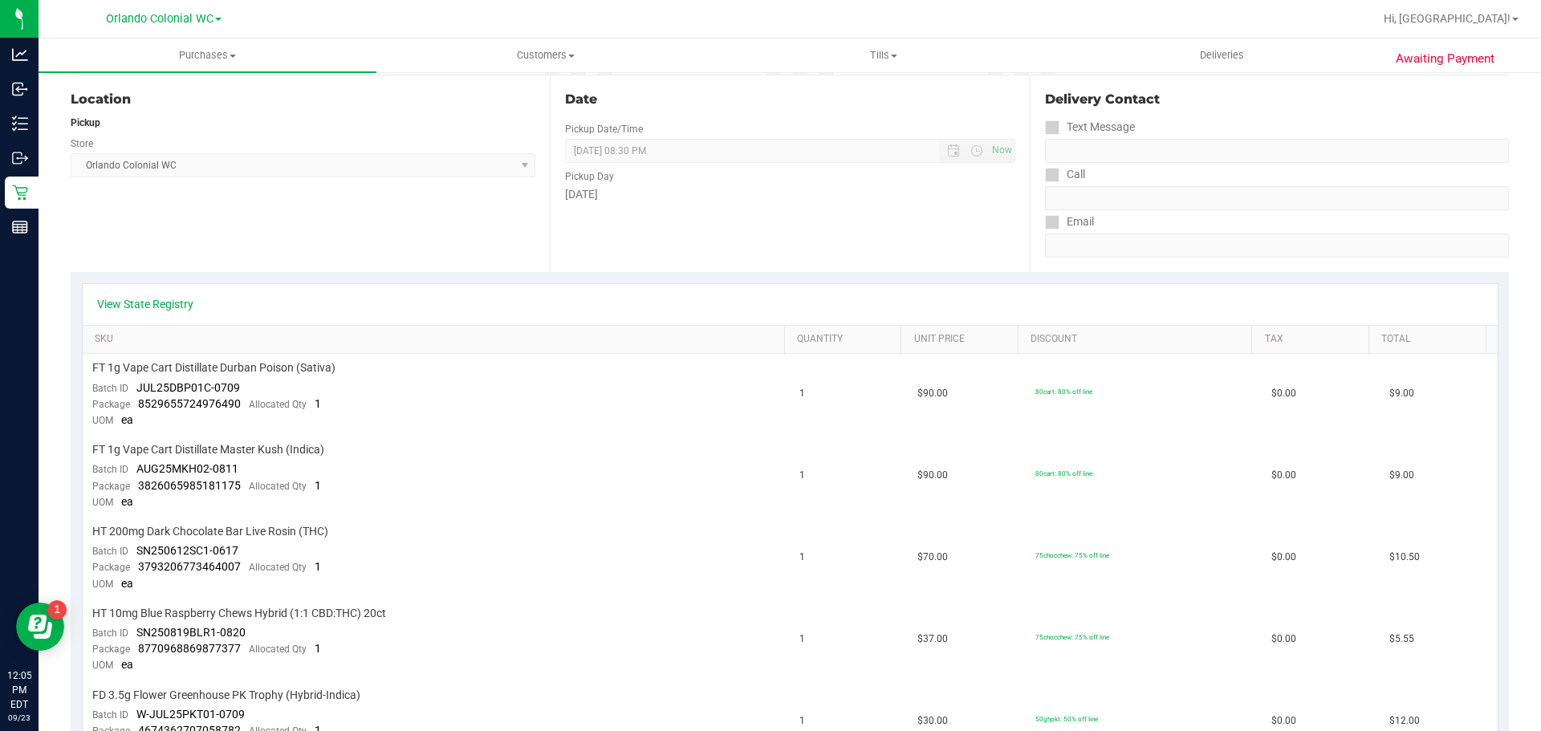
click at [167, 284] on div "View State Registry" at bounding box center [790, 304] width 1415 height 41
click at [168, 306] on link "View State Registry" at bounding box center [145, 304] width 96 height 16
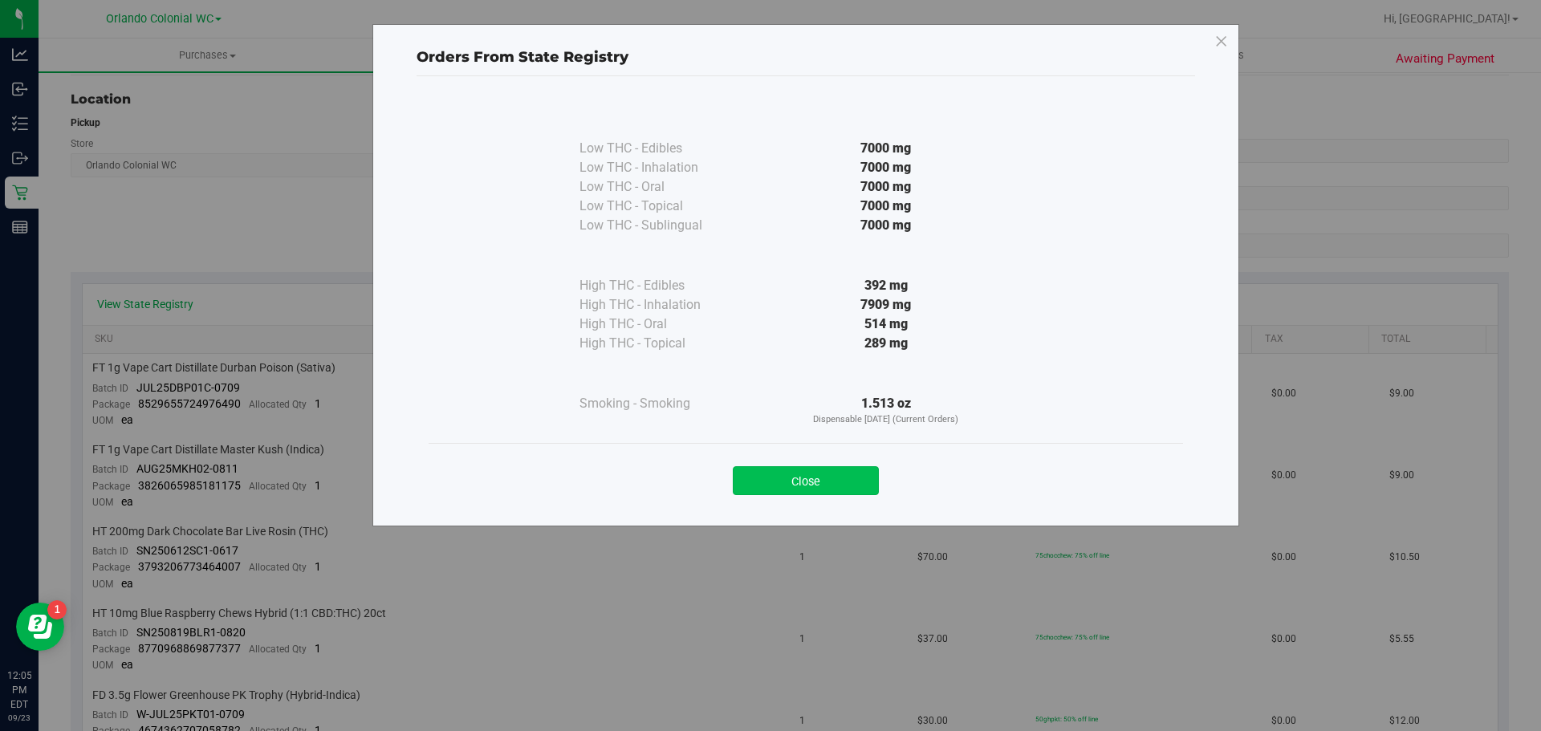
click at [777, 492] on button "Close" at bounding box center [806, 480] width 146 height 29
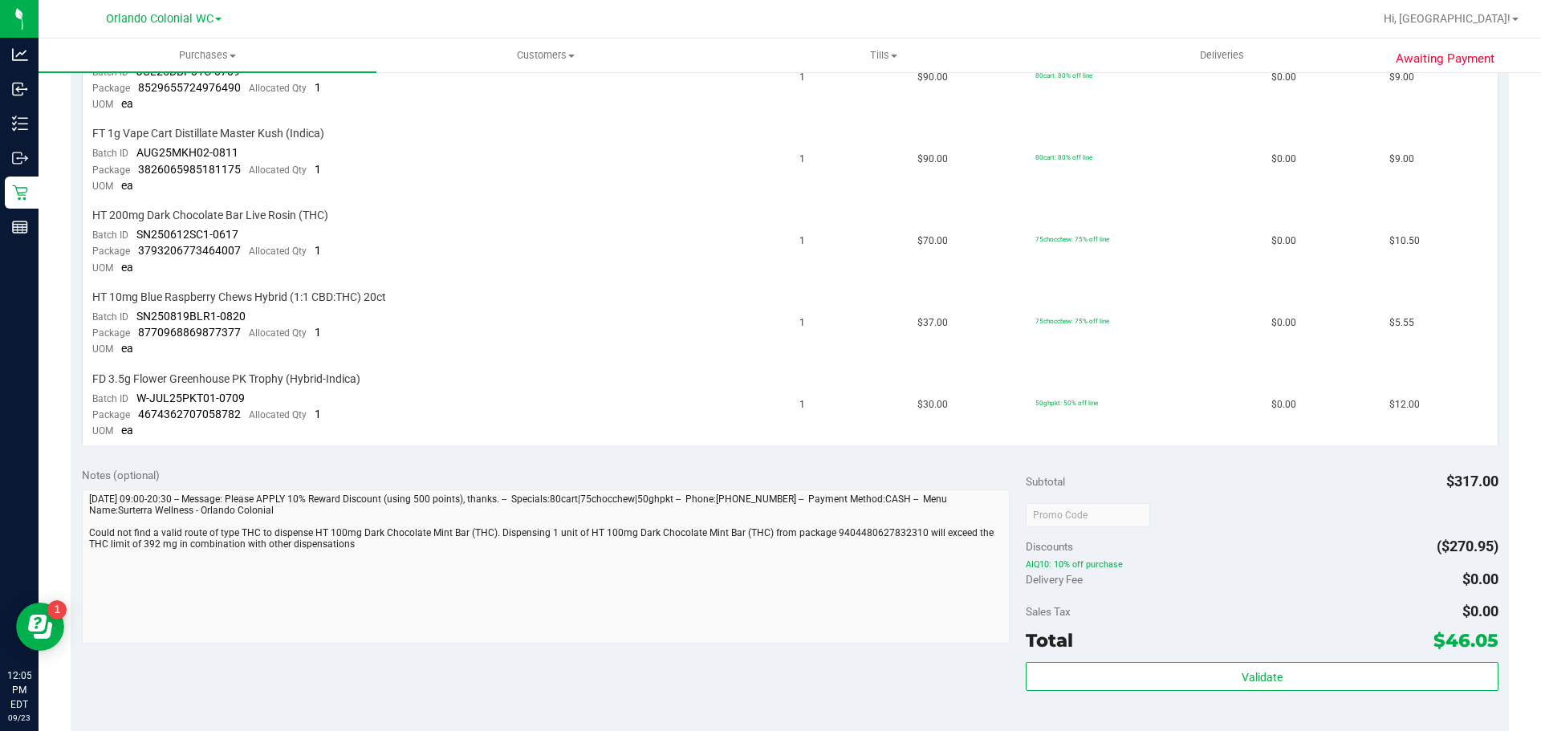
scroll to position [80, 0]
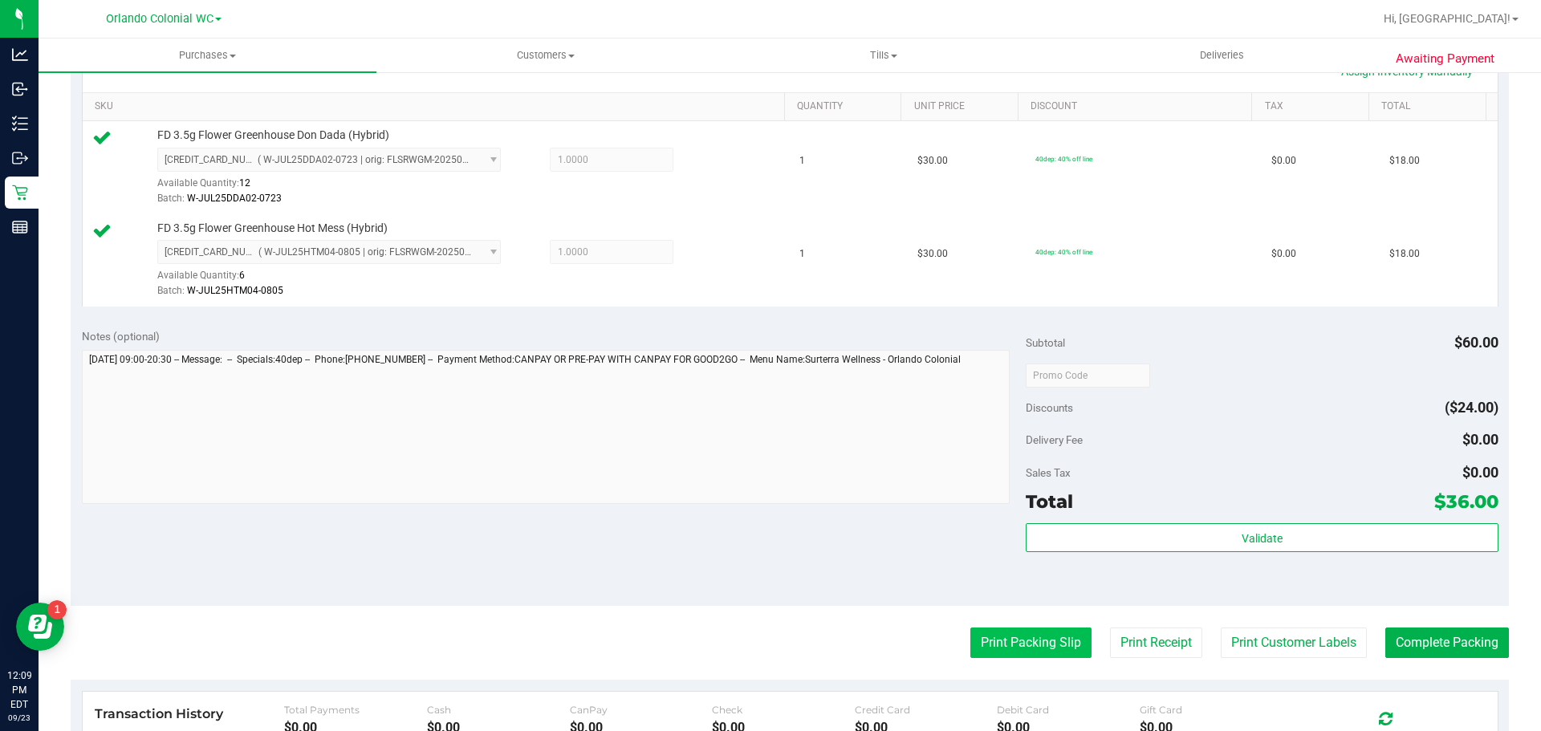
scroll to position [482, 0]
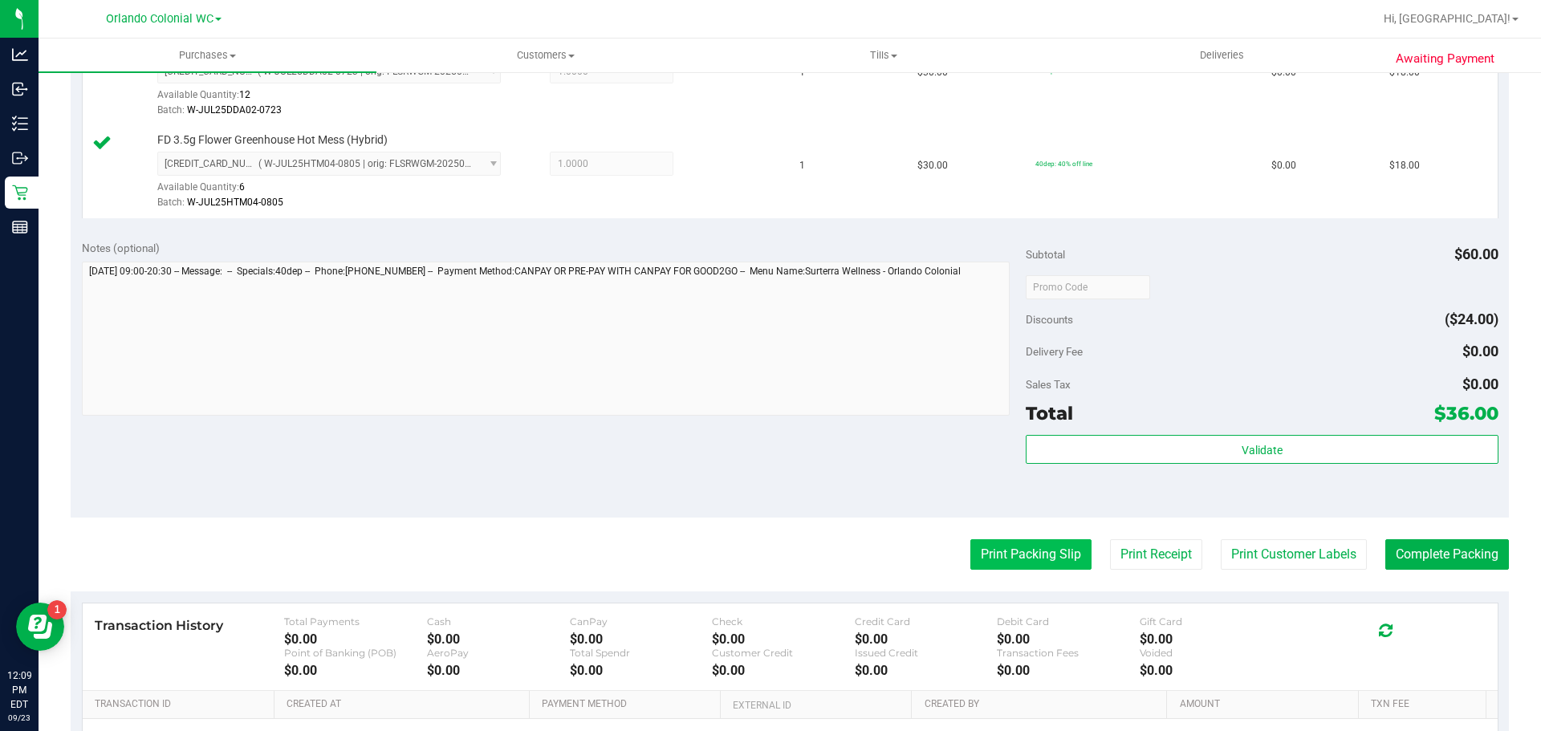
click at [1017, 556] on button "Print Packing Slip" at bounding box center [1031, 554] width 121 height 31
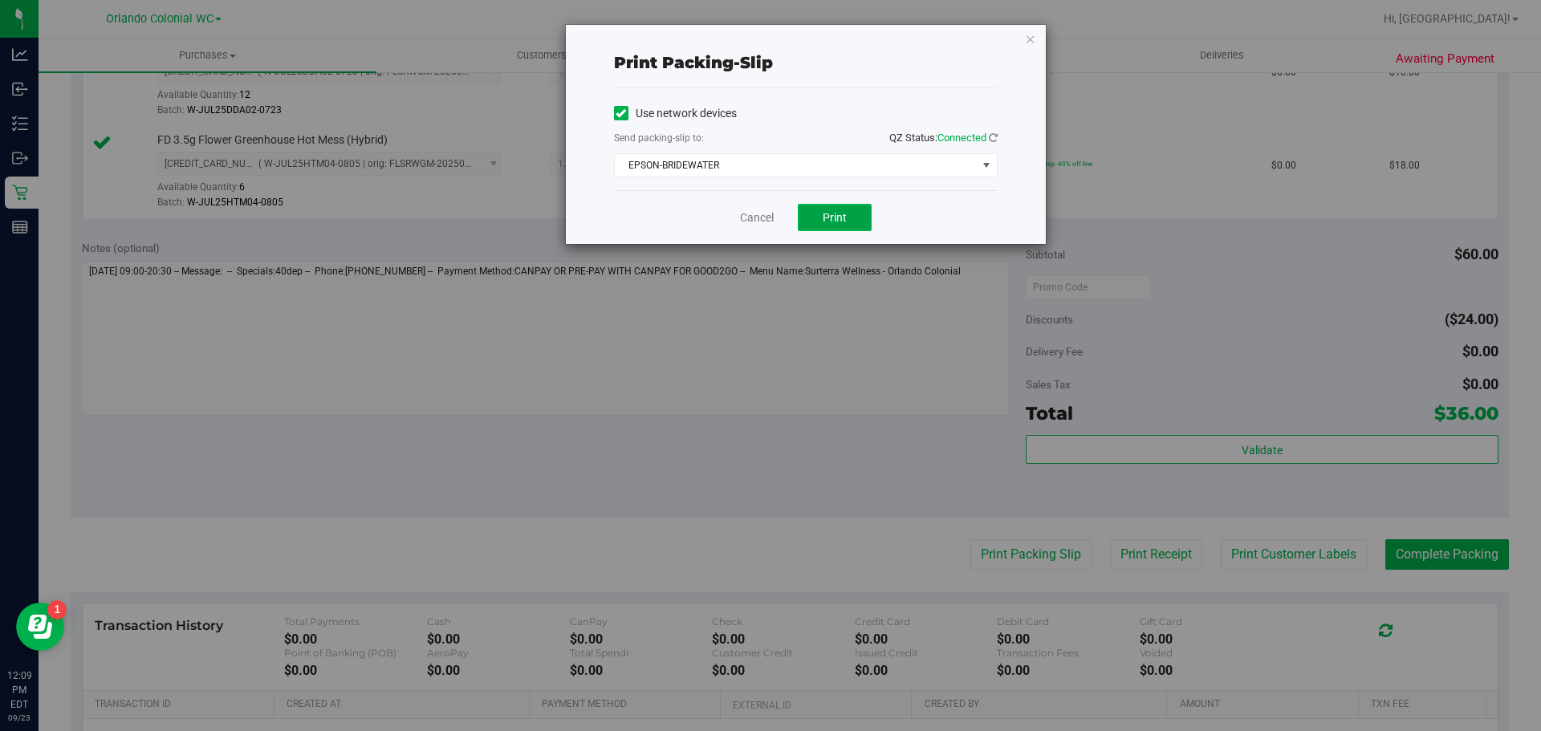
click at [823, 216] on button "Print" at bounding box center [835, 217] width 74 height 27
click at [753, 214] on link "Cancel" at bounding box center [757, 218] width 34 height 17
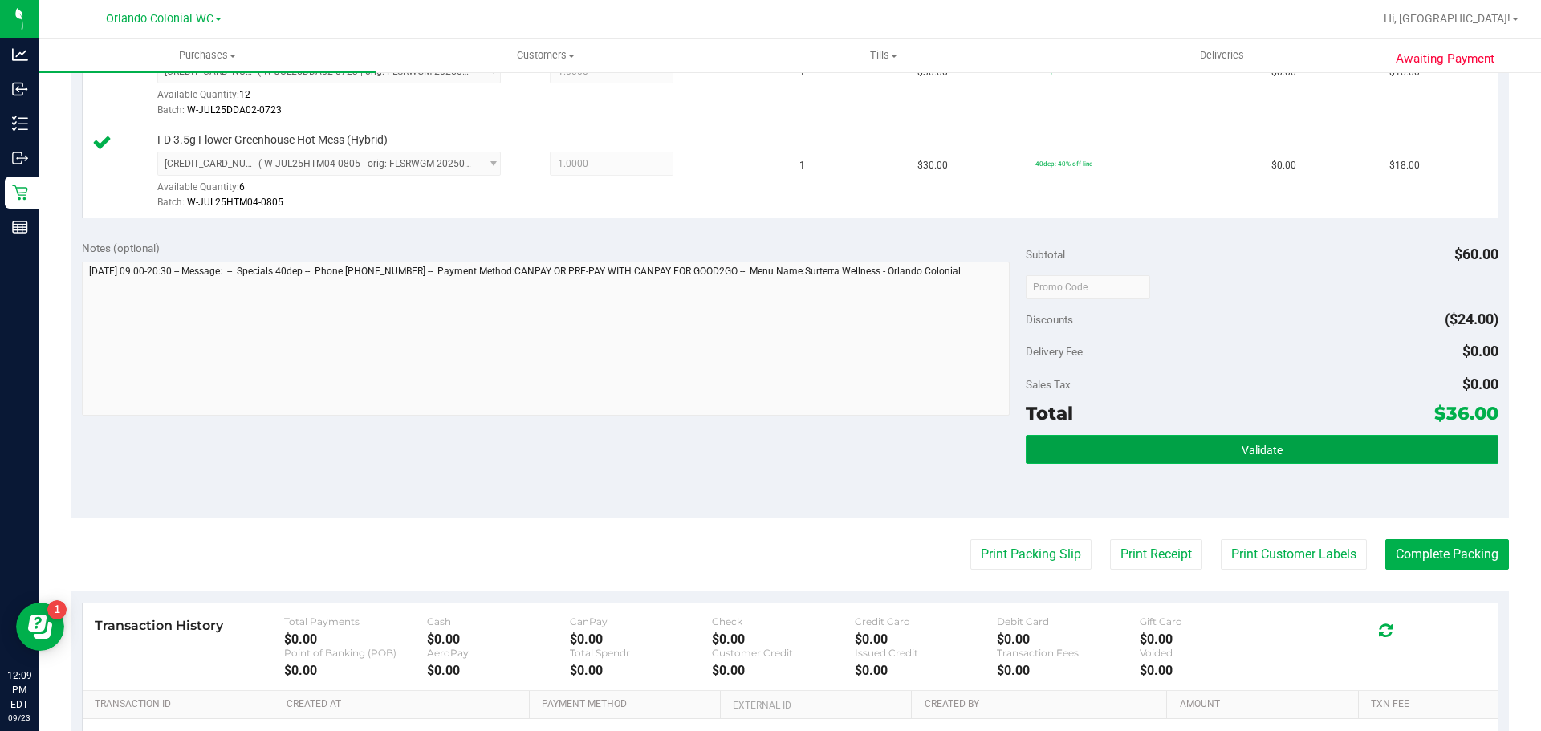
click at [1176, 461] on button "Validate" at bounding box center [1262, 449] width 472 height 29
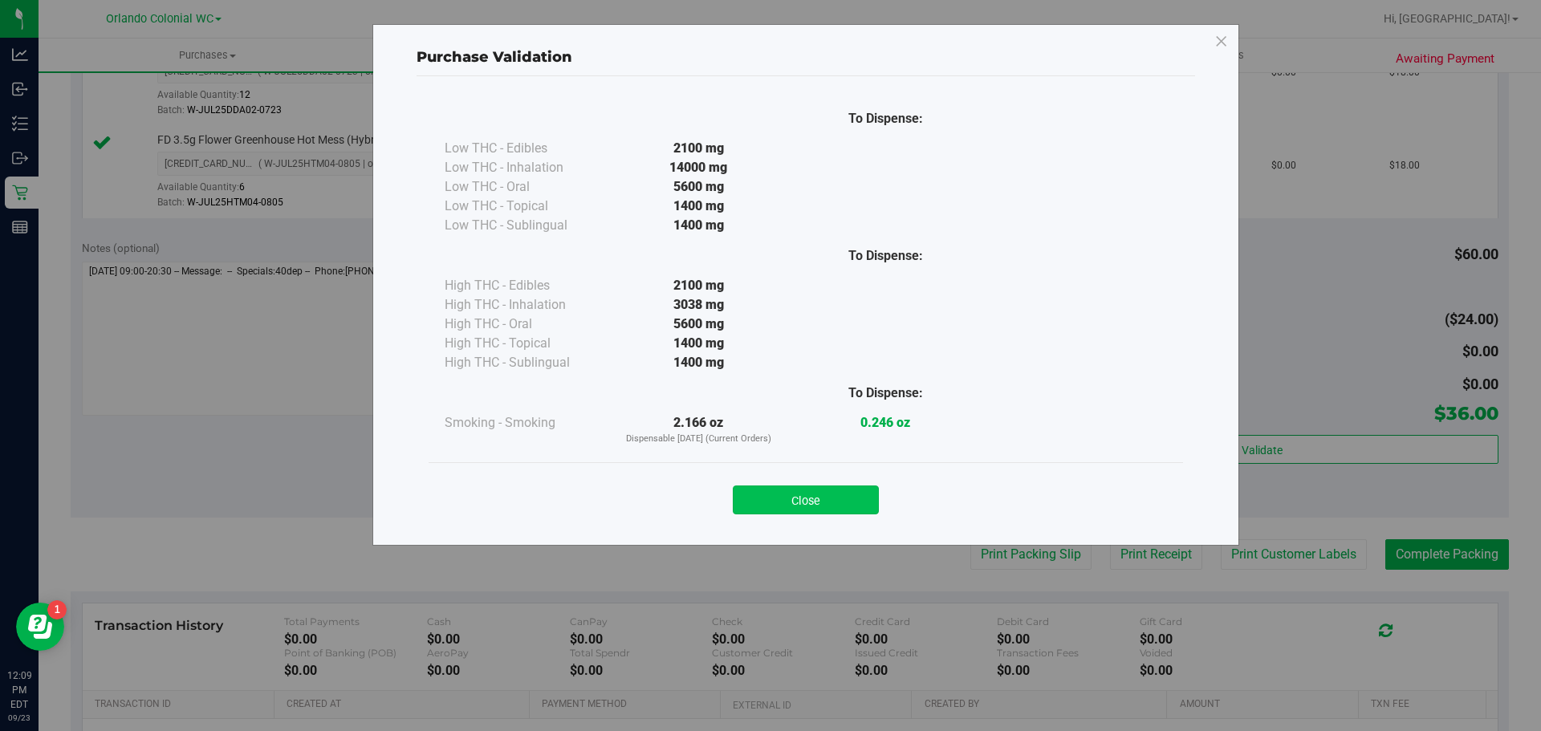
click at [788, 509] on button "Close" at bounding box center [806, 500] width 146 height 29
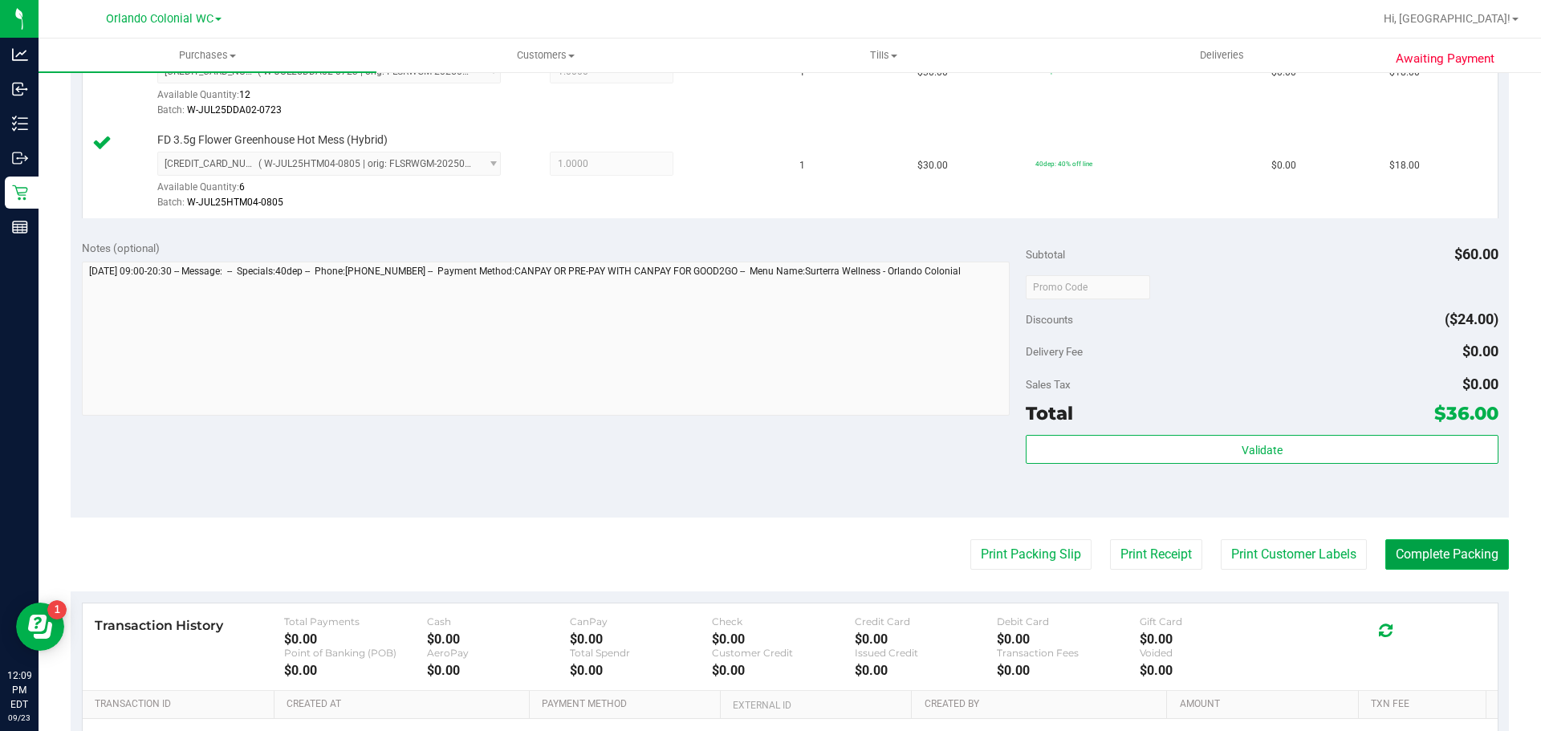
click at [1429, 565] on button "Complete Packing" at bounding box center [1448, 554] width 124 height 31
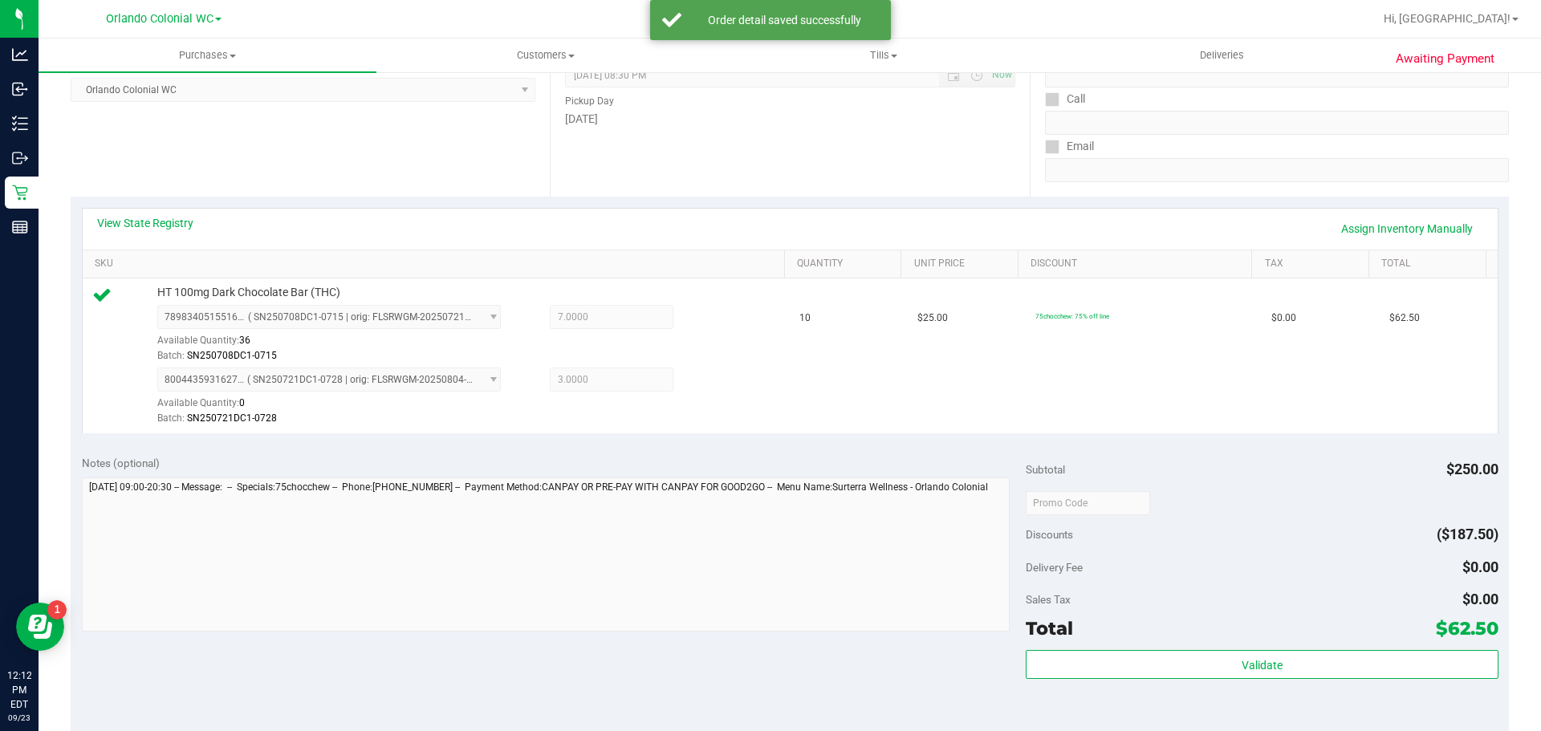
scroll to position [401, 0]
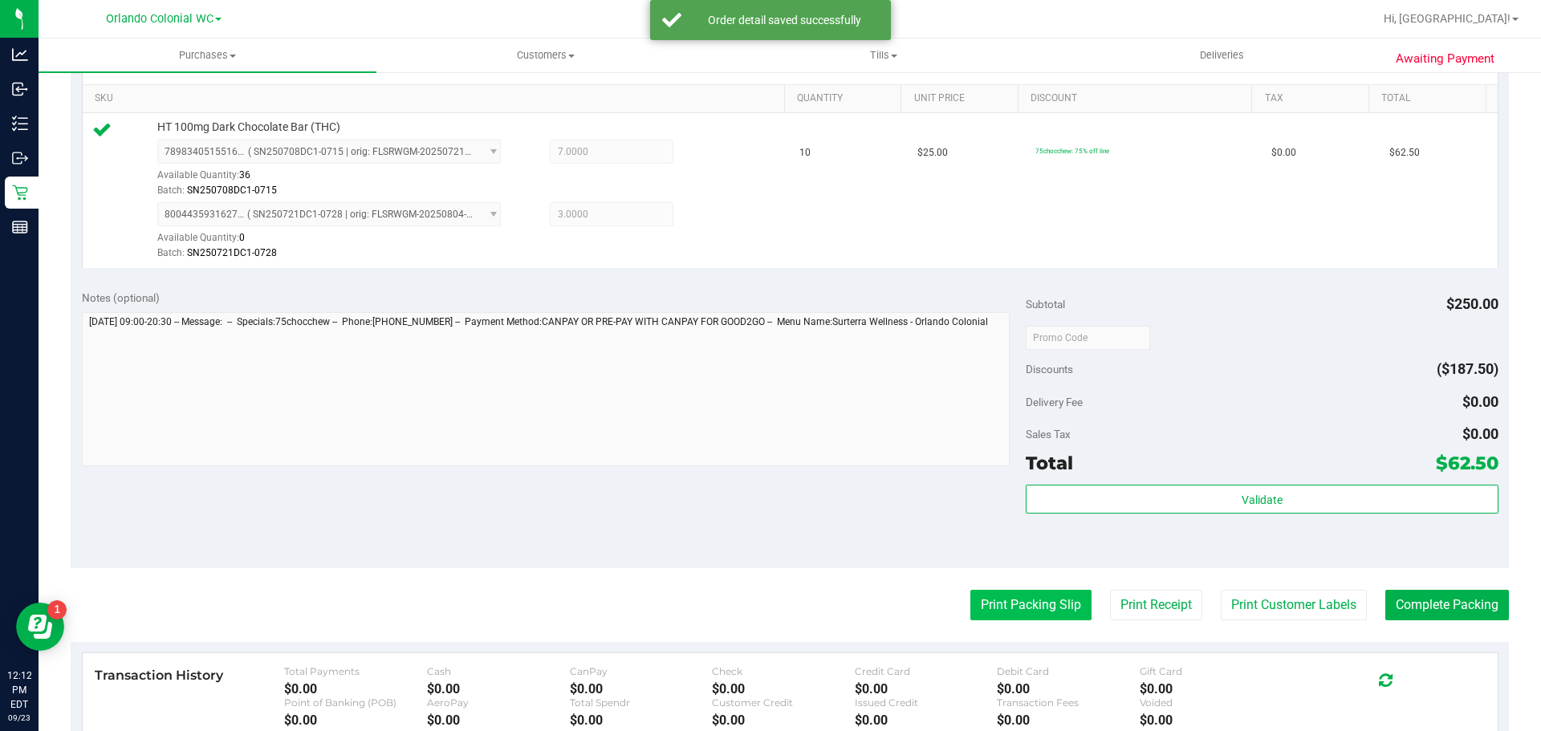
click at [1013, 599] on button "Print Packing Slip" at bounding box center [1031, 605] width 121 height 31
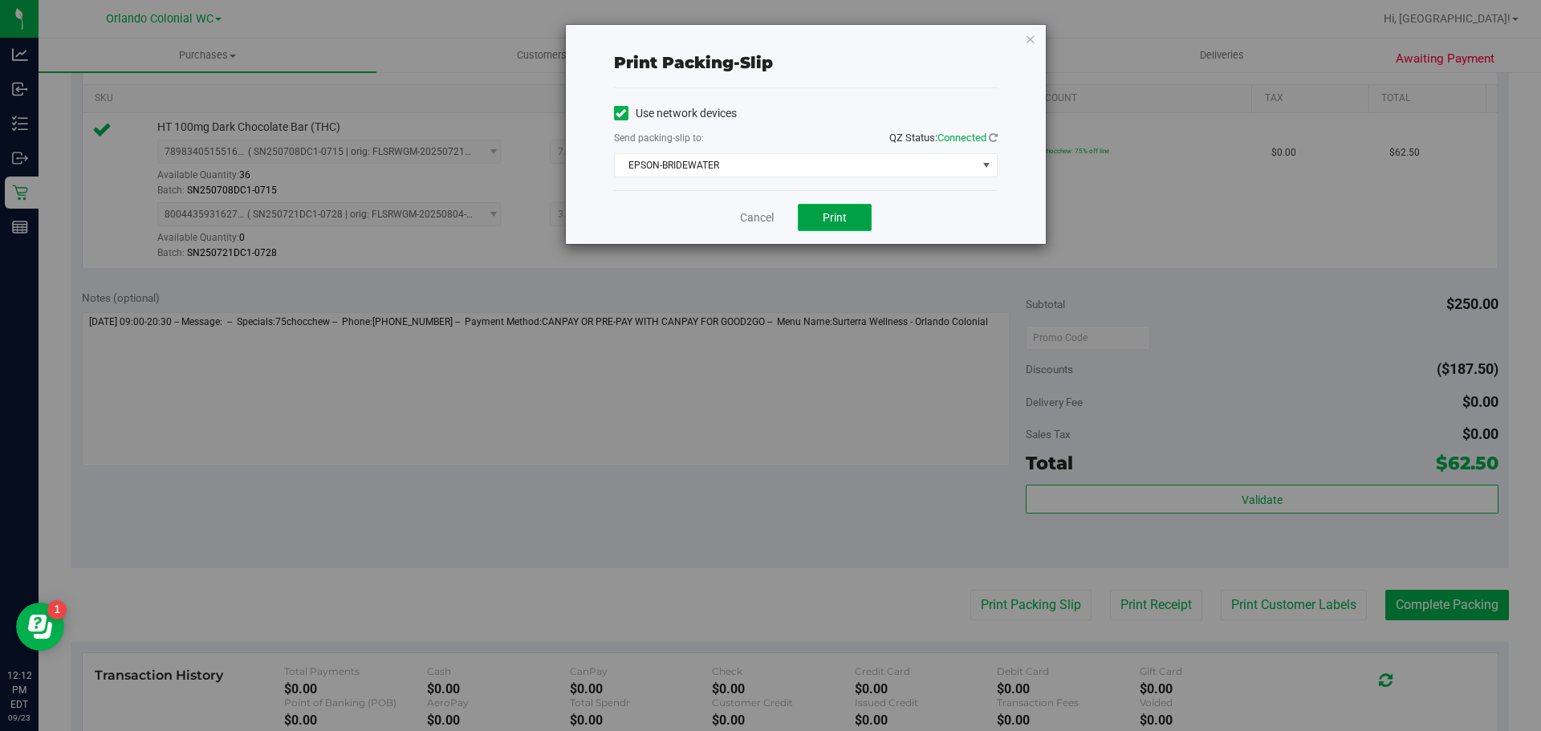
click at [850, 223] on button "Print" at bounding box center [835, 217] width 74 height 27
click at [751, 222] on link "Cancel" at bounding box center [757, 218] width 34 height 17
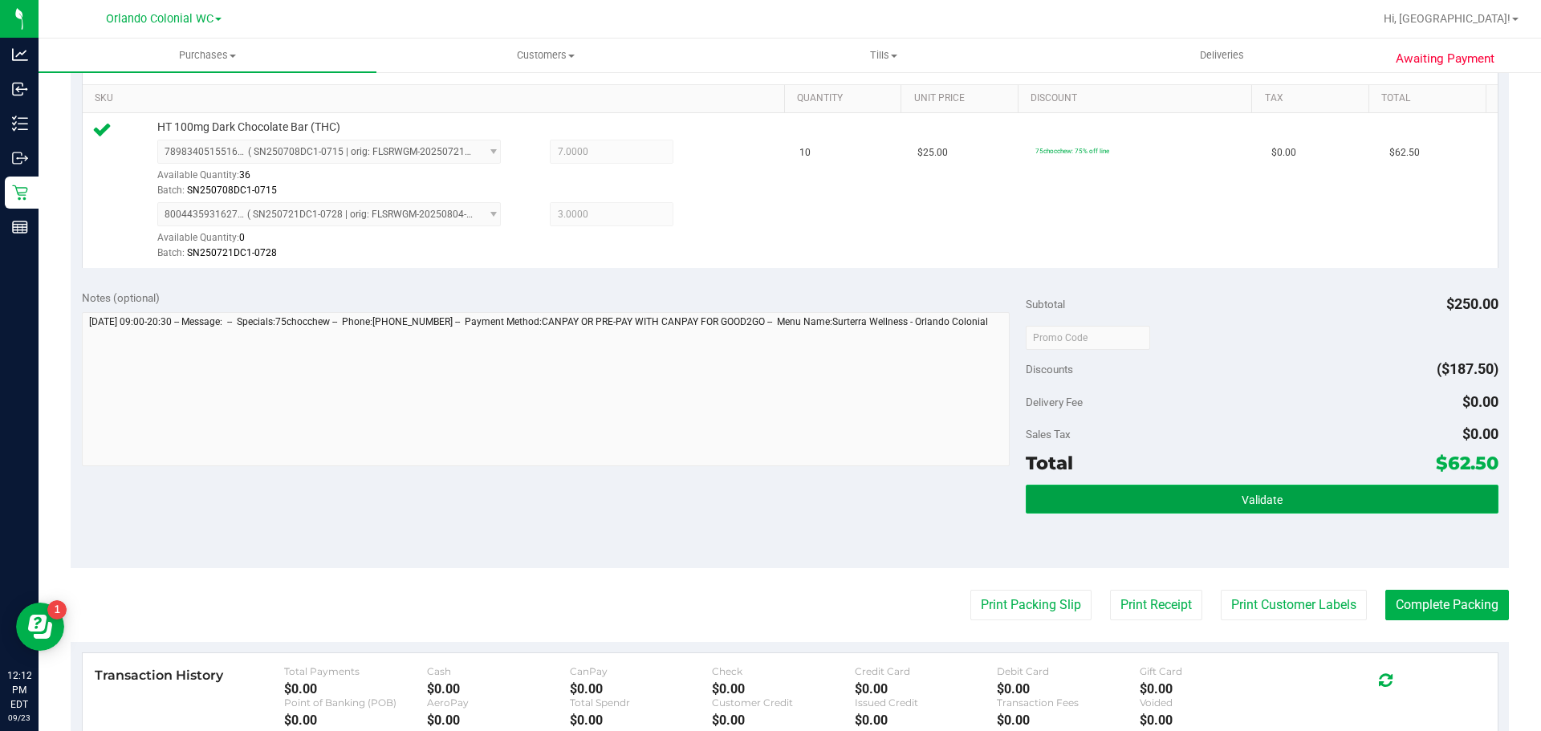
click at [1162, 487] on button "Validate" at bounding box center [1262, 499] width 472 height 29
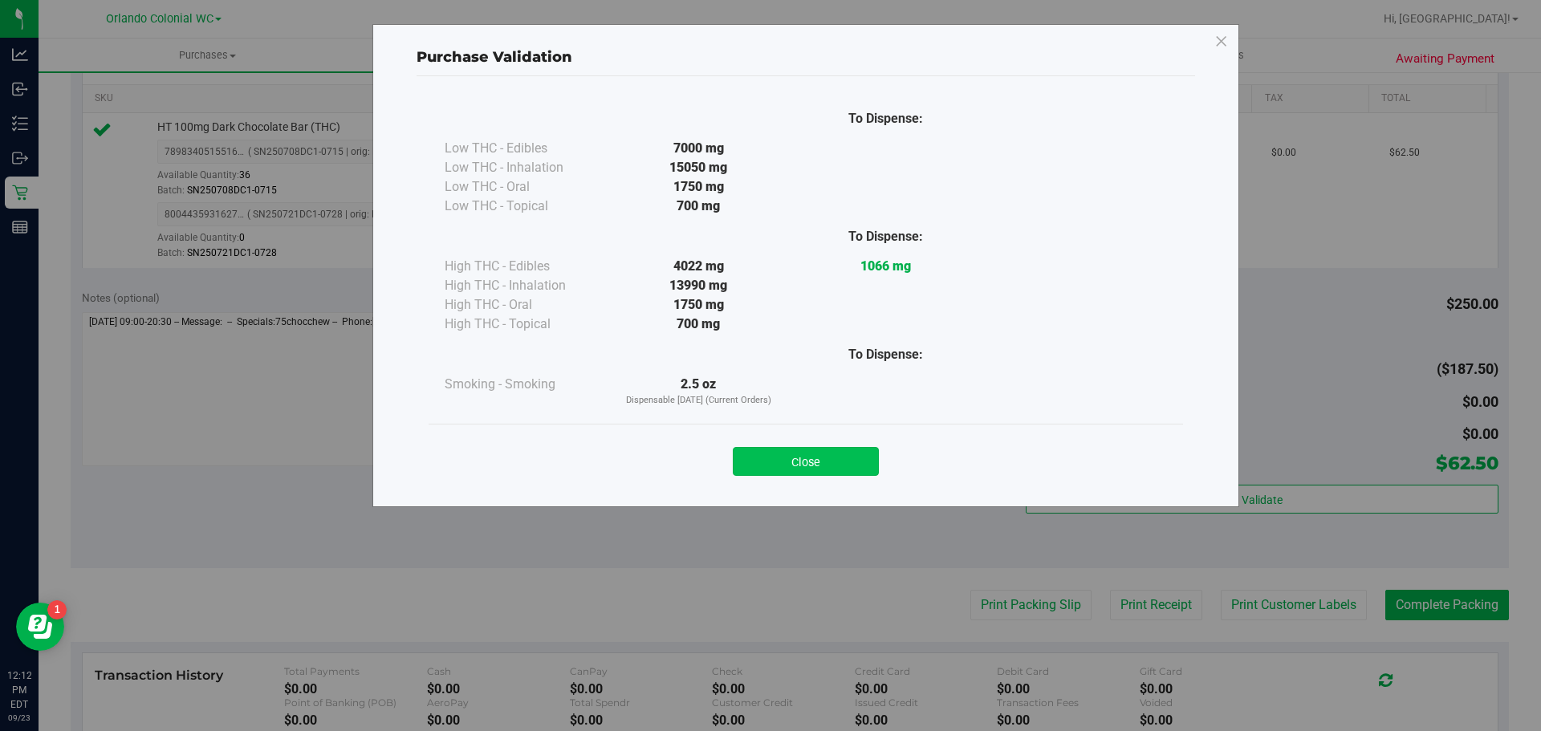
click at [817, 437] on div "Close" at bounding box center [806, 456] width 755 height 65
click at [822, 460] on button "Close" at bounding box center [806, 461] width 146 height 29
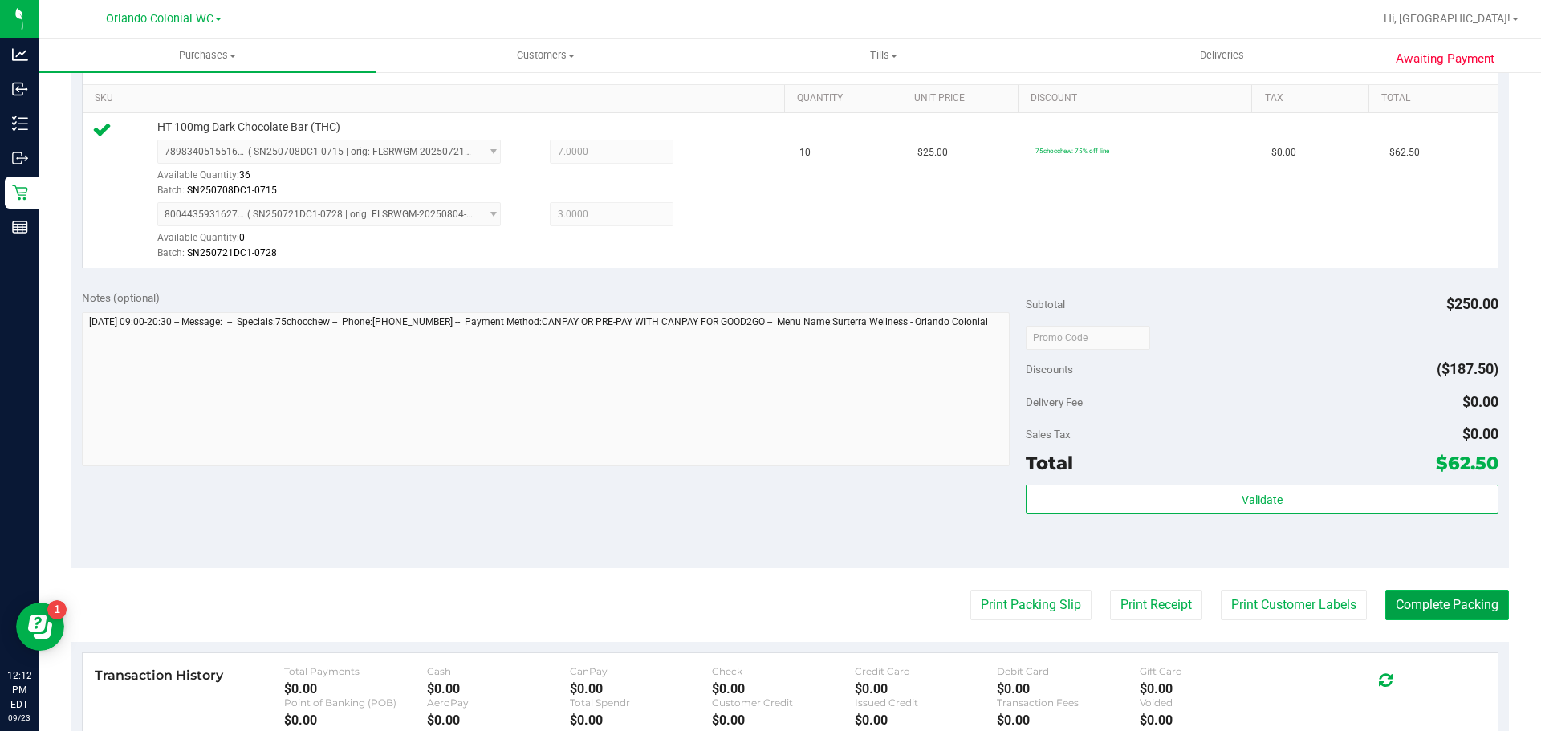
click at [1433, 592] on button "Complete Packing" at bounding box center [1448, 605] width 124 height 31
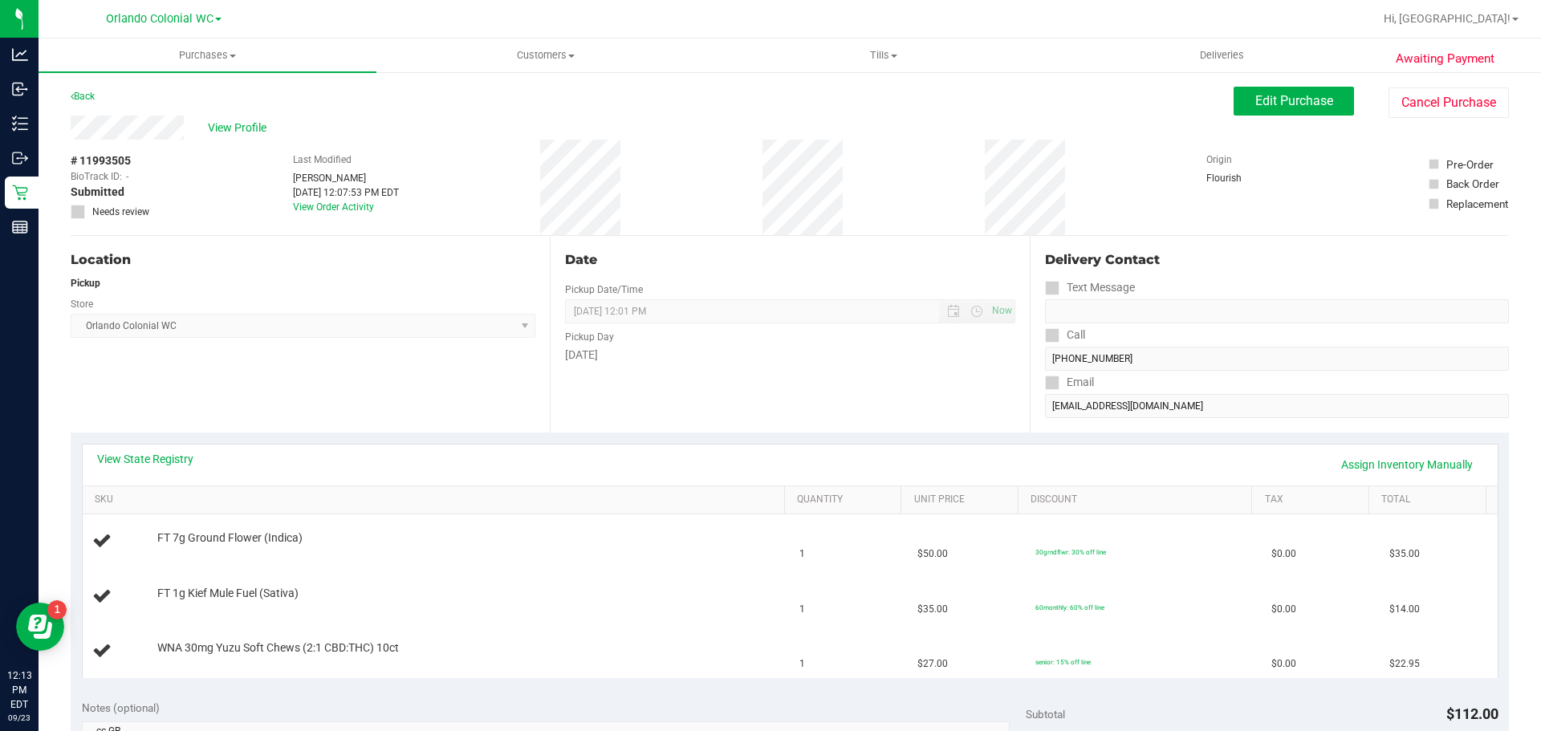
click at [691, 197] on div "# 11993505 BioTrack ID: - Submitted Needs review Last Modified [PERSON_NAME] [D…" at bounding box center [790, 188] width 1439 height 96
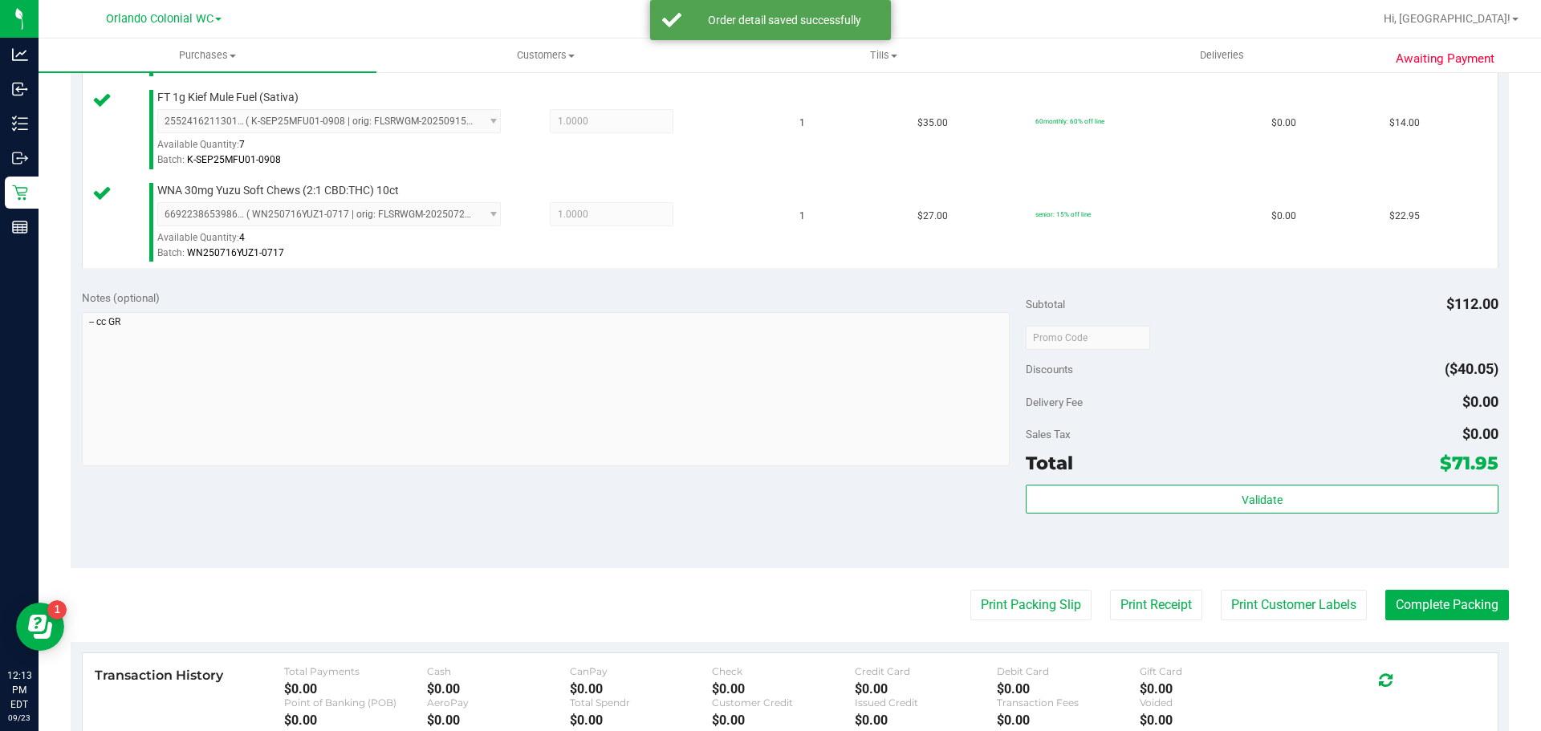
scroll to position [530, 0]
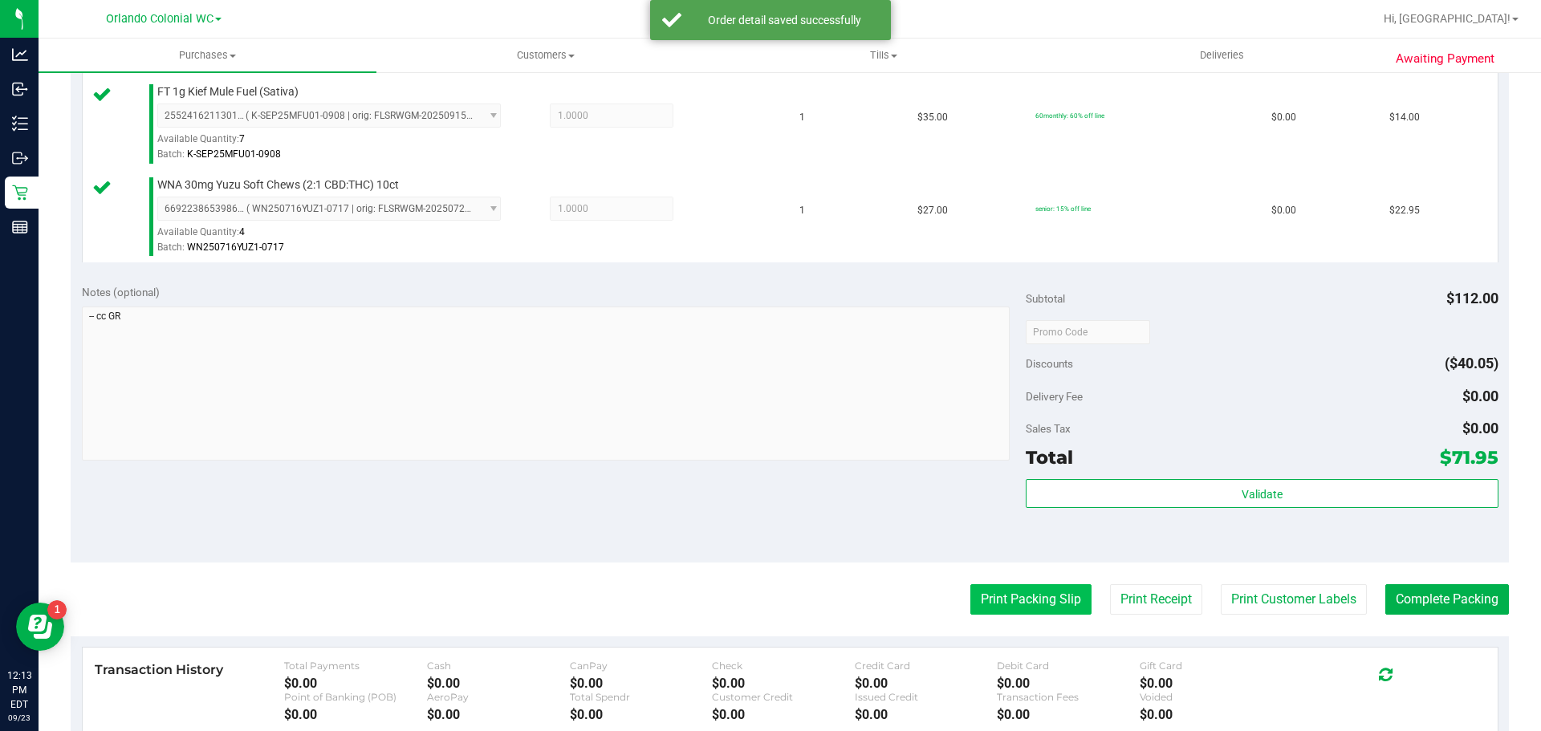
click at [1007, 593] on button "Print Packing Slip" at bounding box center [1031, 599] width 121 height 31
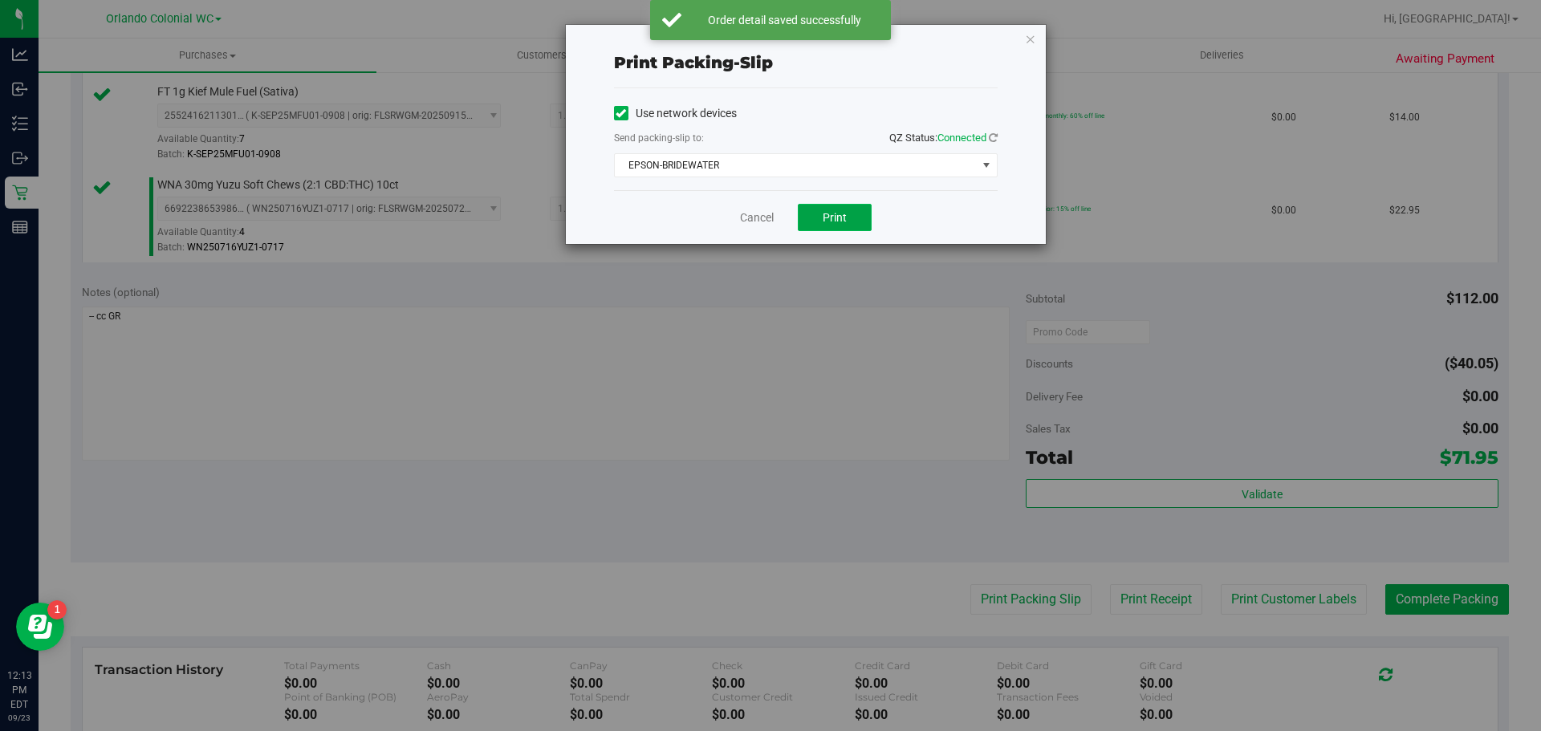
click at [825, 226] on button "Print" at bounding box center [835, 217] width 74 height 27
click at [750, 222] on link "Cancel" at bounding box center [757, 218] width 34 height 17
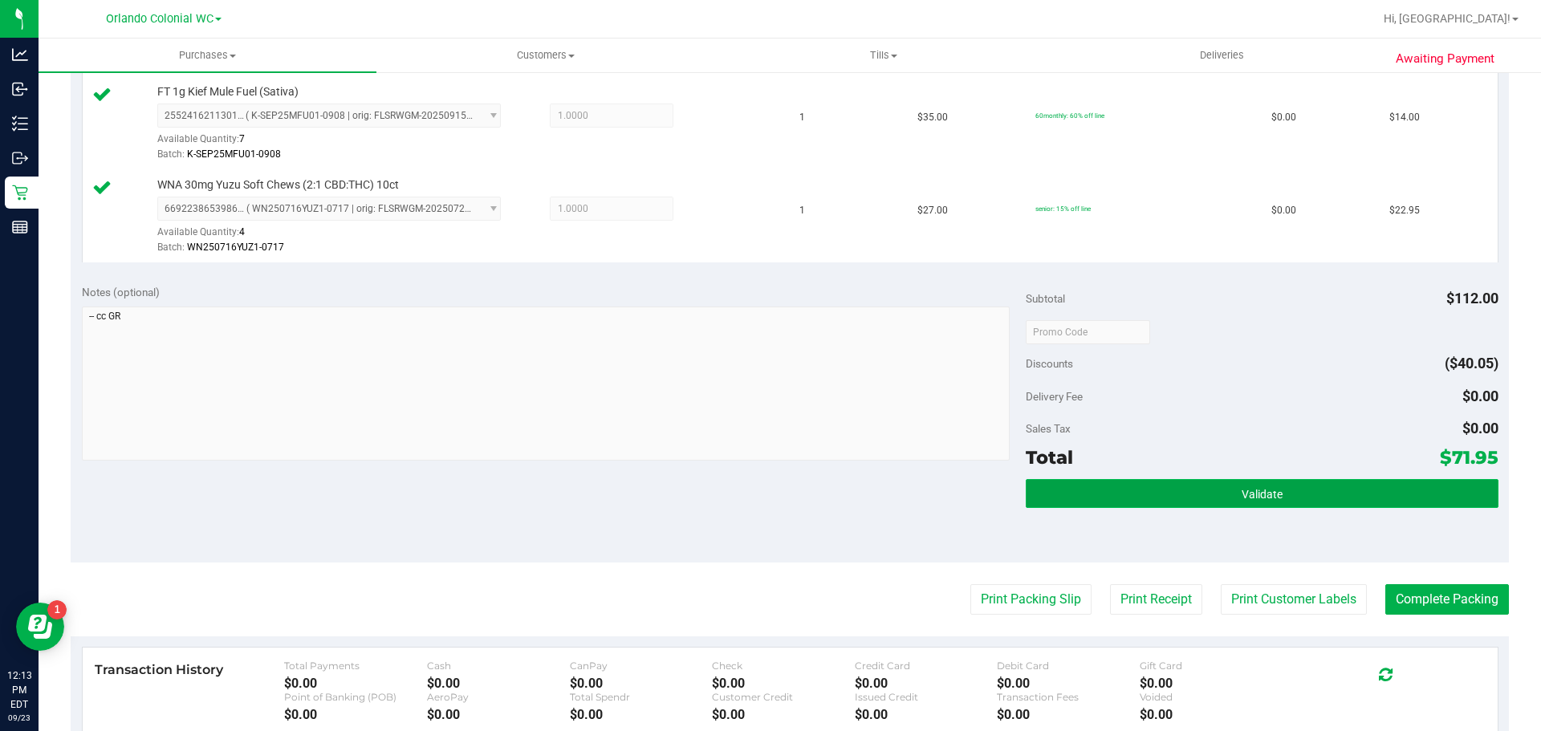
click at [1228, 503] on button "Validate" at bounding box center [1262, 493] width 472 height 29
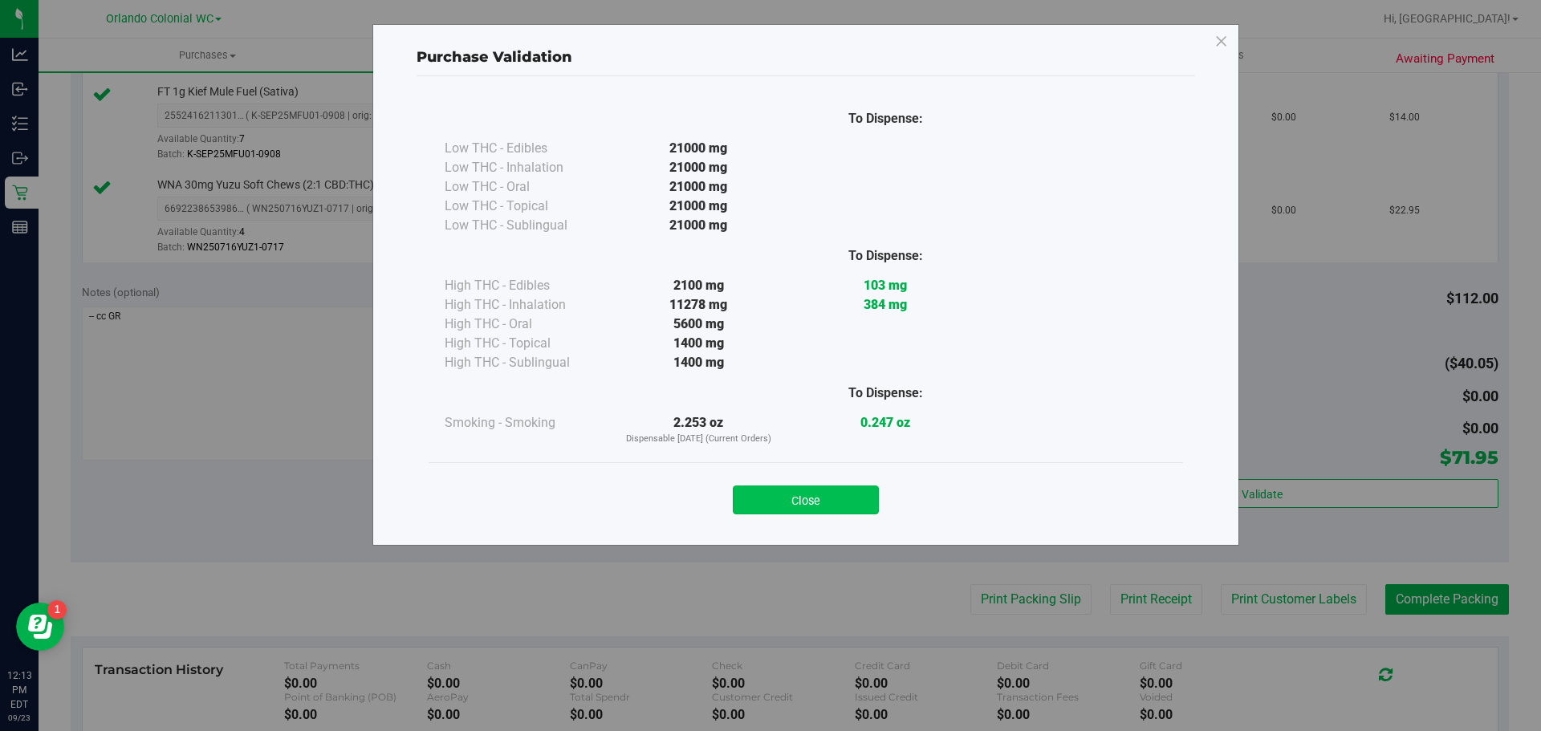
click at [844, 498] on button "Close" at bounding box center [806, 500] width 146 height 29
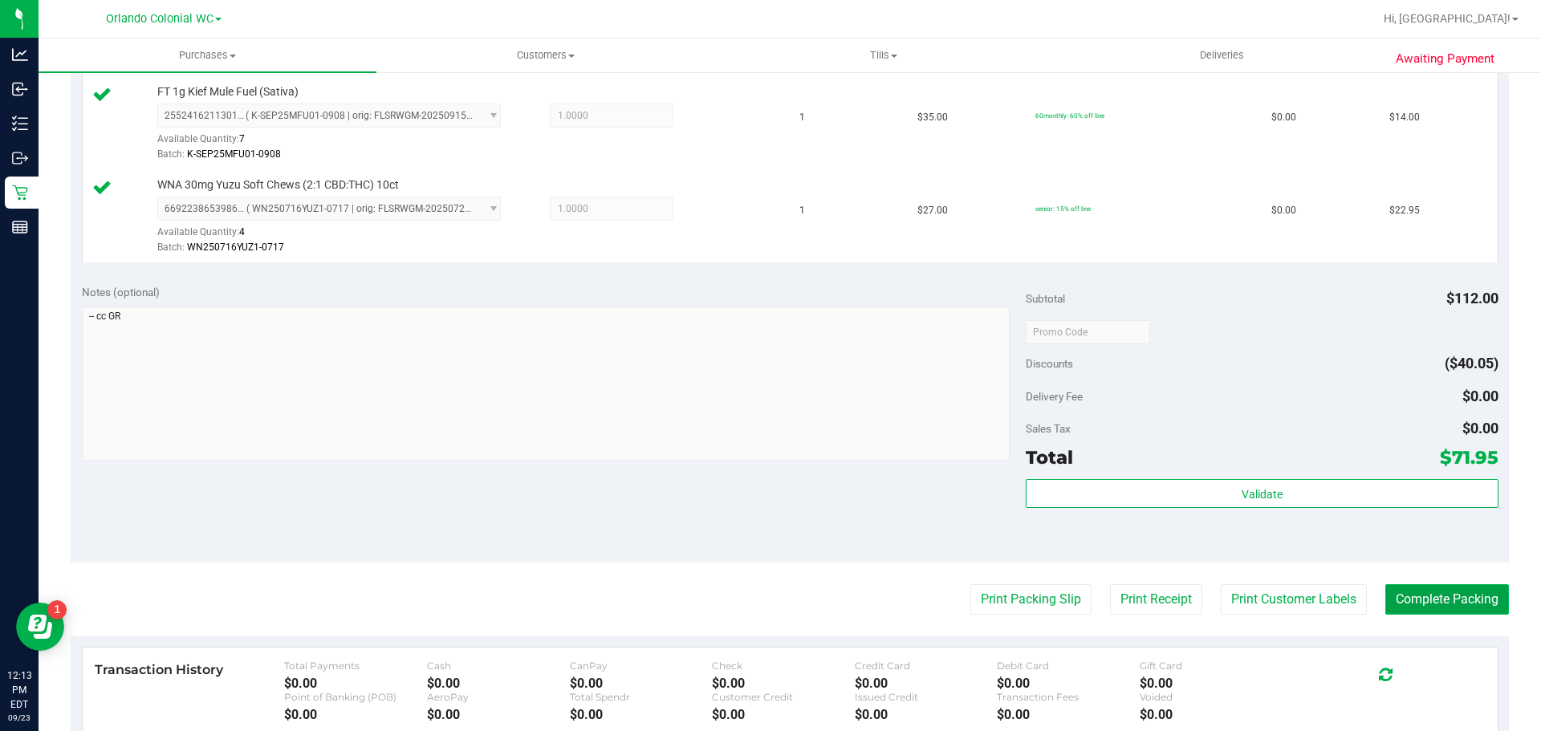
click at [1410, 588] on button "Complete Packing" at bounding box center [1448, 599] width 124 height 31
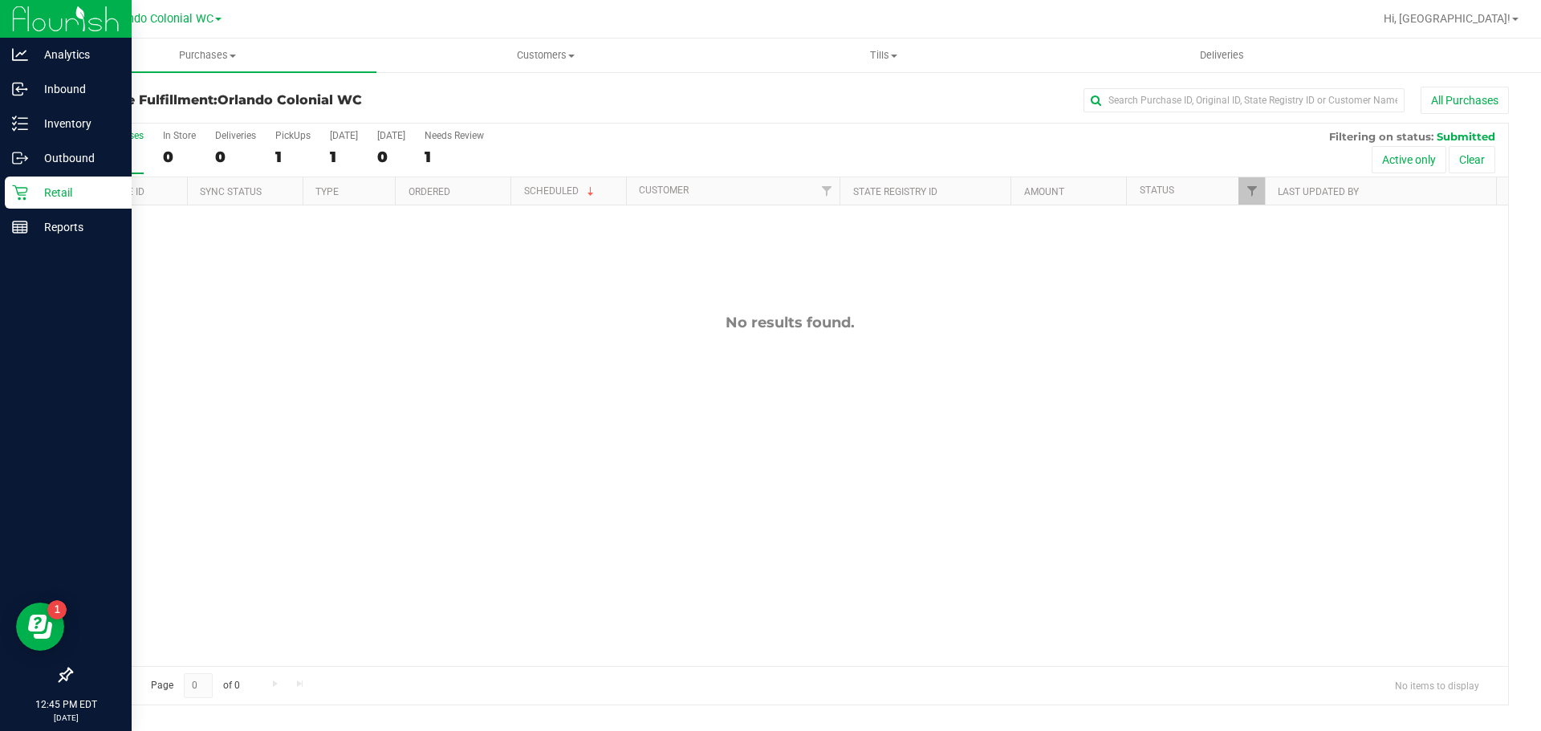
click at [31, 207] on div "Retail" at bounding box center [68, 193] width 127 height 32
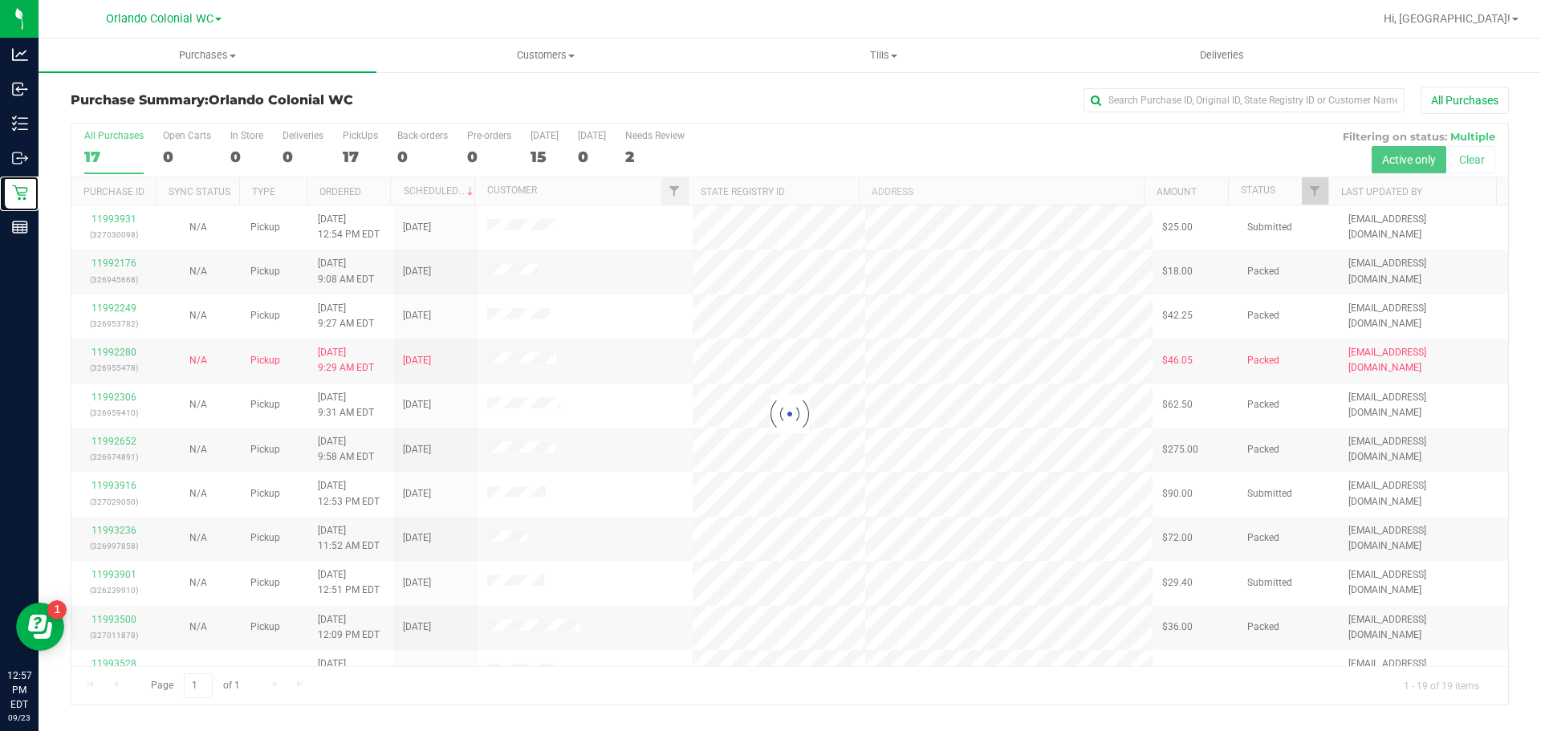
click at [0, 177] on link "Retail" at bounding box center [19, 194] width 39 height 35
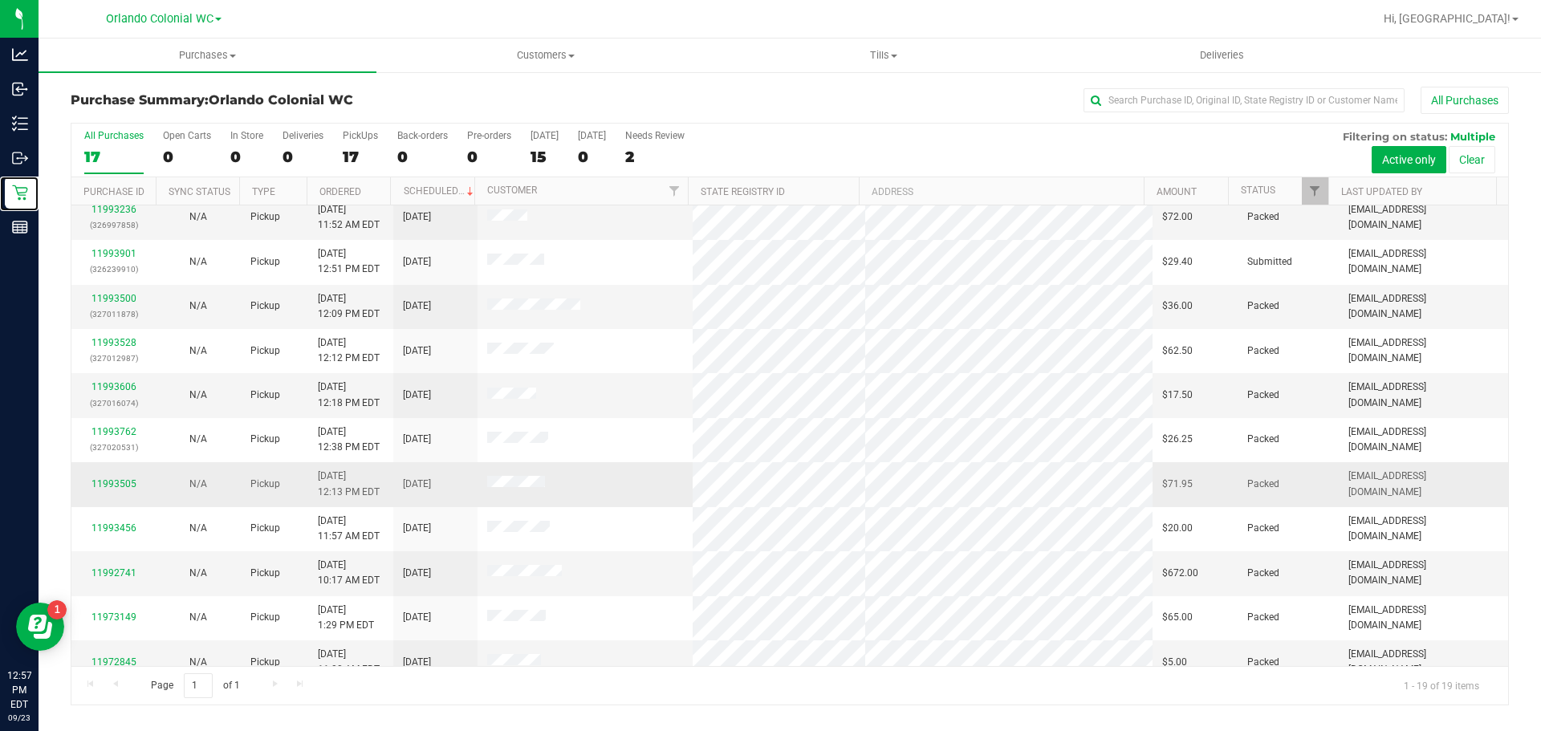
scroll to position [384, 0]
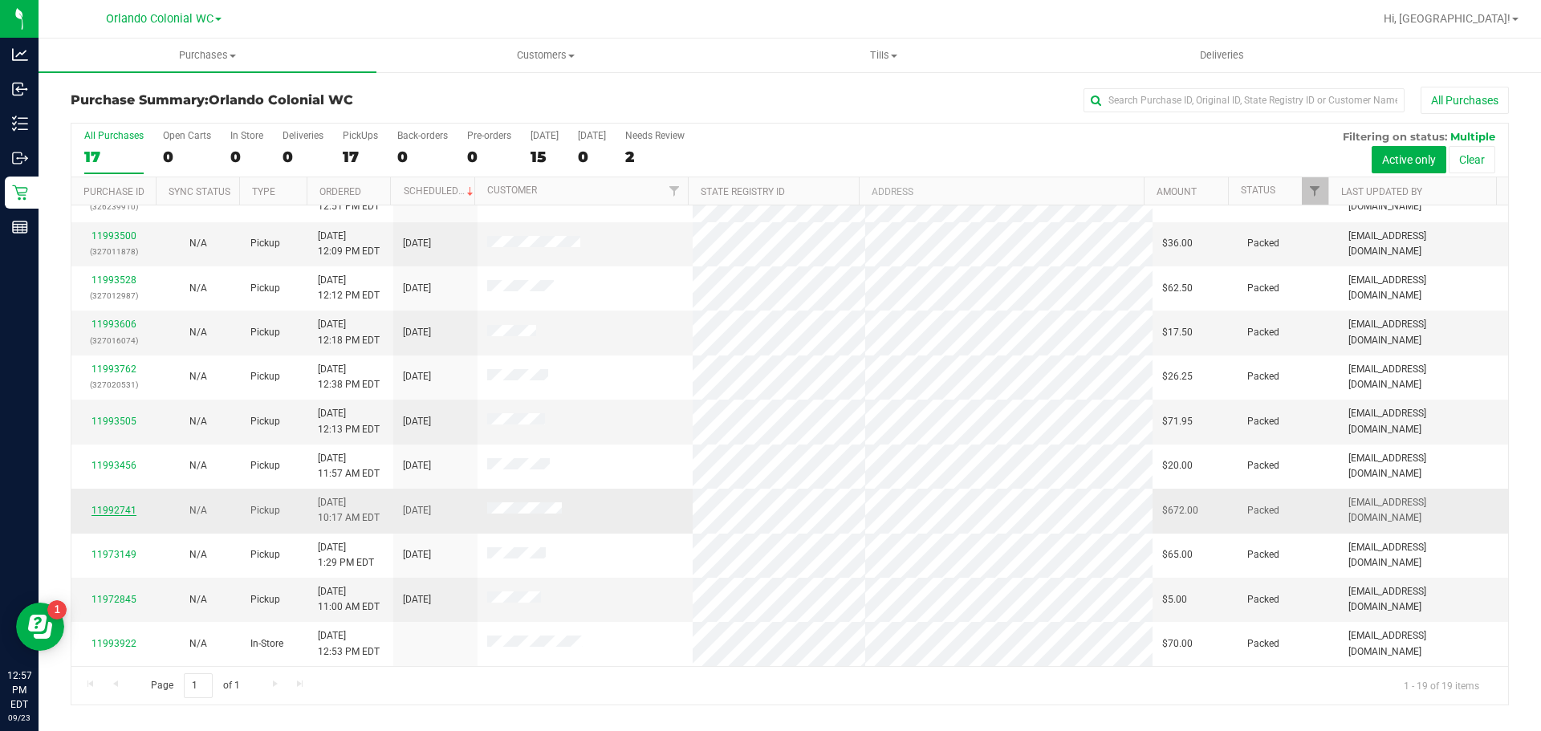
click at [123, 508] on link "11992741" at bounding box center [114, 510] width 45 height 11
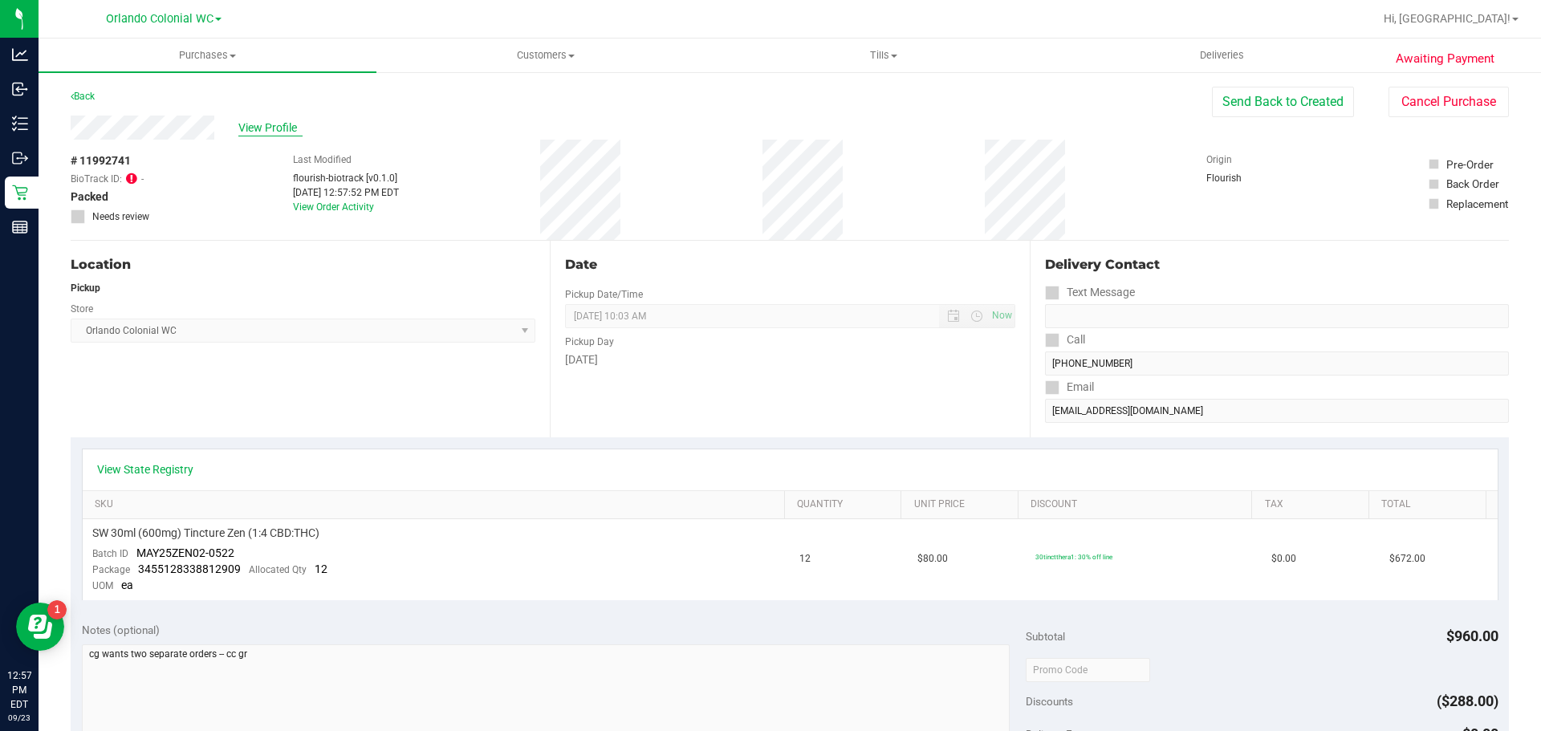
click at [289, 124] on span "View Profile" at bounding box center [270, 128] width 64 height 17
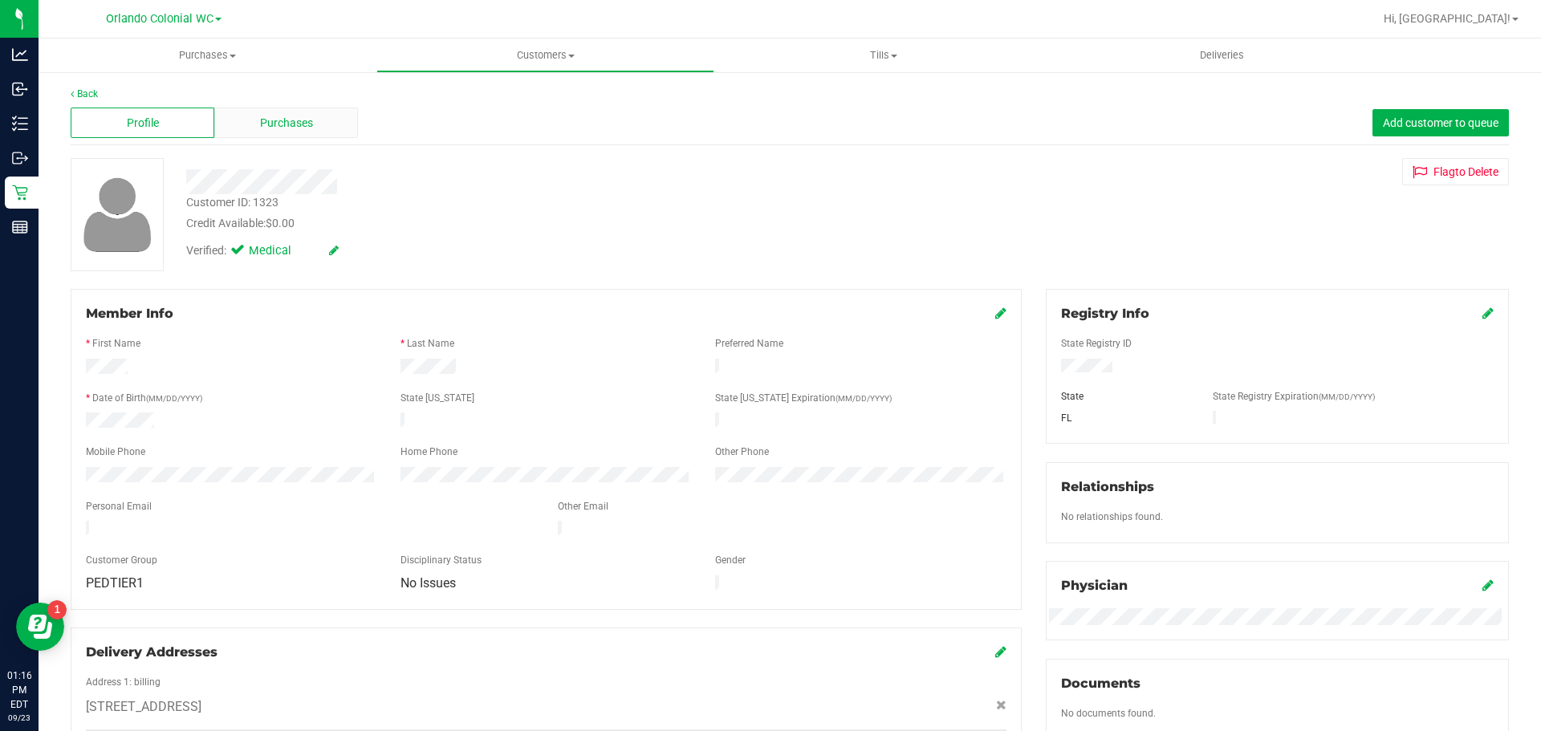
click at [249, 132] on div "Purchases" at bounding box center [286, 123] width 144 height 31
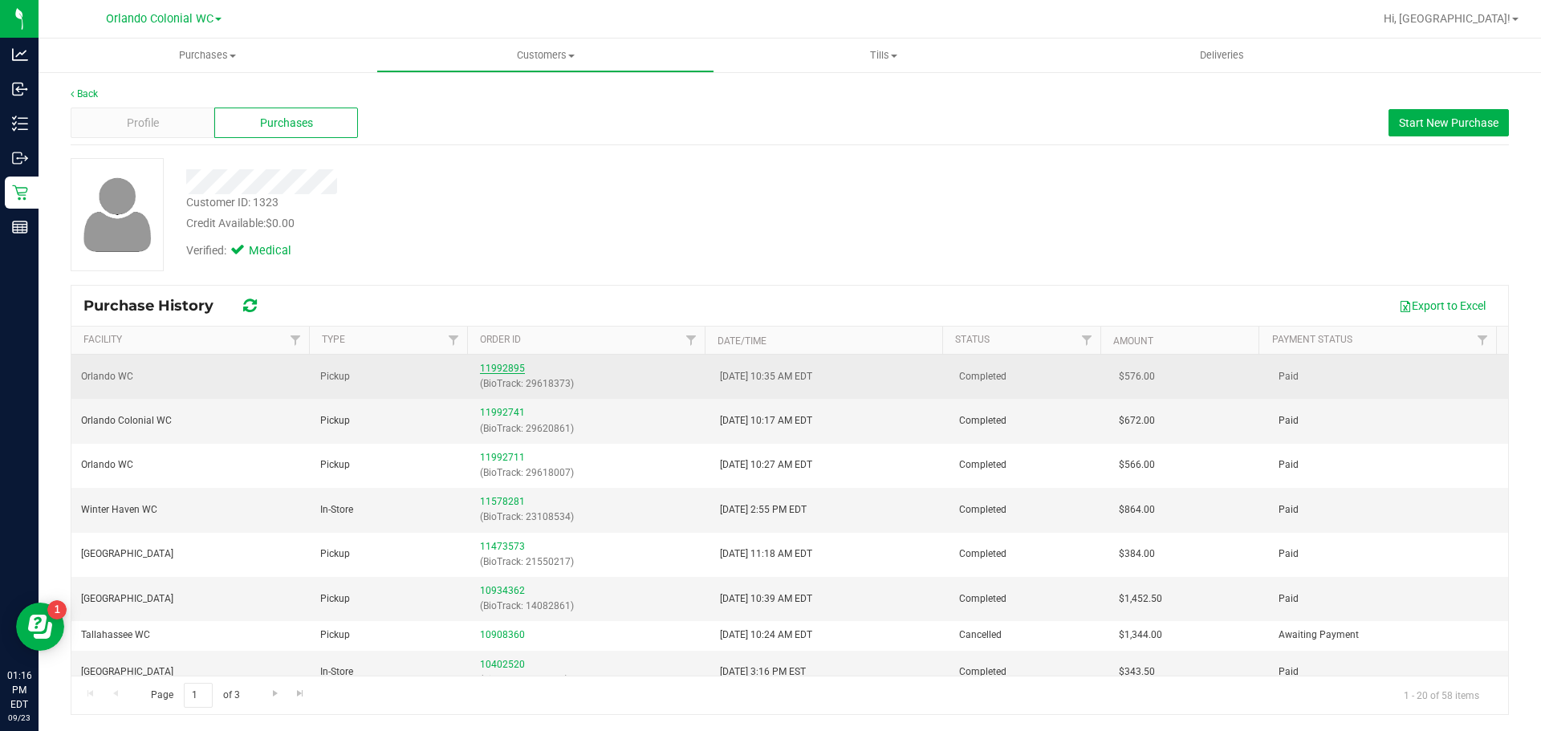
click at [511, 371] on link "11992895" at bounding box center [502, 368] width 45 height 11
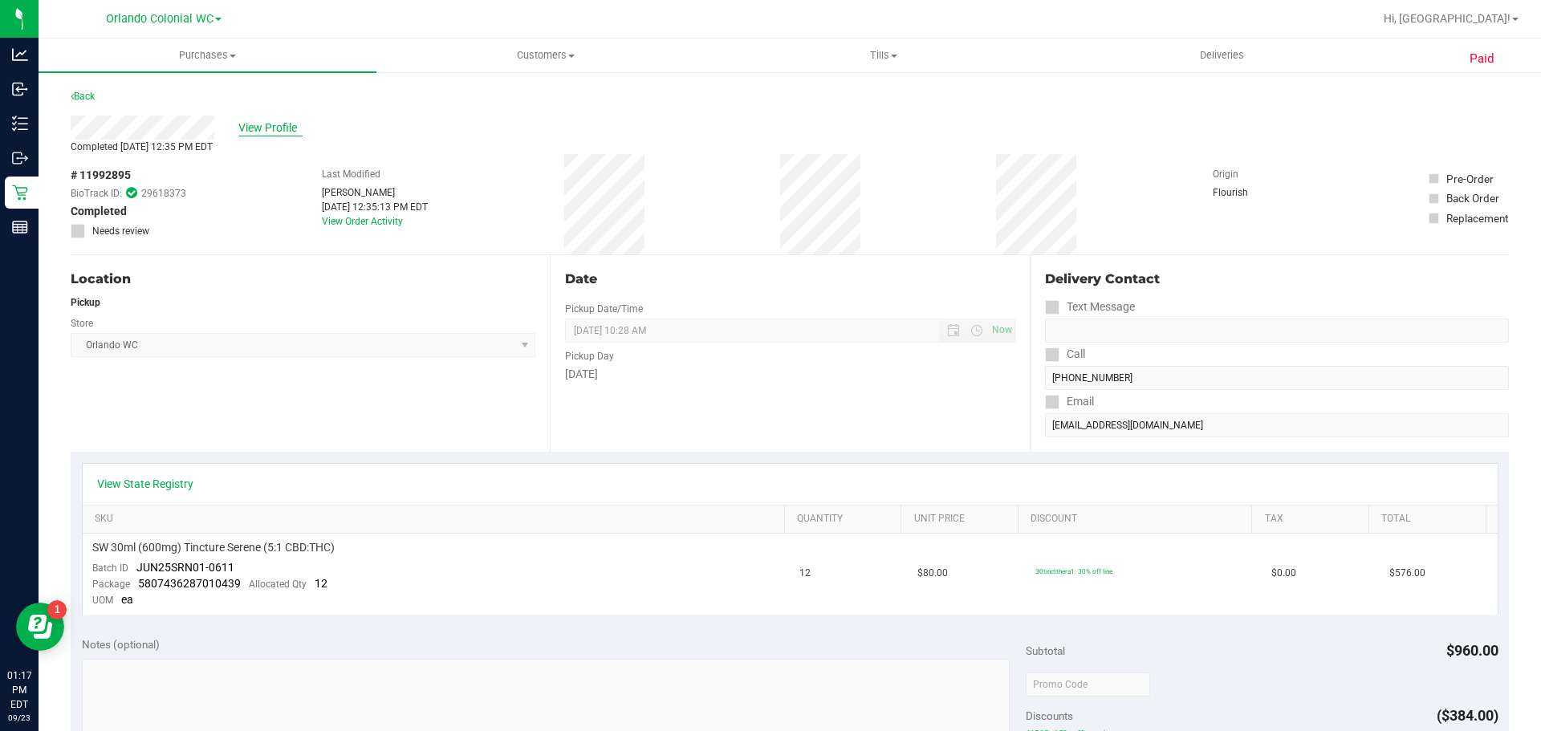
click at [258, 134] on span "View Profile" at bounding box center [270, 128] width 64 height 17
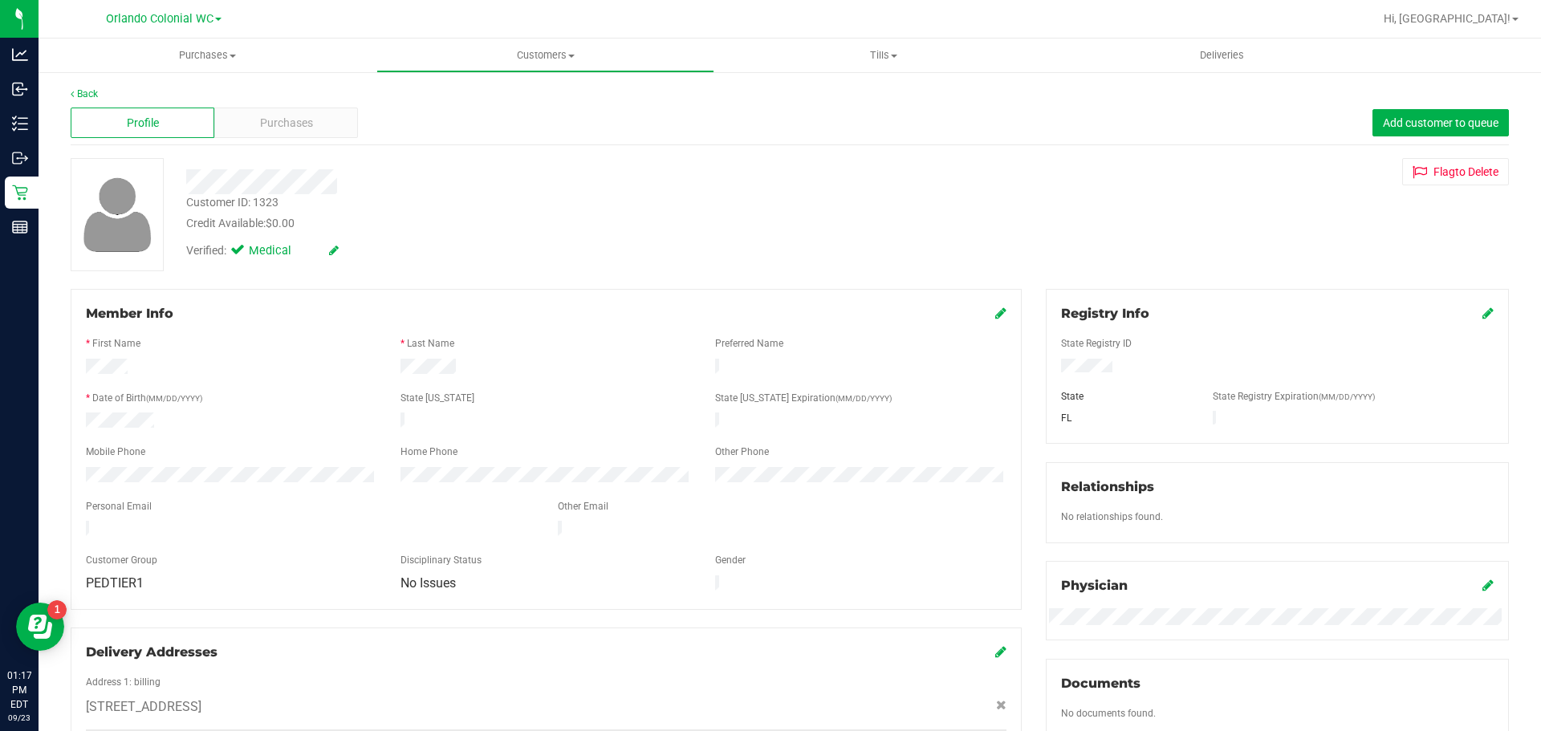
click at [264, 92] on div "Back" at bounding box center [790, 94] width 1439 height 14
click at [274, 121] on span "Purchases" at bounding box center [286, 123] width 53 height 17
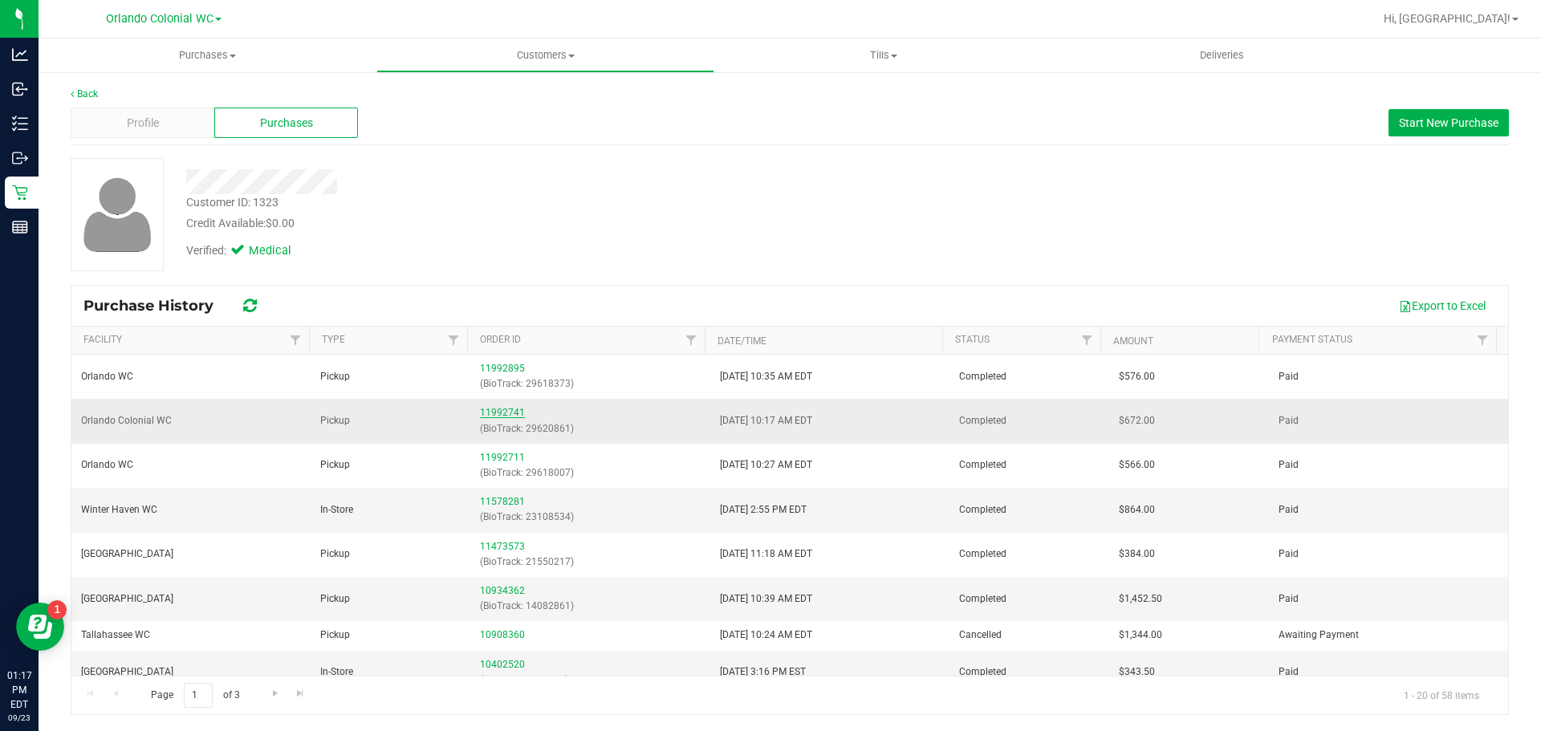
click at [500, 408] on link "11992741" at bounding box center [502, 412] width 45 height 11
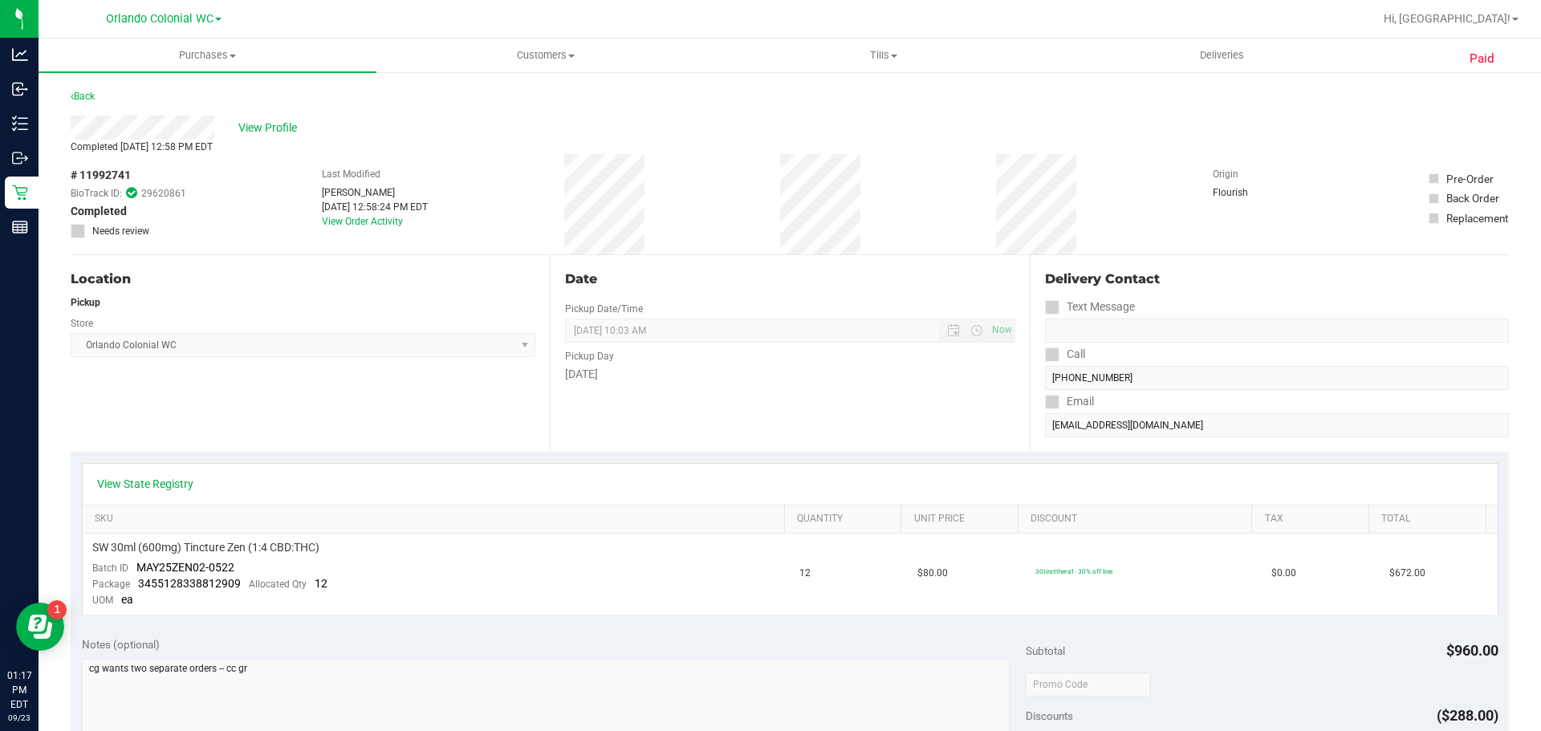
click at [79, 103] on div "Back" at bounding box center [83, 96] width 24 height 19
click at [87, 98] on link "Back" at bounding box center [83, 96] width 24 height 11
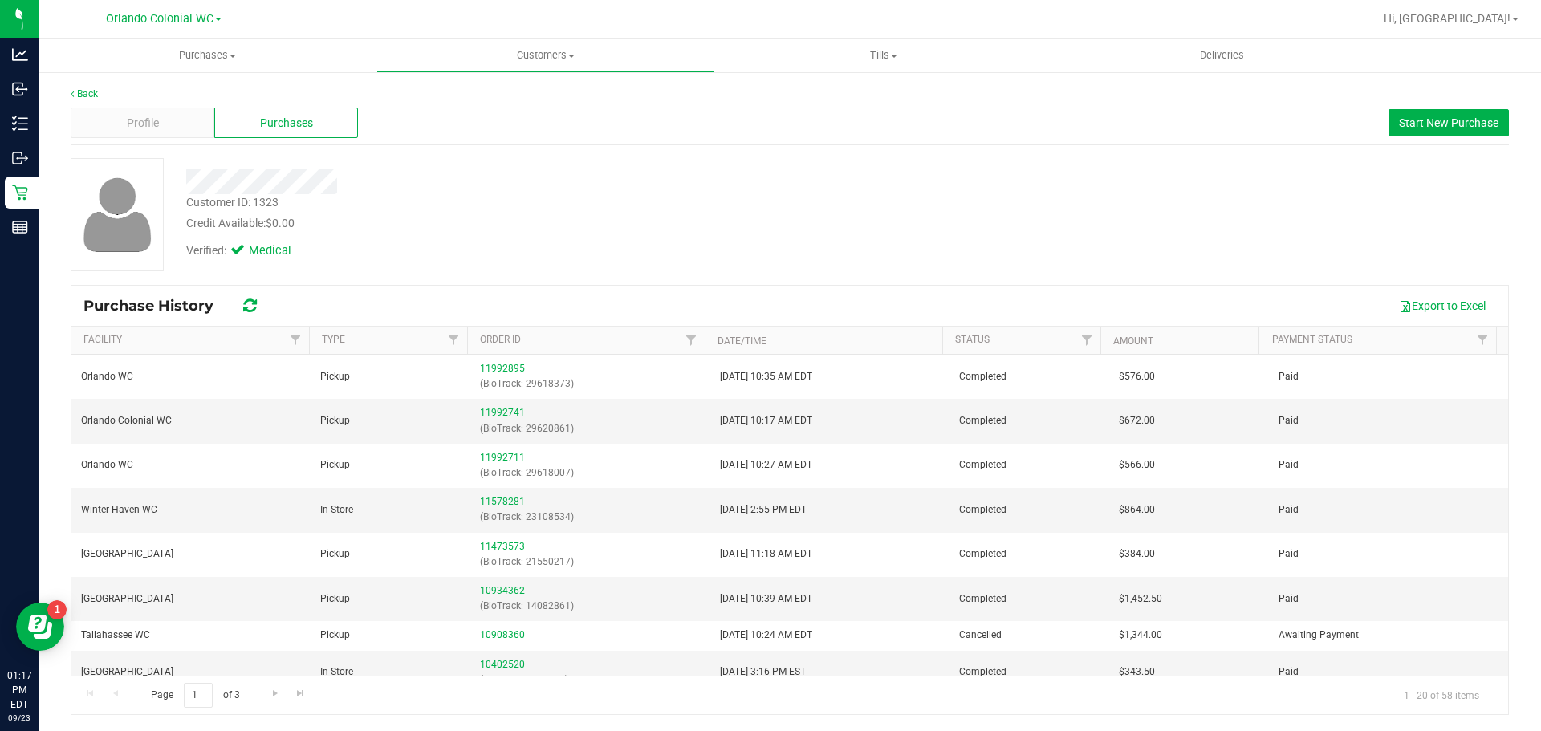
click at [89, 87] on div "Back" at bounding box center [790, 94] width 1439 height 14
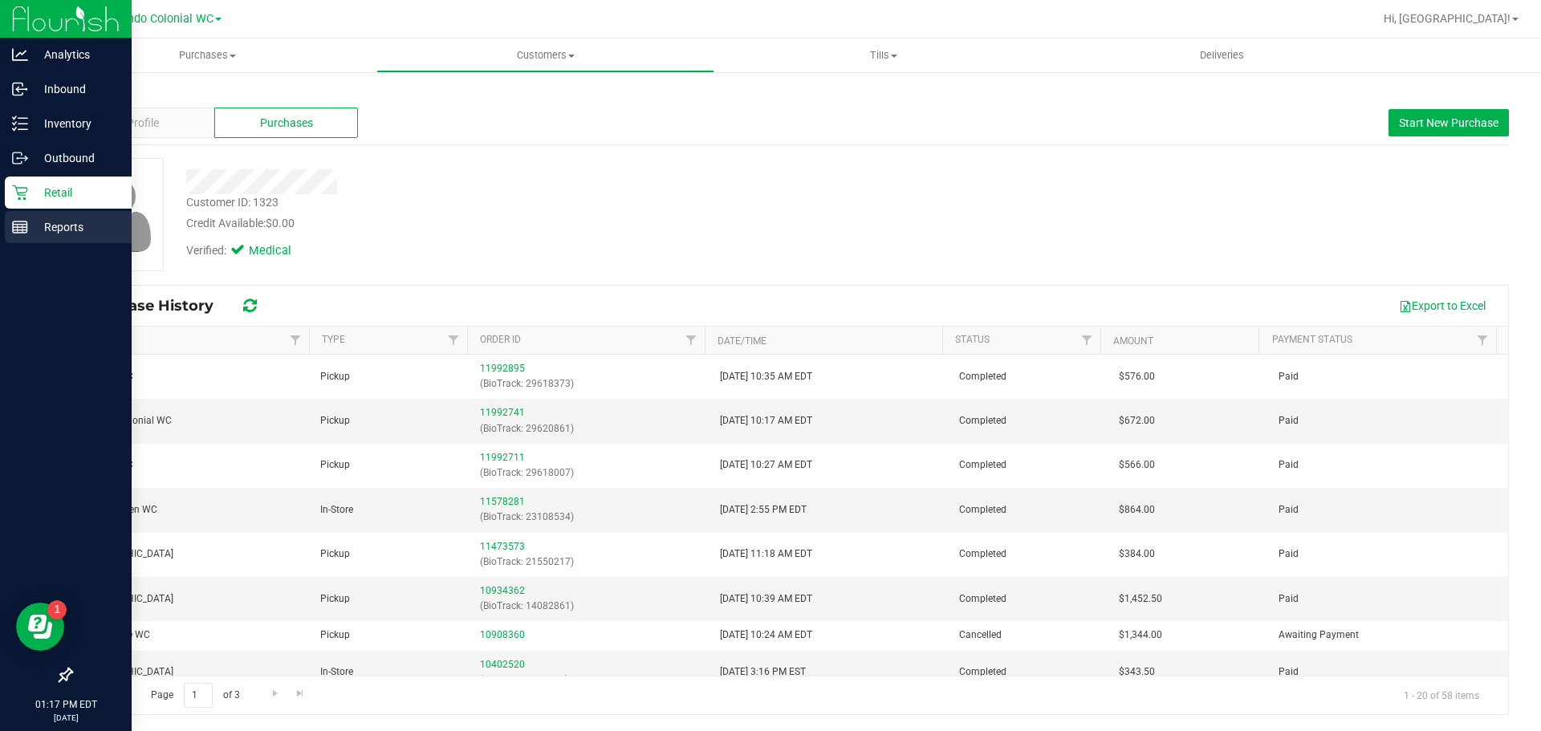
click at [0, 219] on link "Reports" at bounding box center [66, 228] width 132 height 35
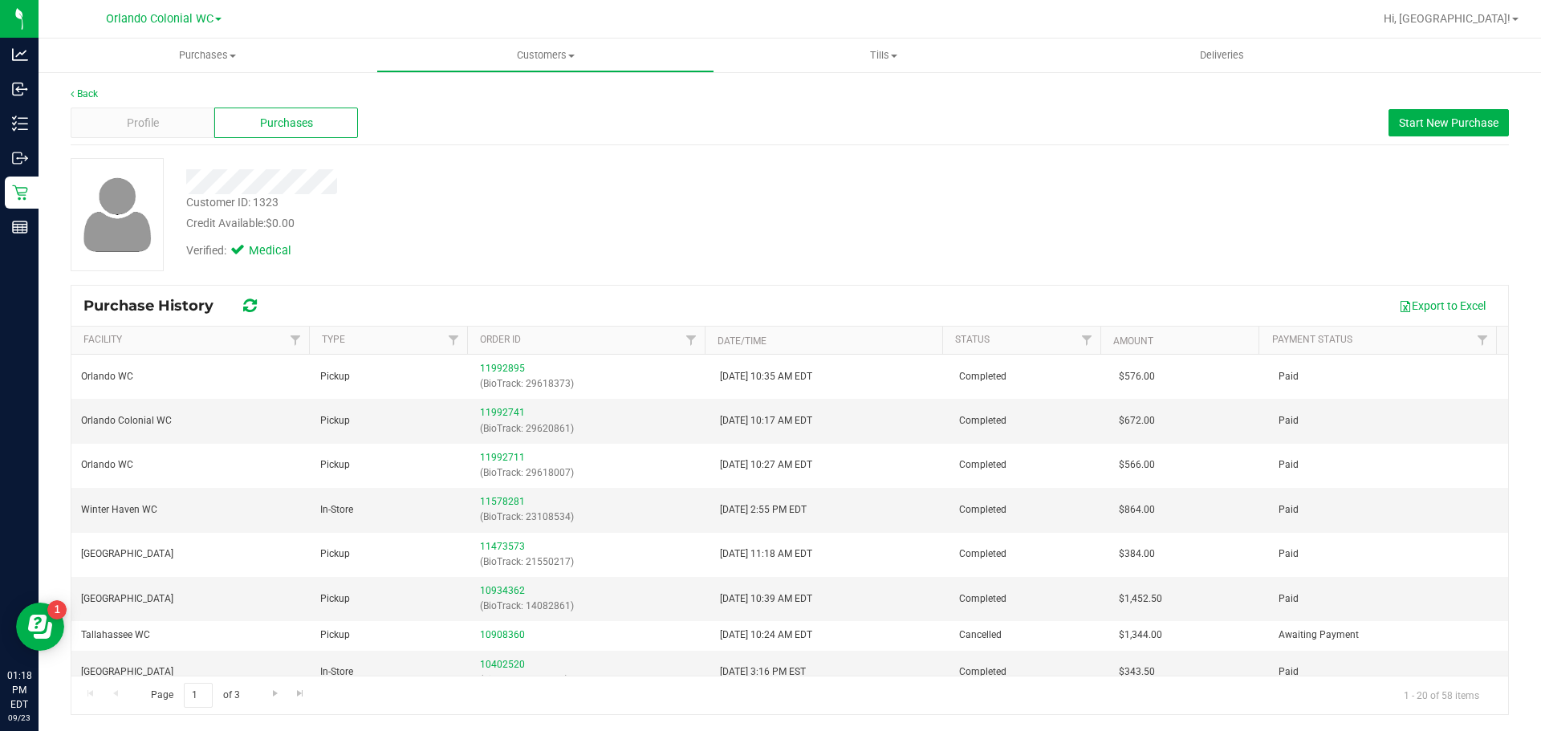
click at [1228, 193] on div "Customer ID: 1323 Credit Available: $0.00 Verified: Medical" at bounding box center [790, 214] width 1463 height 113
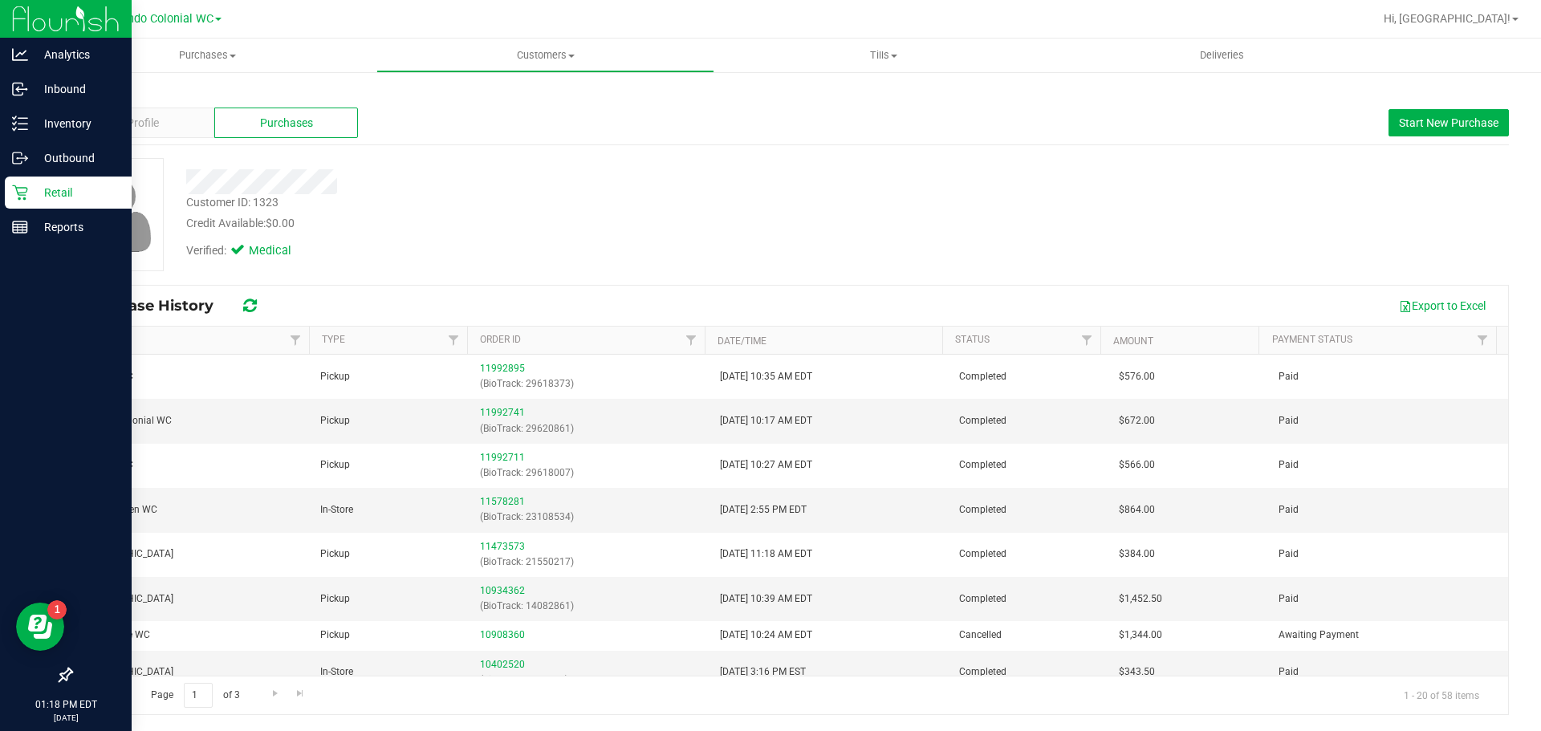
click at [39, 184] on p "Retail" at bounding box center [76, 192] width 96 height 19
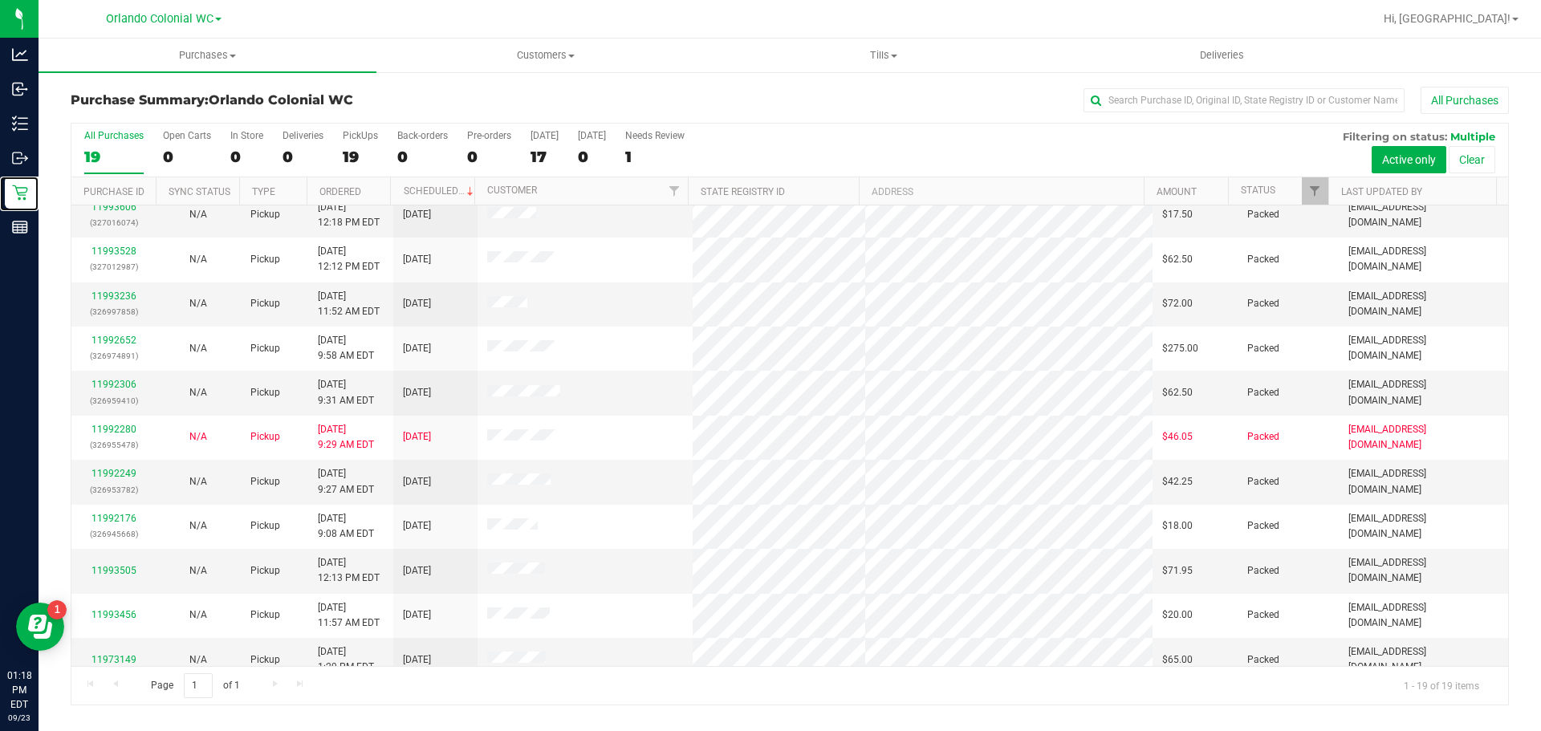
scroll to position [384, 0]
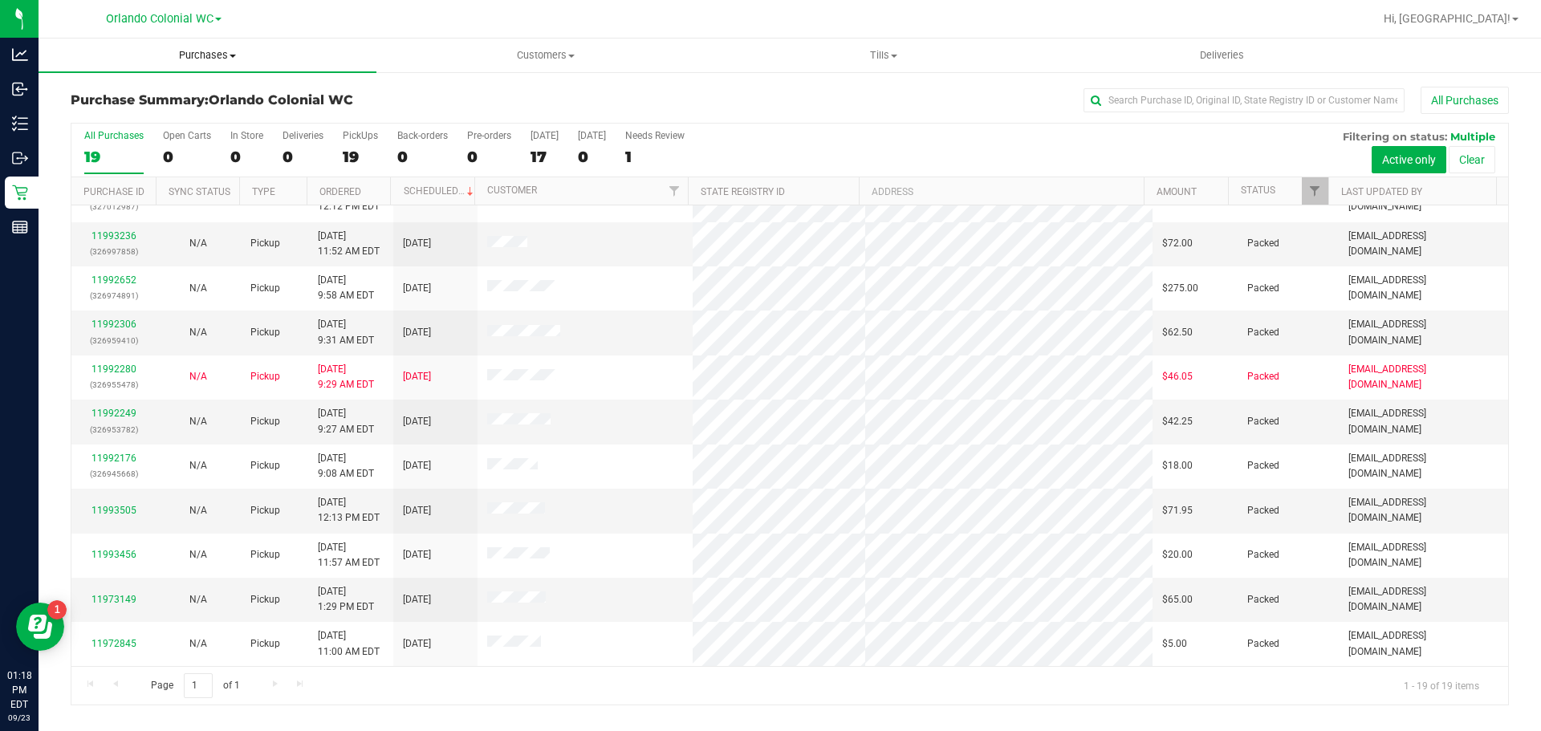
click at [226, 50] on span "Purchases" at bounding box center [208, 55] width 338 height 14
click at [78, 117] on span "Fulfillment" at bounding box center [89, 116] width 100 height 14
